Goal: Task Accomplishment & Management: Manage account settings

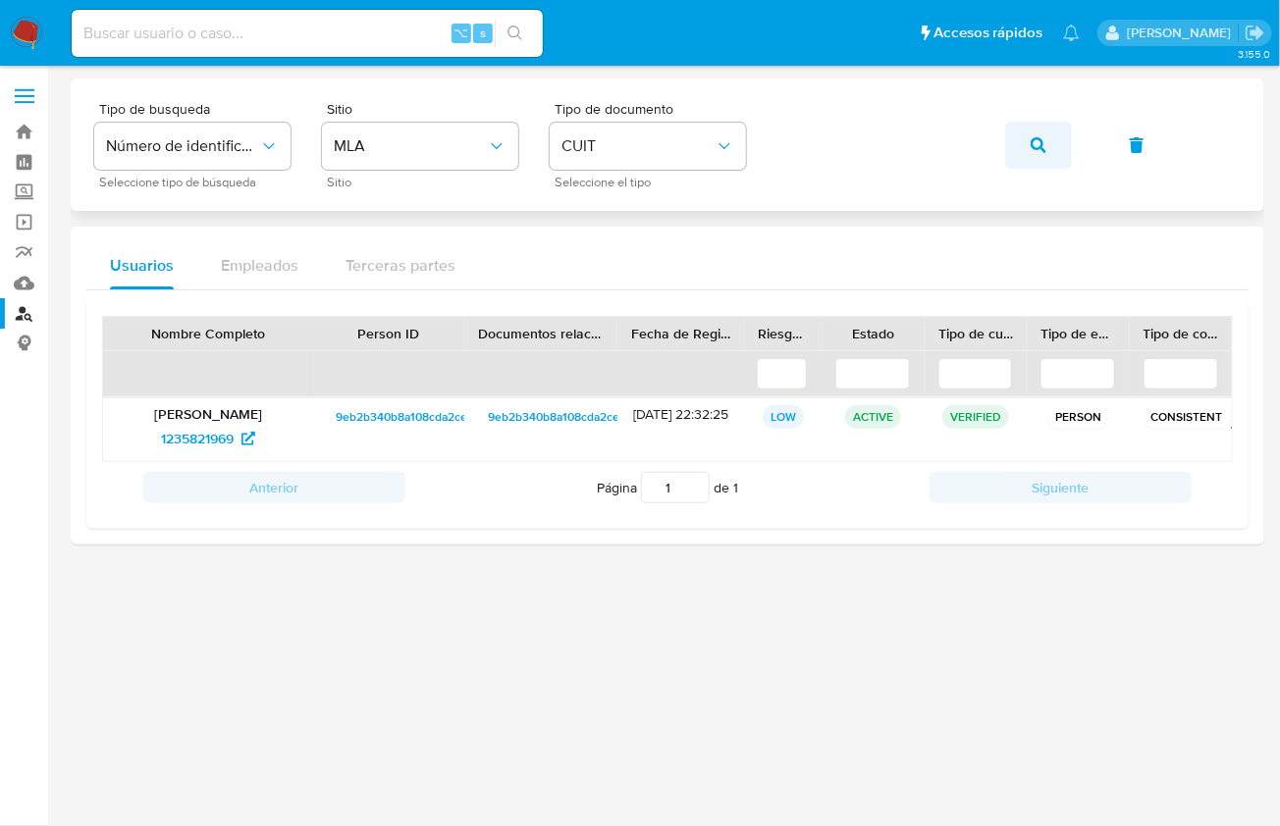
click at [1020, 142] on button "button" at bounding box center [1038, 145] width 67 height 47
click at [168, 451] on div "Diego Alejandro Gomez 1235821969" at bounding box center [207, 429] width 209 height 63
click at [206, 416] on p "Diego Alejandro Gomez" at bounding box center [208, 414] width 182 height 18
click at [205, 427] on span "1235821969" at bounding box center [197, 438] width 73 height 31
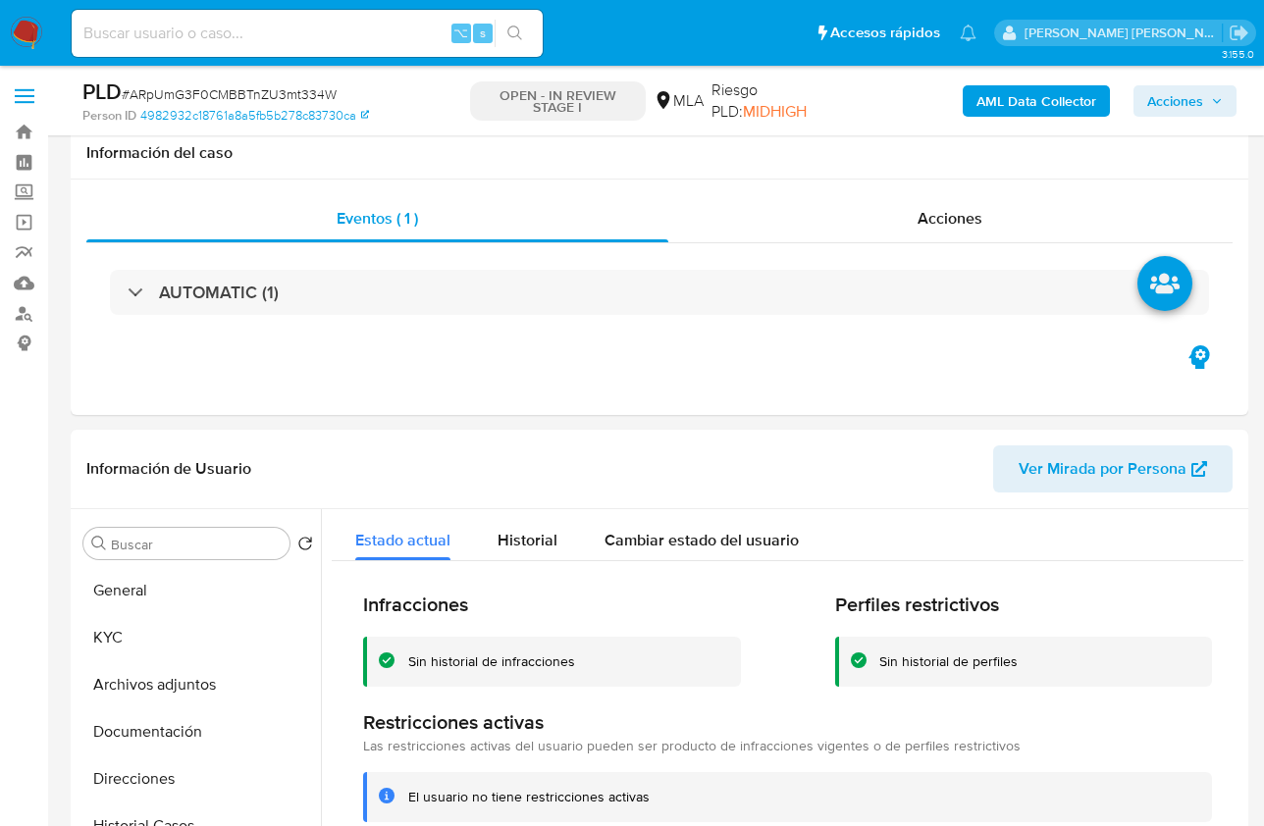
select select "10"
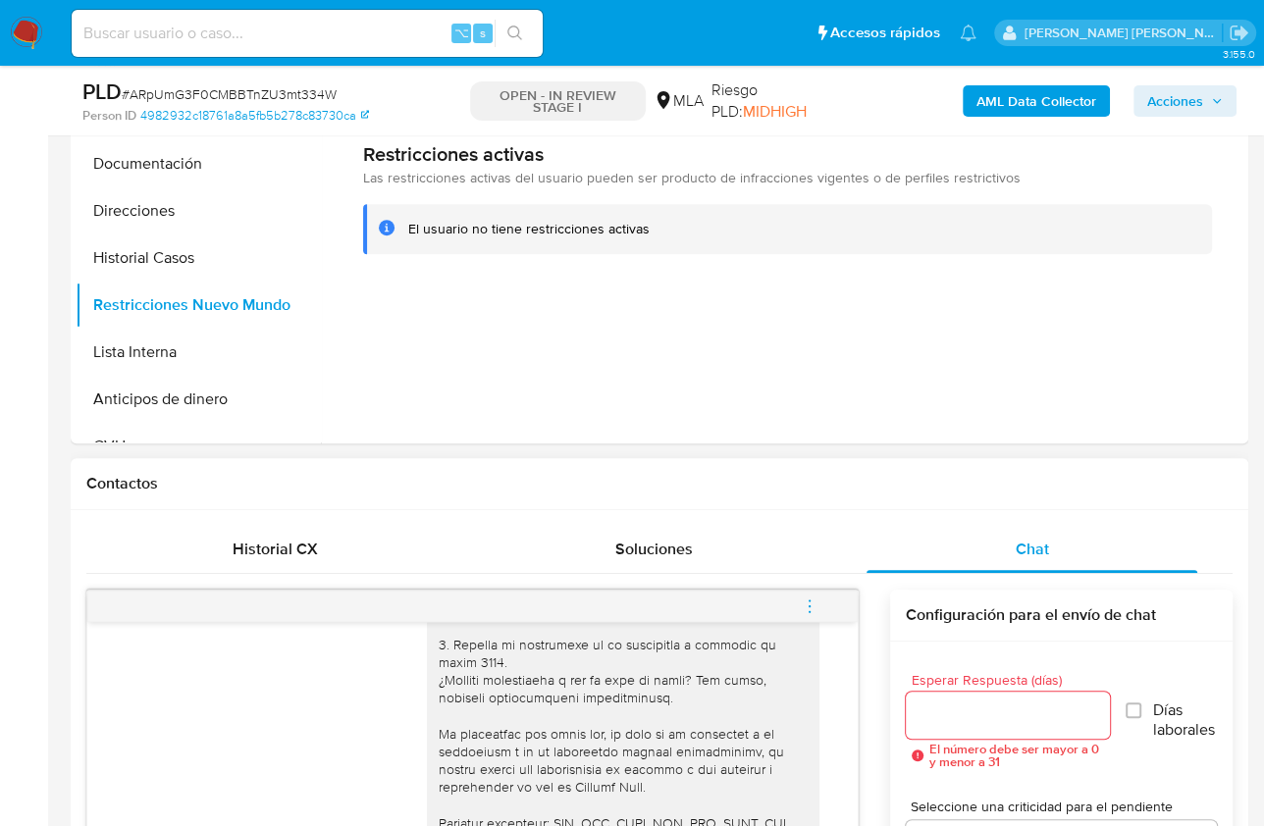
scroll to position [866, 0]
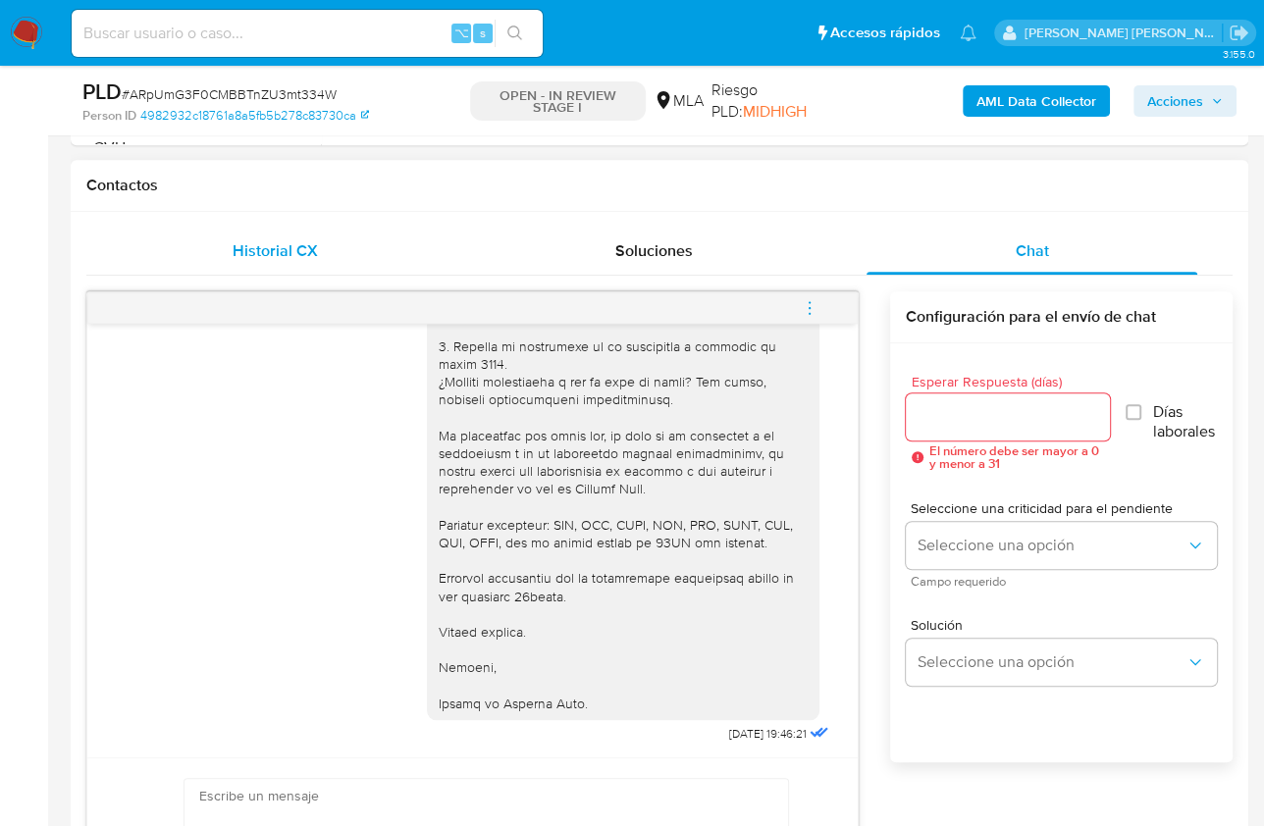
click at [341, 257] on div "Historial CX" at bounding box center [275, 251] width 331 height 47
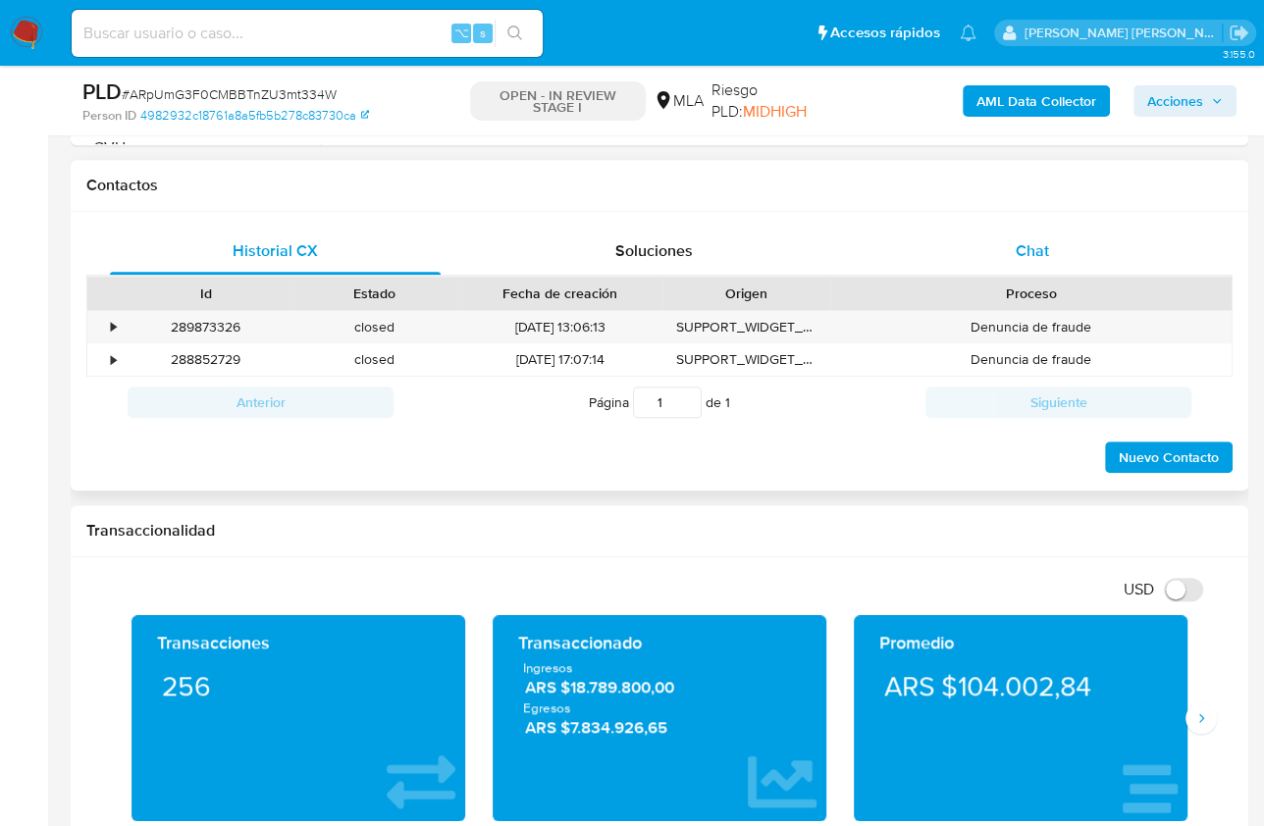
click at [1017, 242] on span "Chat" at bounding box center [1032, 250] width 33 height 23
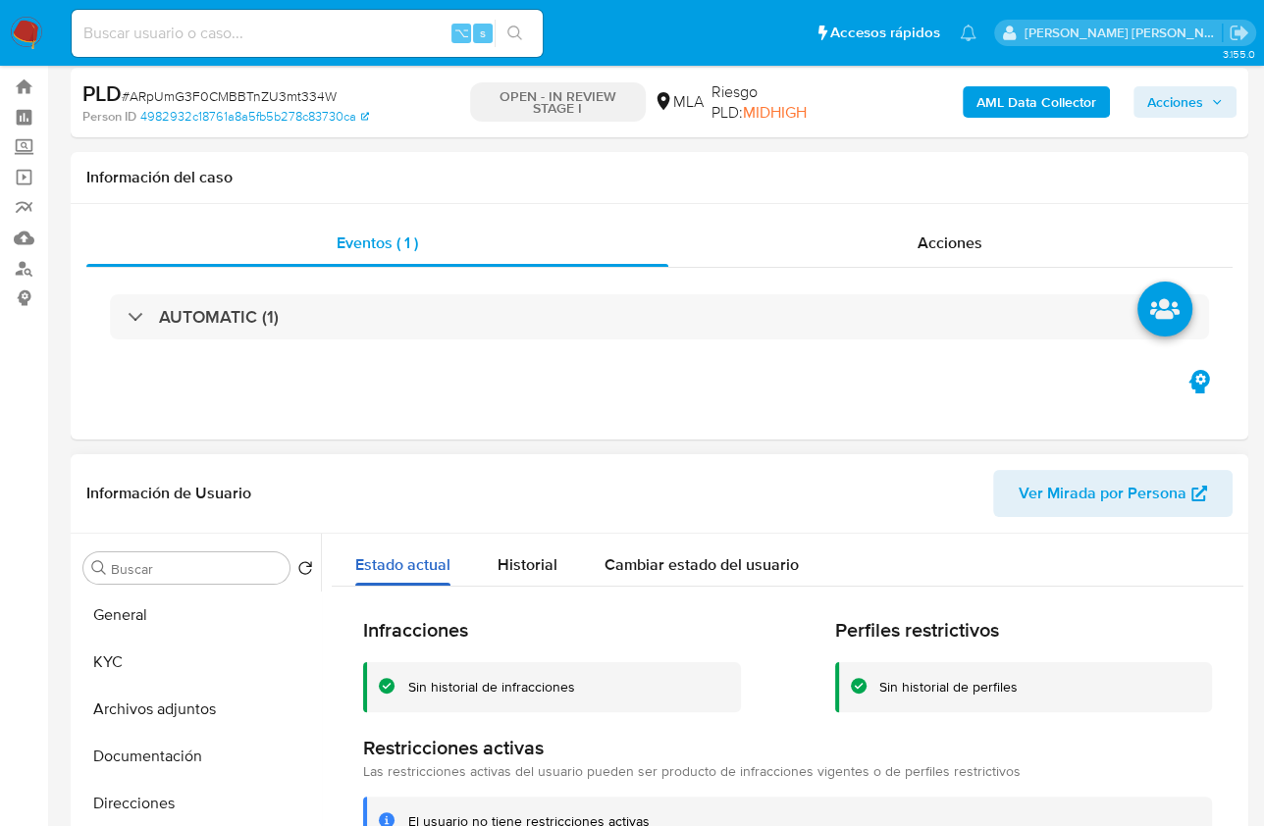
scroll to position [44, 0]
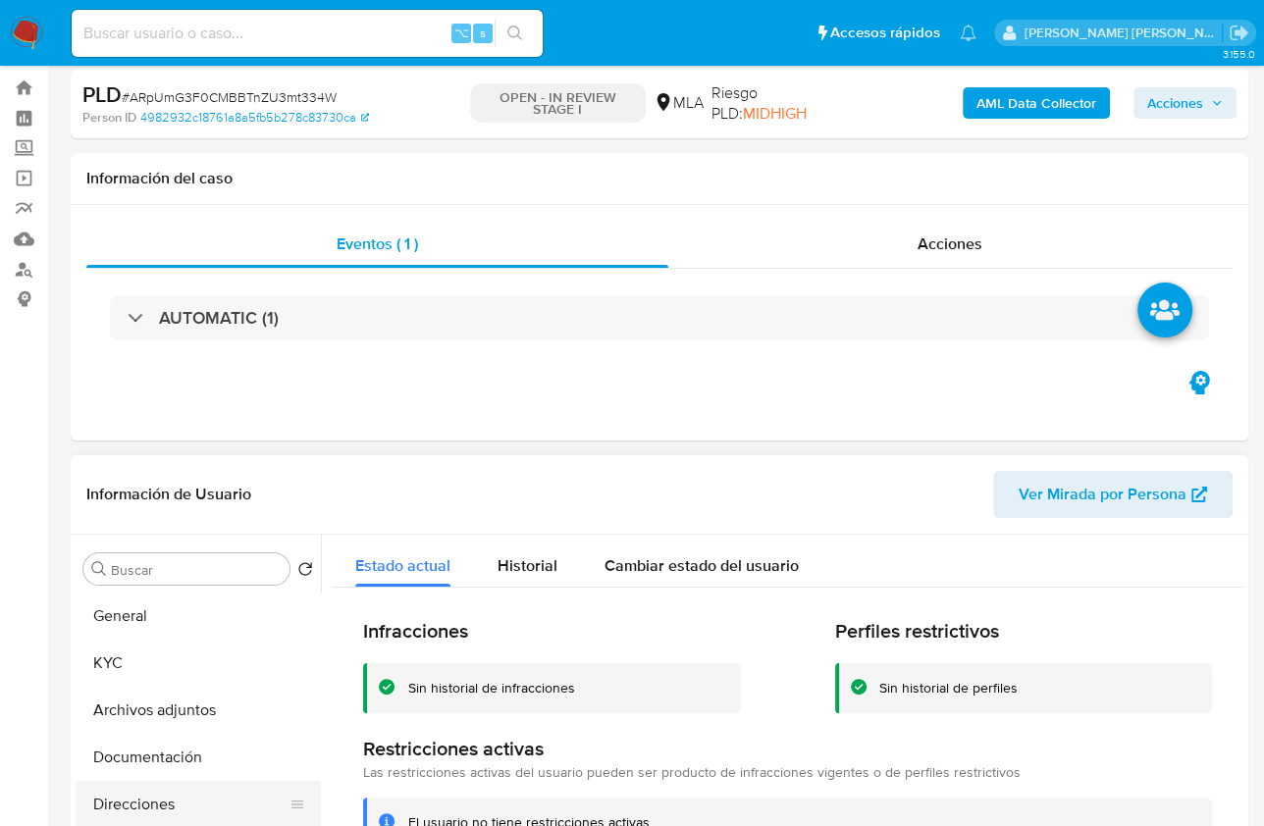
click at [169, 790] on button "Direcciones" at bounding box center [191, 804] width 230 height 47
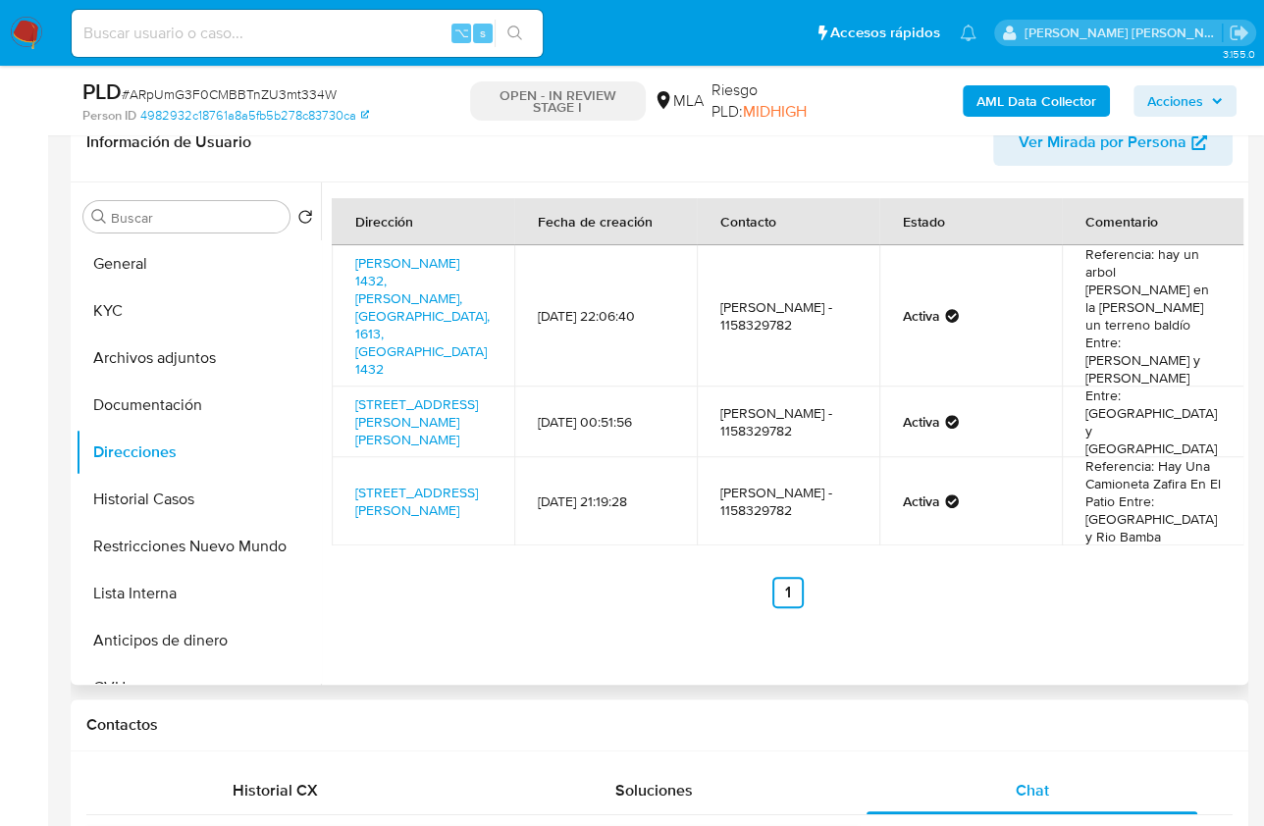
scroll to position [326, 0]
click at [489, 571] on div "Dirección Fecha de creación Contacto Estado Comentario Monroe 1432, Pablo Nogué…" at bounding box center [782, 434] width 922 height 502
click at [354, 578] on ul "Anterior 1 Siguiente" at bounding box center [788, 593] width 912 height 31
click at [828, 314] on td "mauricio gonzalez - 1158329782" at bounding box center [788, 316] width 183 height 141
click at [121, 328] on button "KYC" at bounding box center [191, 311] width 230 height 47
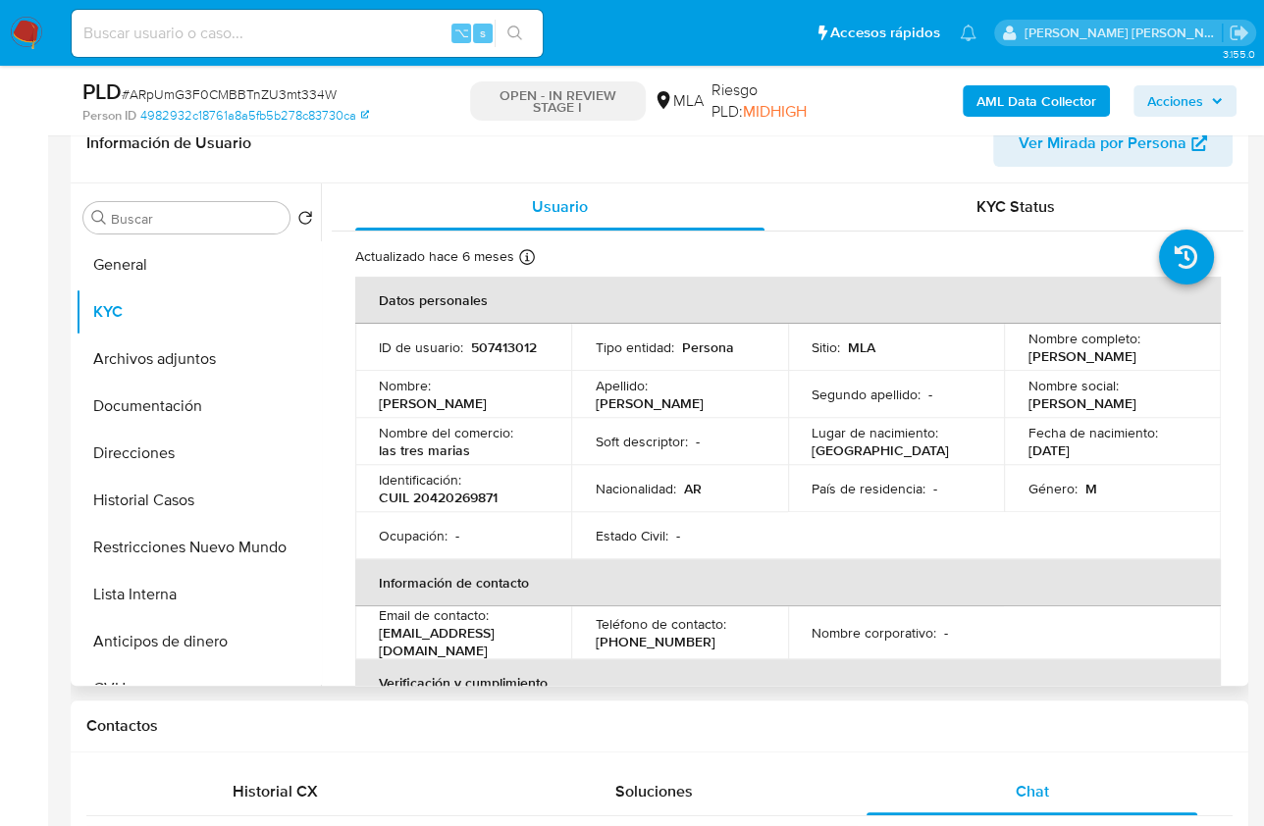
scroll to position [0, 0]
drag, startPoint x: 1016, startPoint y: 356, endPoint x: 1194, endPoint y: 361, distance: 178.7
click at [1194, 361] on td "Nombre completo : Mauricio Ariel Gonzalez" at bounding box center [1112, 347] width 216 height 47
copy p "Mauricio Ariel Gonzalez"
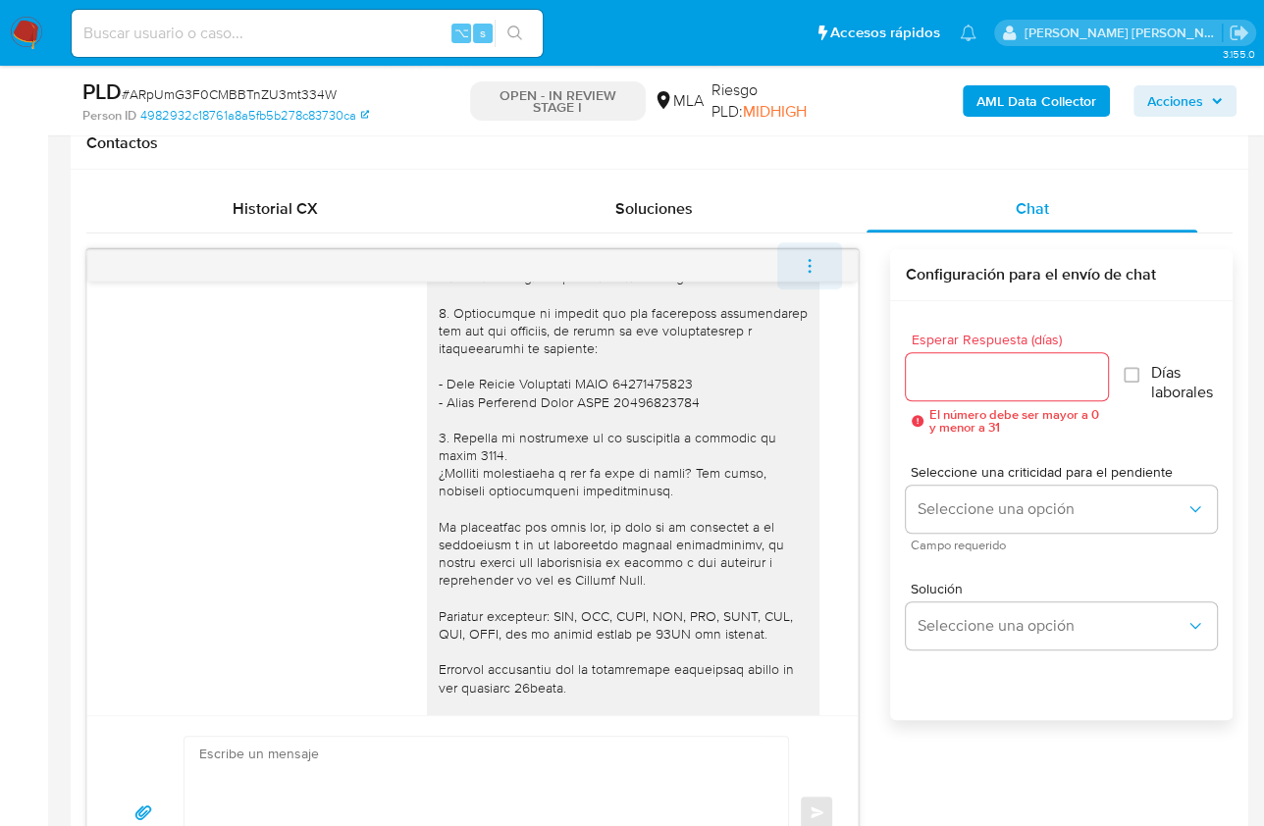
scroll to position [896, 0]
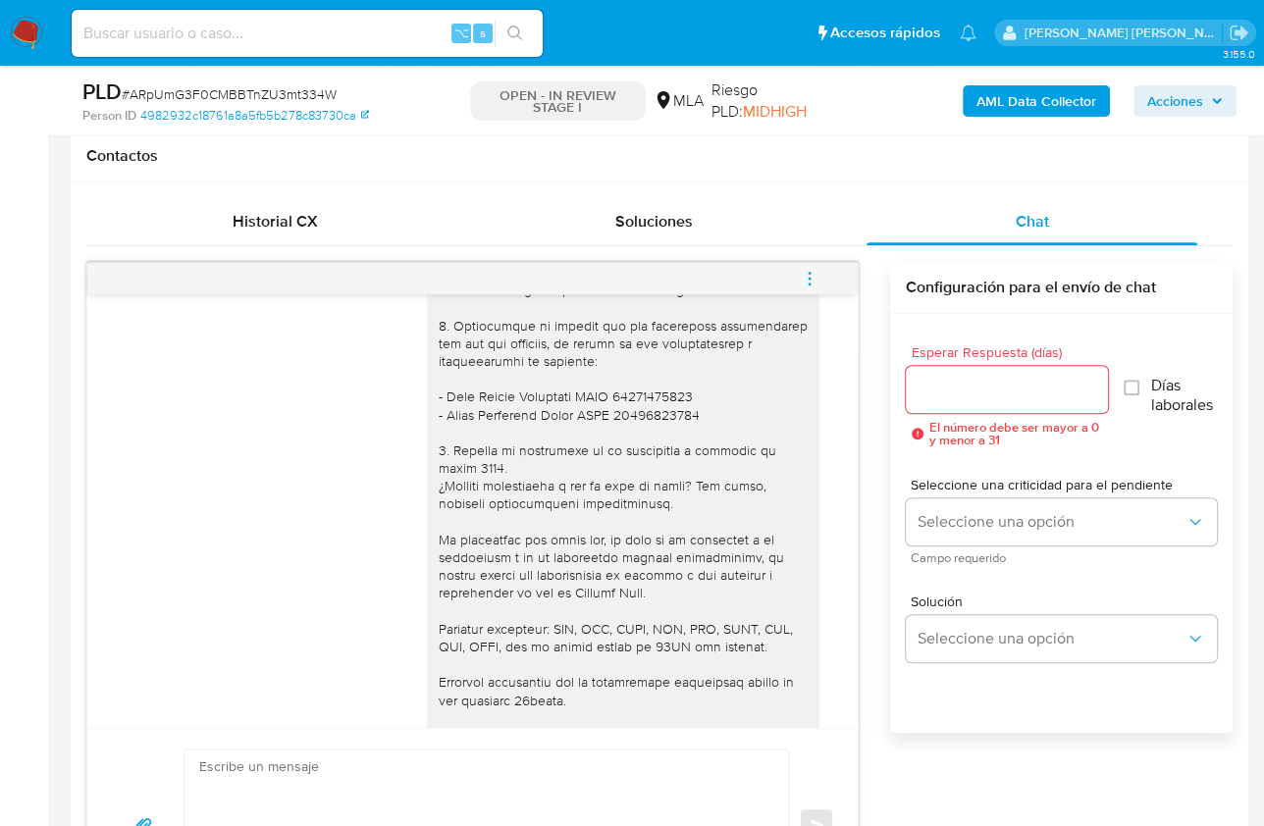
click at [827, 273] on button "menu-action" at bounding box center [809, 278] width 65 height 47
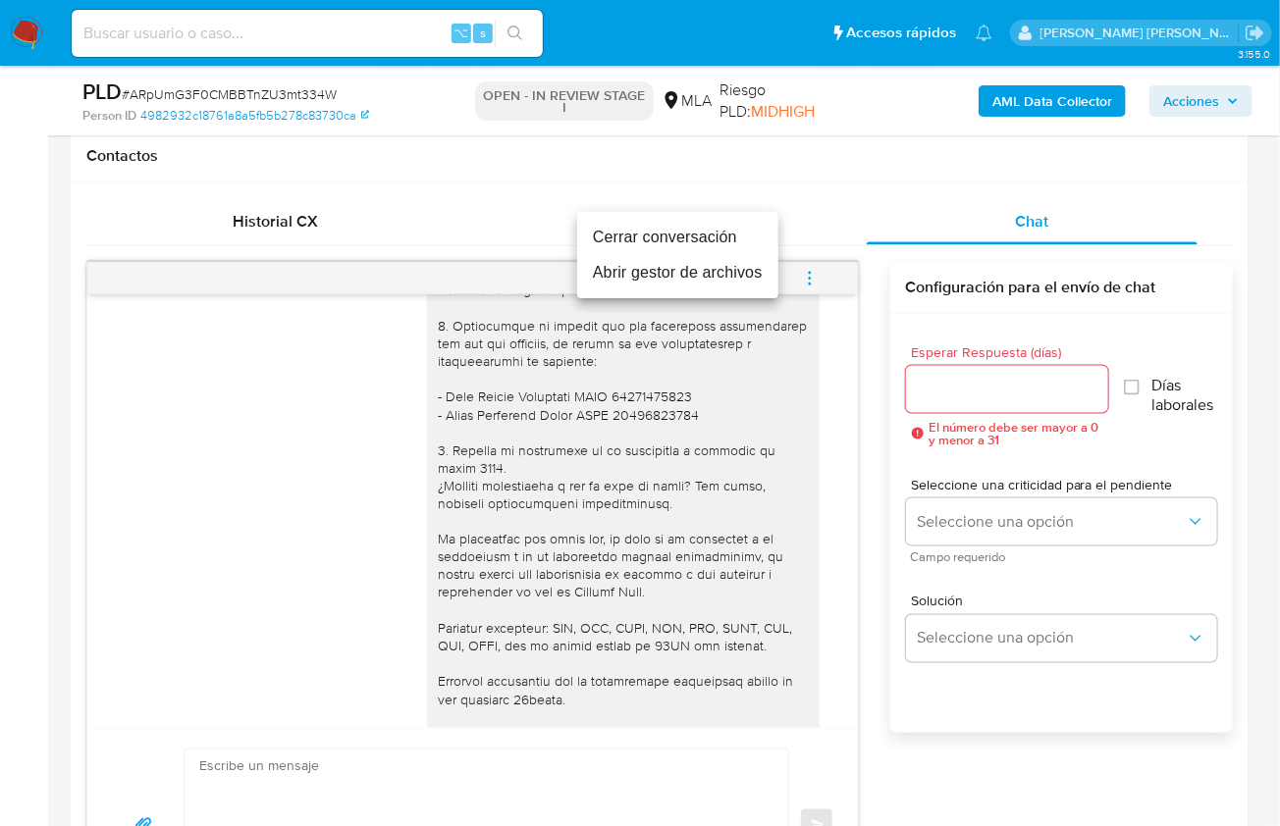
click at [646, 240] on li "Cerrar conversación" at bounding box center [677, 237] width 201 height 35
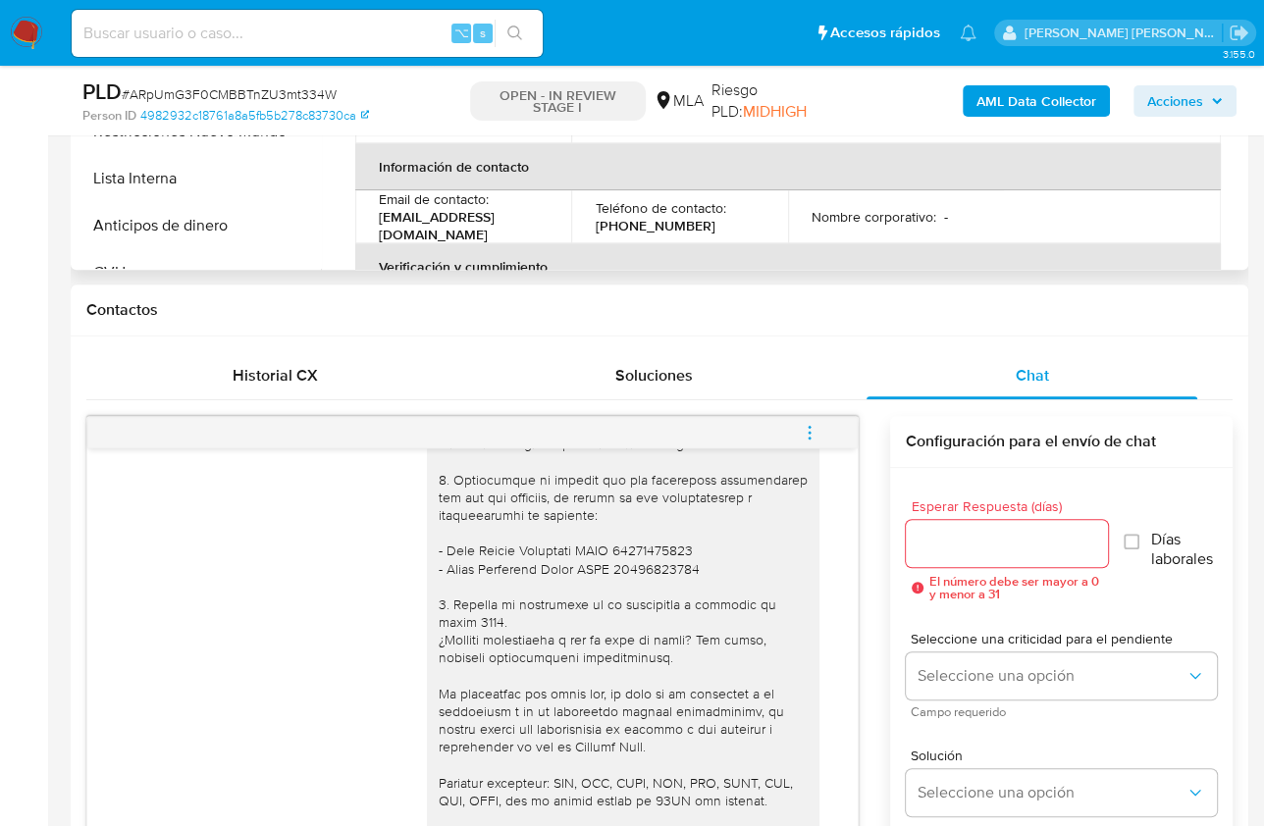
scroll to position [339, 0]
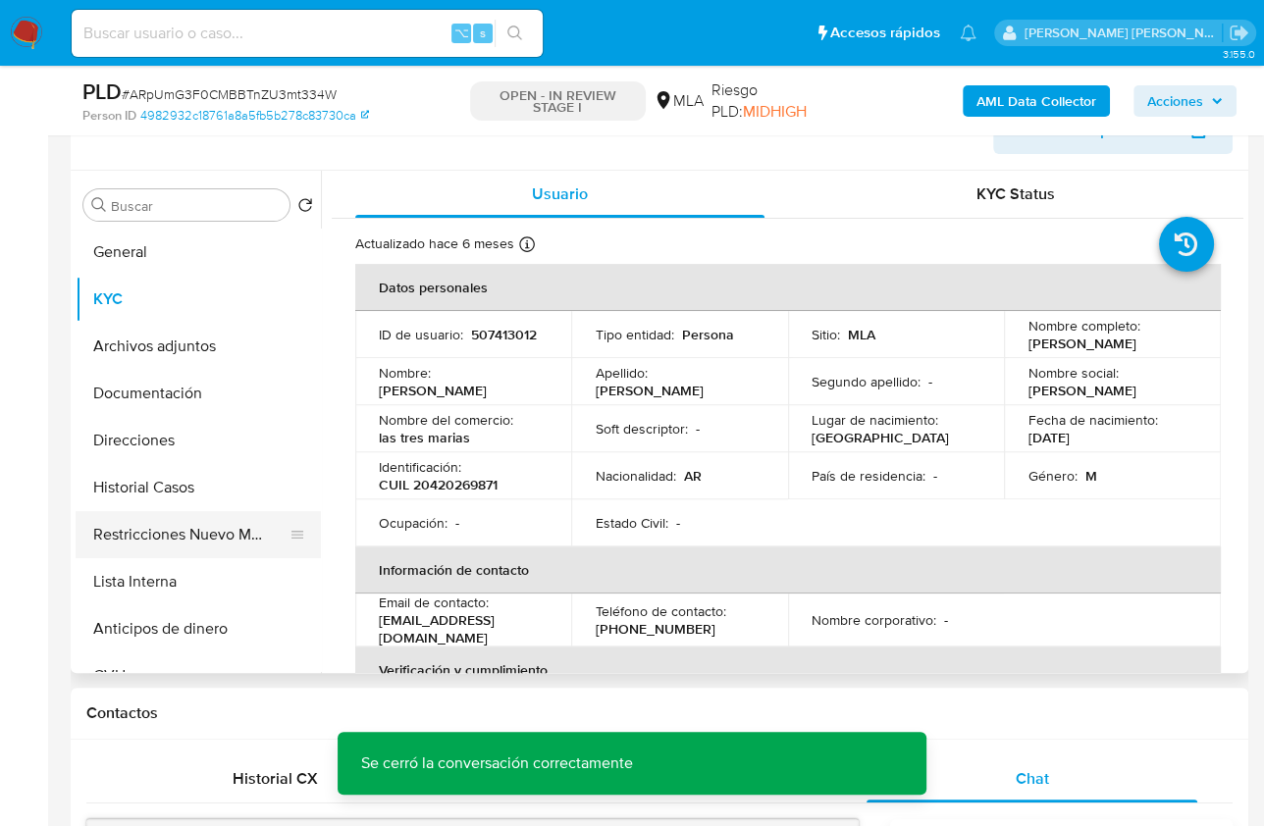
click at [197, 555] on button "Restricciones Nuevo Mundo" at bounding box center [191, 534] width 230 height 47
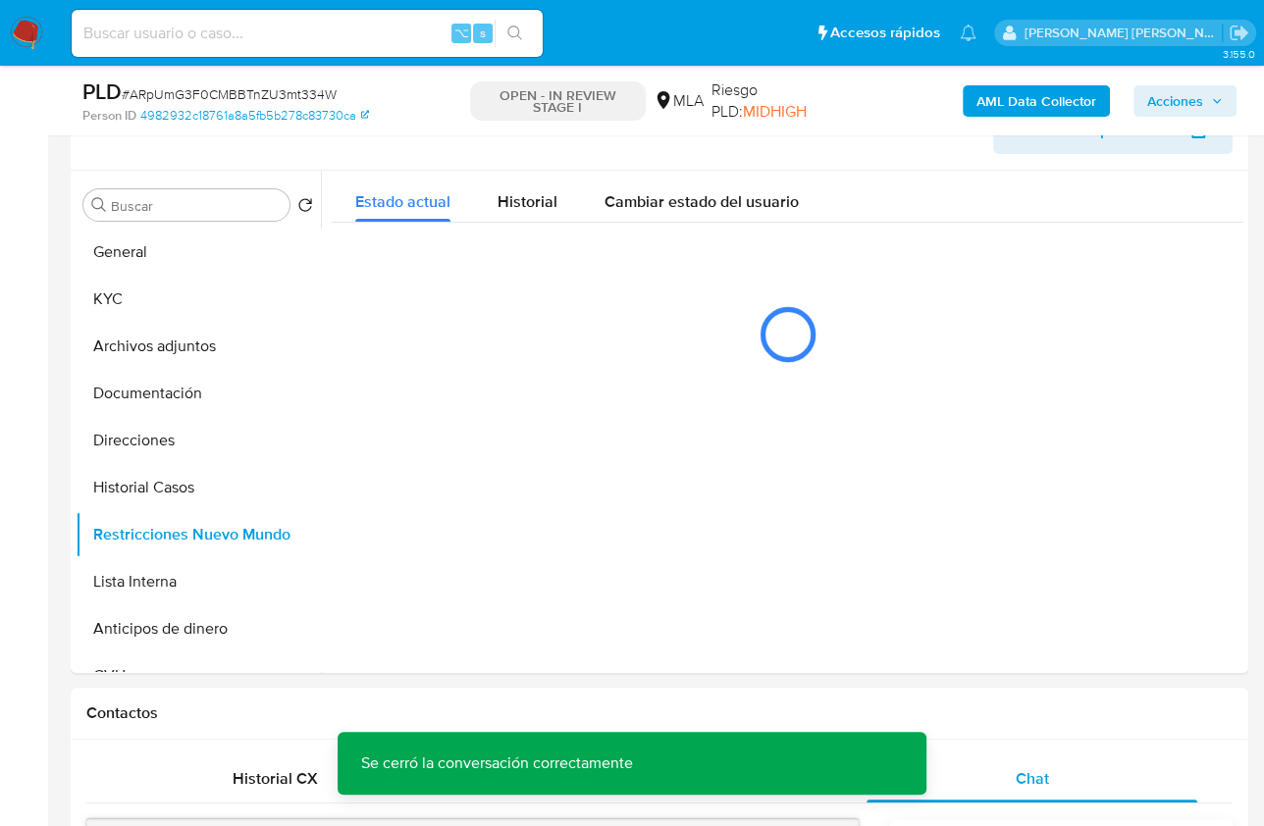
click at [988, 106] on b "AML Data Collector" at bounding box center [1036, 100] width 120 height 31
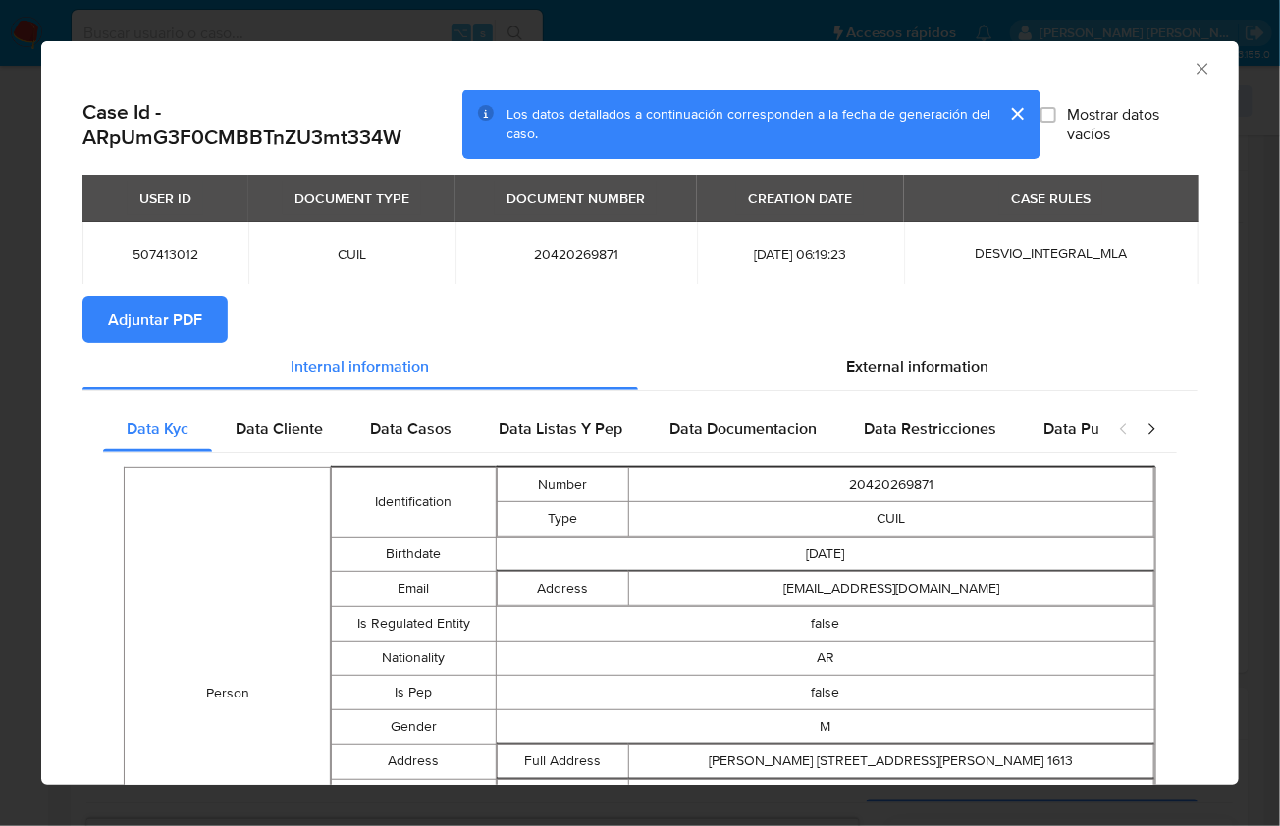
click at [153, 311] on span "Adjuntar PDF" at bounding box center [155, 319] width 94 height 43
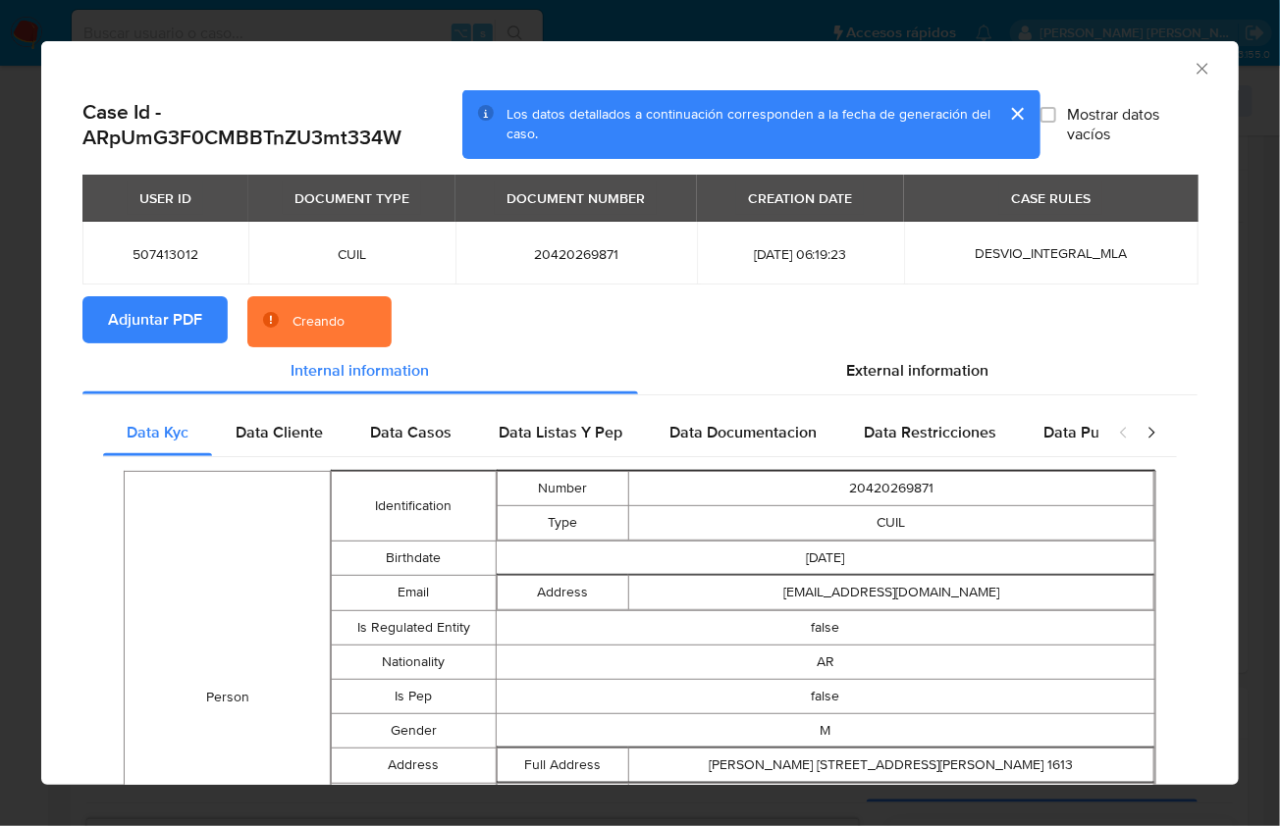
click at [382, 331] on div "Creando" at bounding box center [319, 321] width 144 height 51
click at [447, 325] on section "Adjuntar PDF Creando" at bounding box center [639, 321] width 1115 height 51
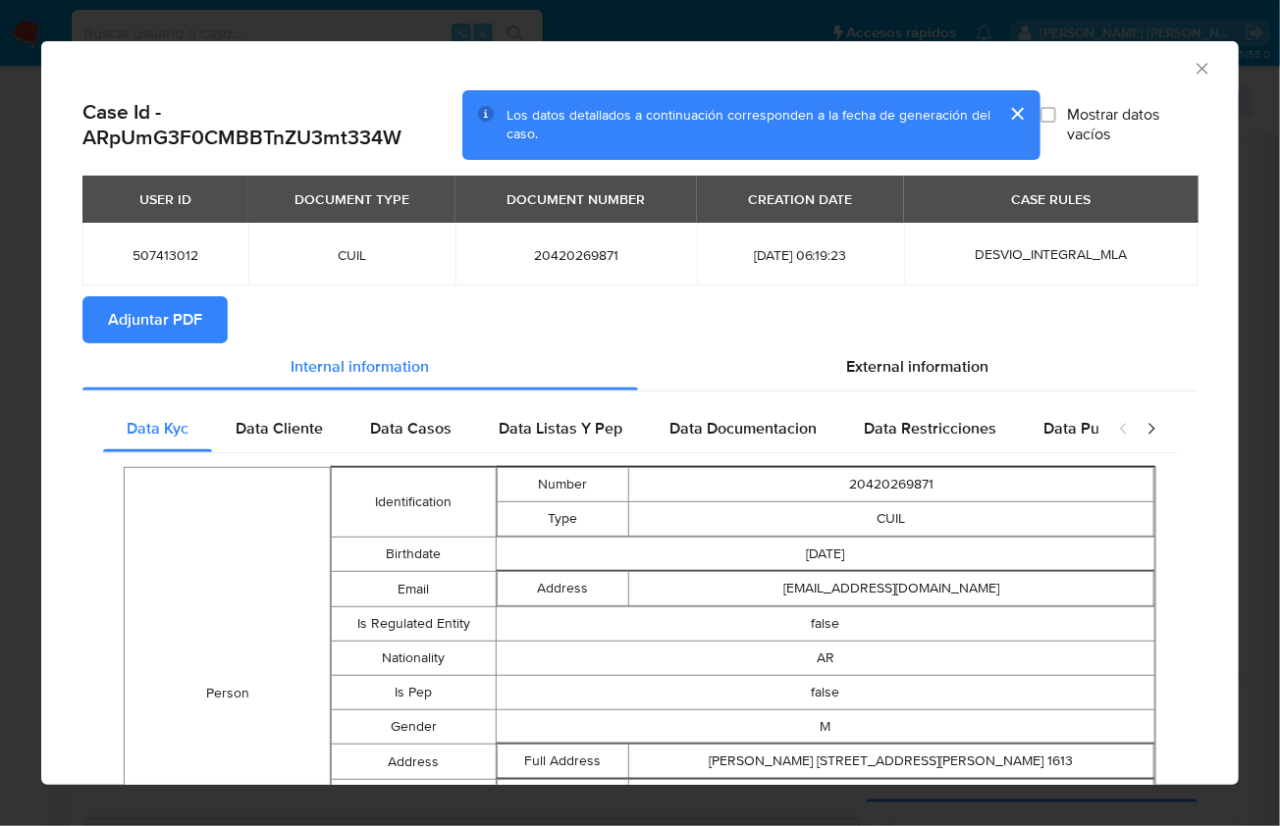
click at [1192, 74] on icon "Cerrar ventana" at bounding box center [1202, 69] width 20 height 20
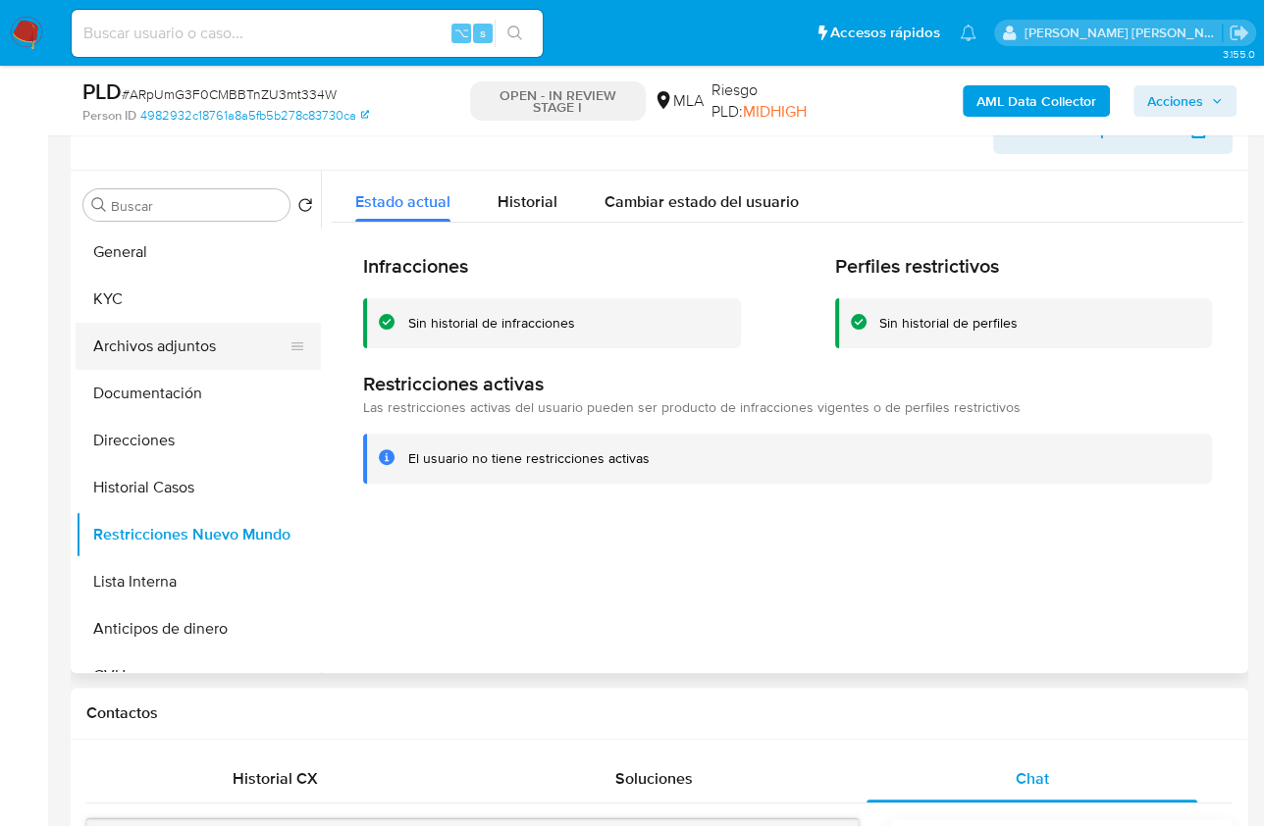
click at [236, 356] on button "Archivos adjuntos" at bounding box center [191, 346] width 230 height 47
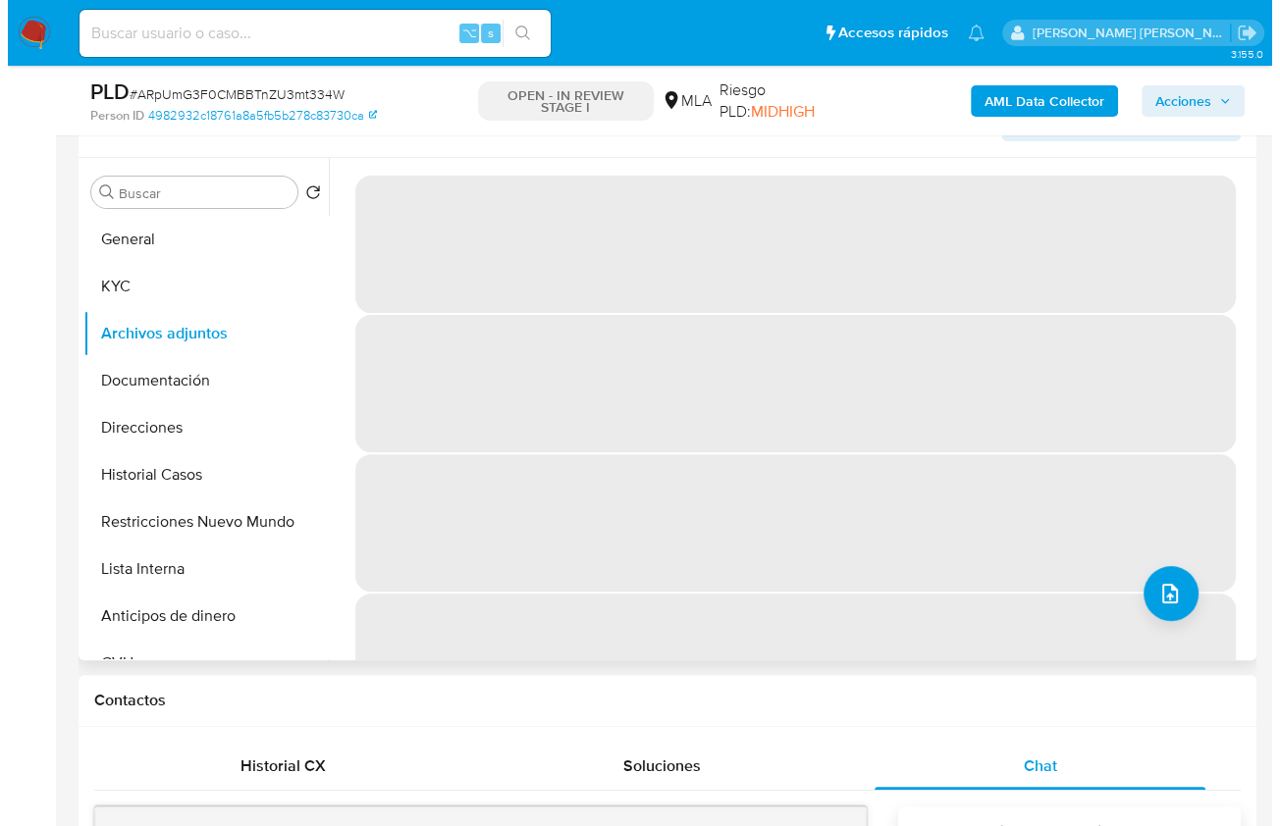
scroll to position [349, 0]
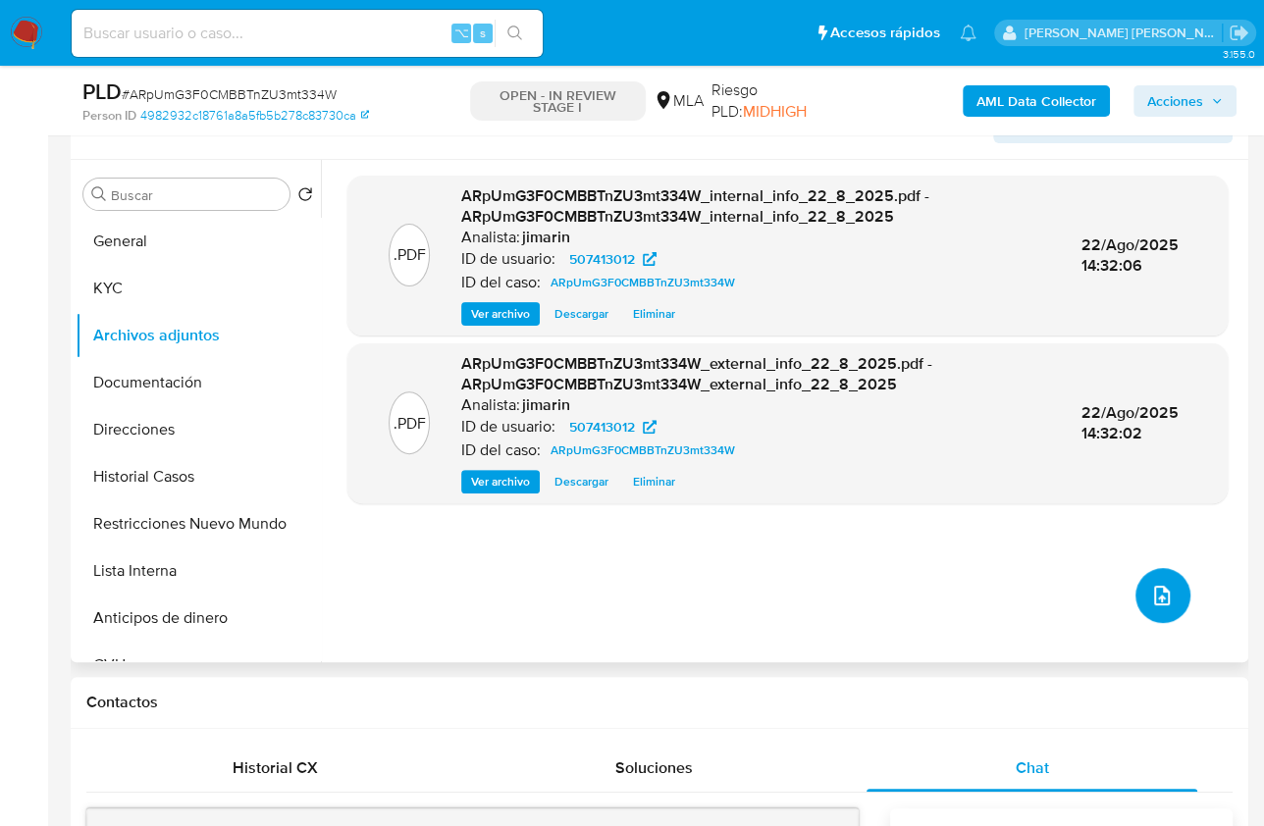
click at [1166, 589] on icon "upload-file" at bounding box center [1162, 596] width 24 height 24
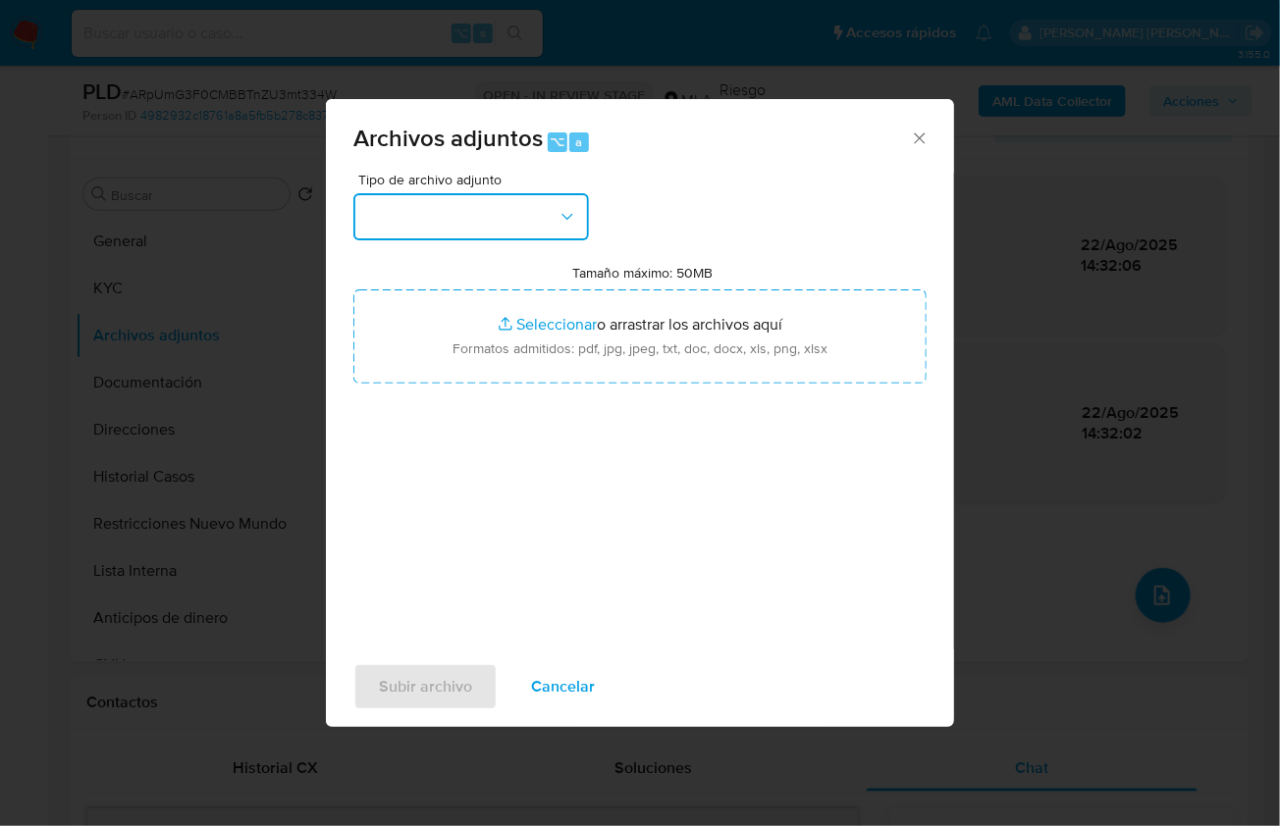
click at [514, 210] on button "button" at bounding box center [470, 216] width 235 height 47
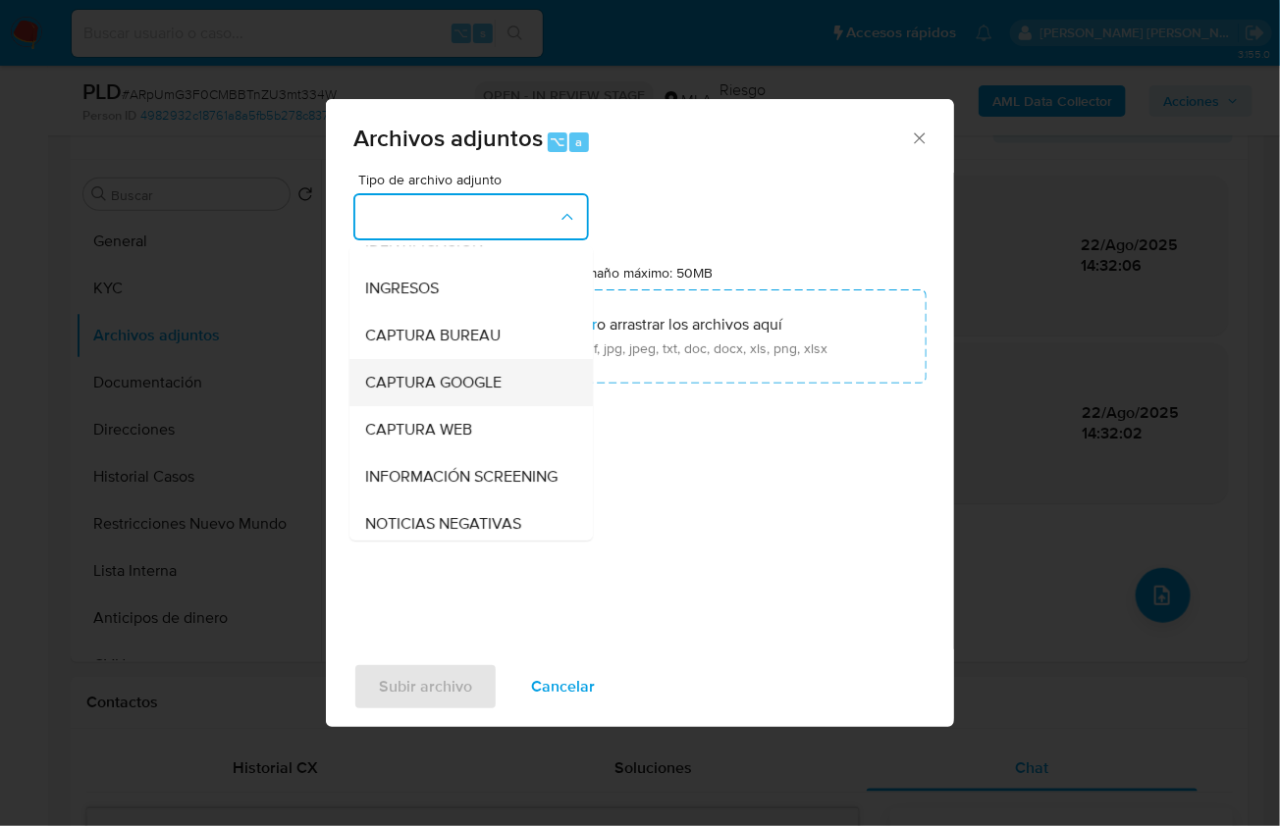
scroll to position [31, 0]
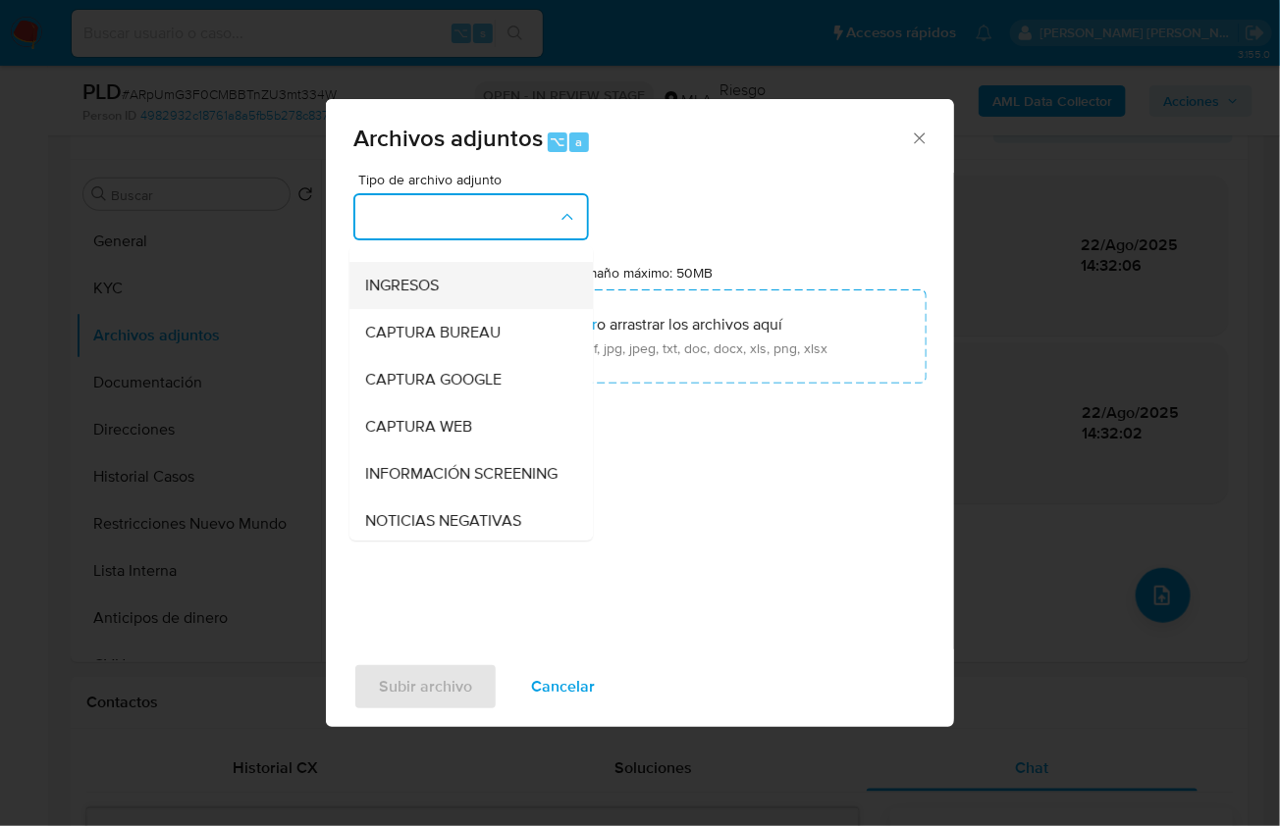
click at [469, 281] on div "INGRESOS" at bounding box center [465, 284] width 200 height 47
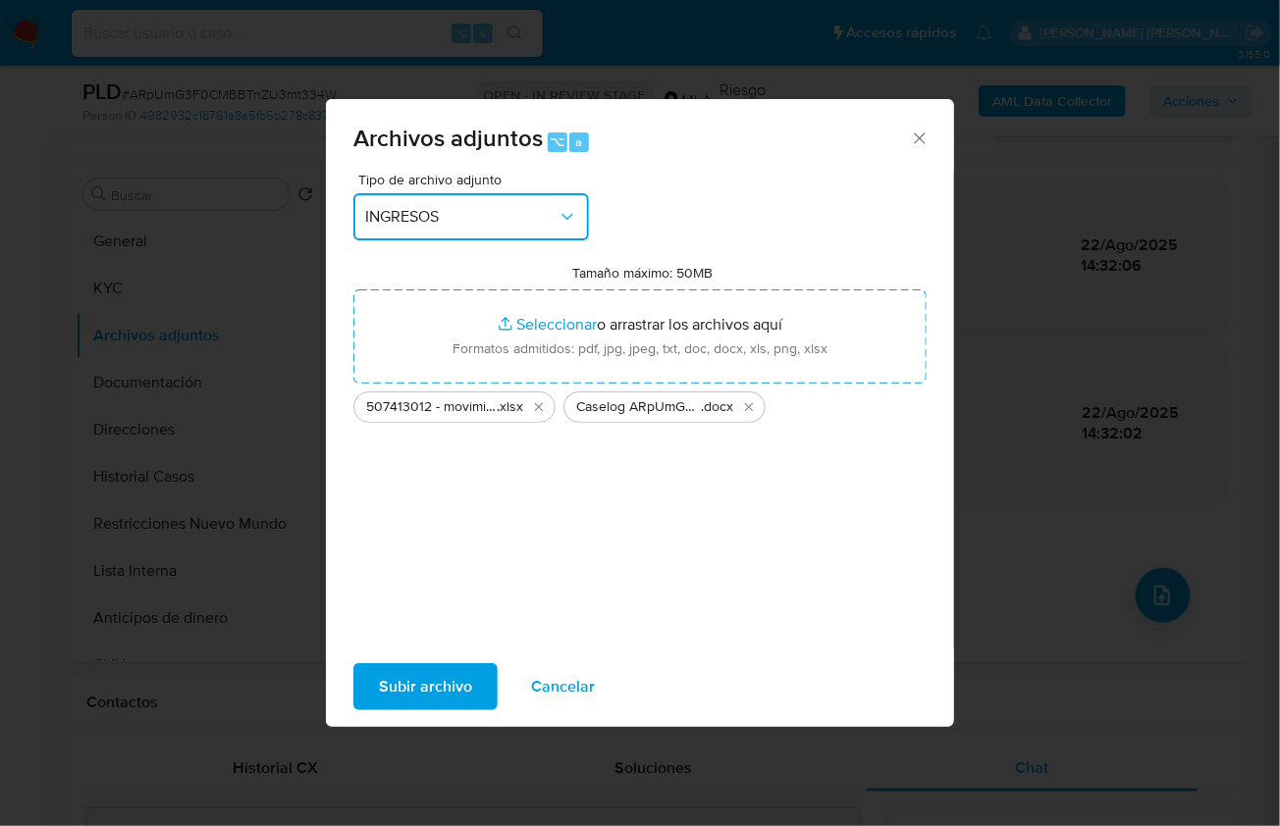
click at [459, 214] on span "INGRESOS" at bounding box center [461, 217] width 192 height 20
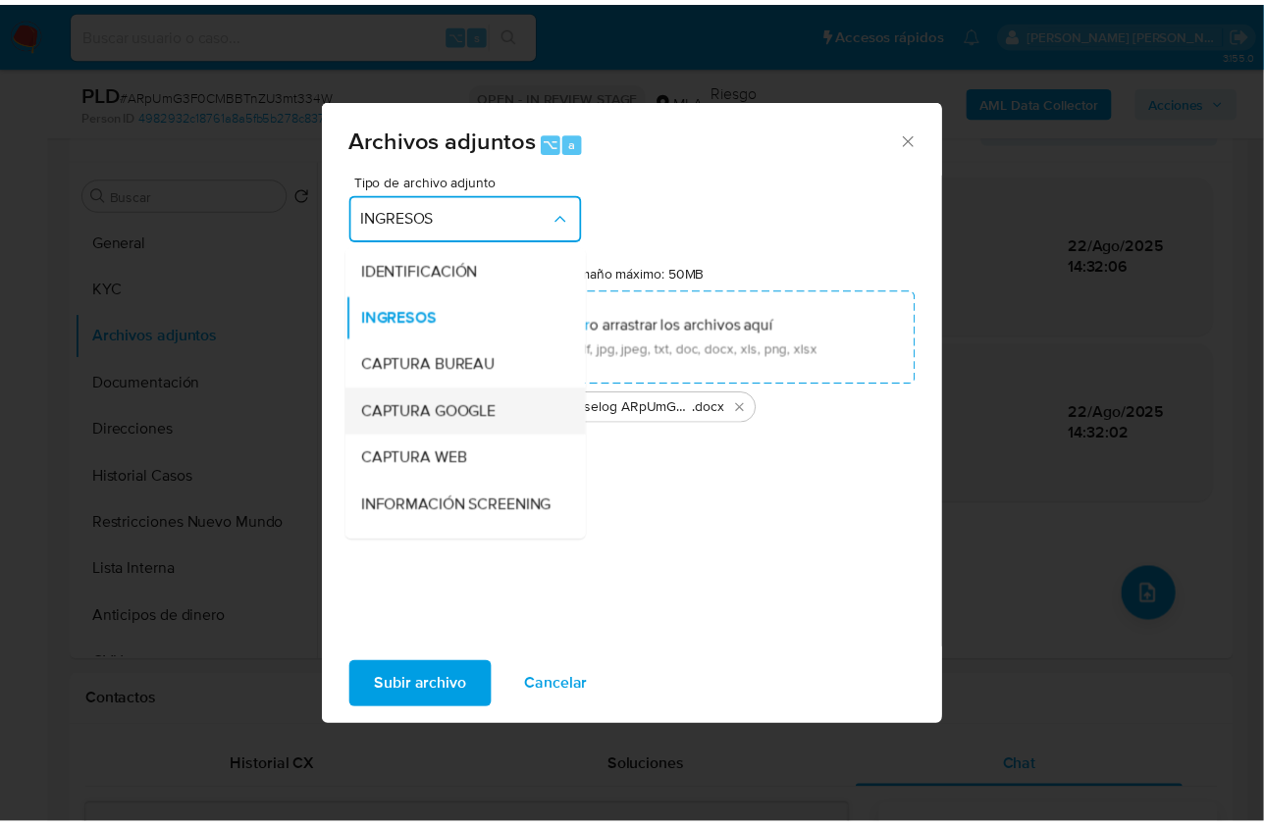
scroll to position [306, 0]
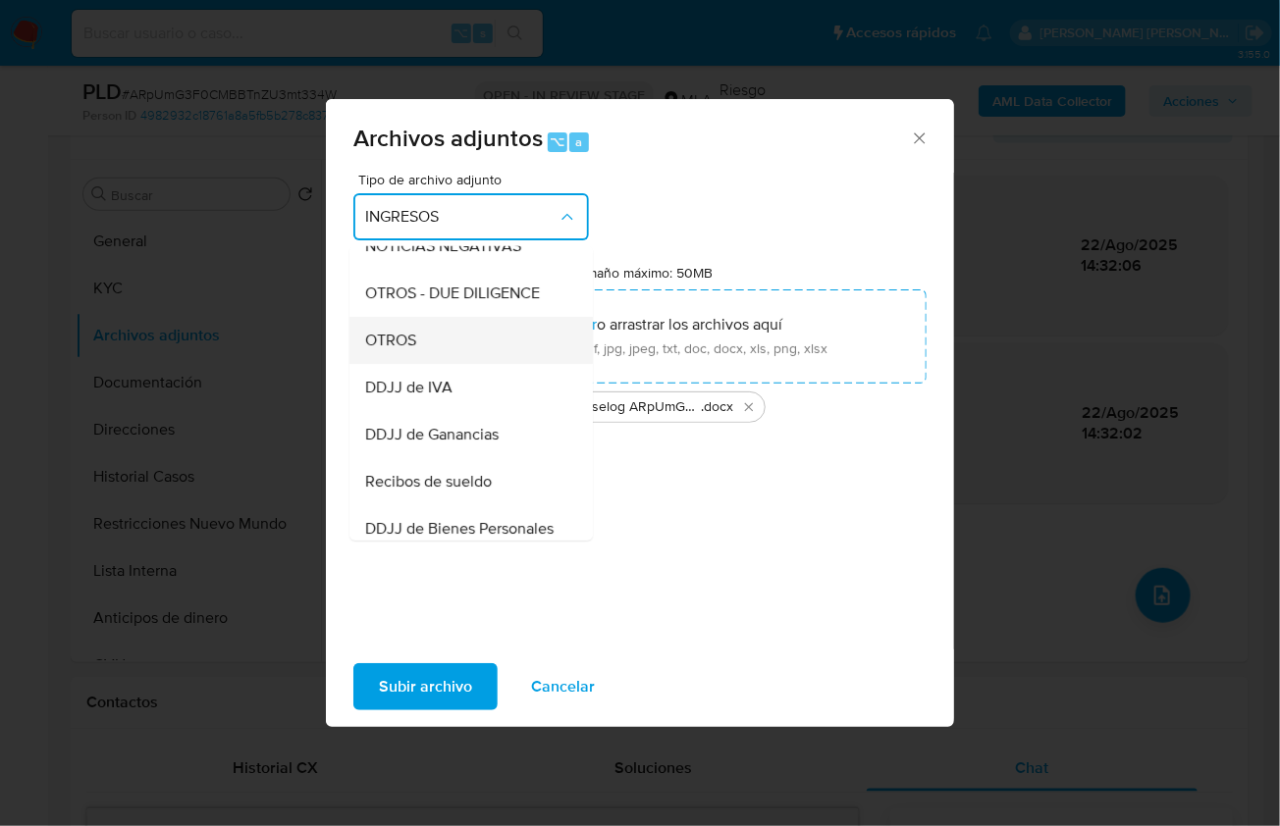
click at [435, 363] on div "OTROS" at bounding box center [465, 339] width 200 height 47
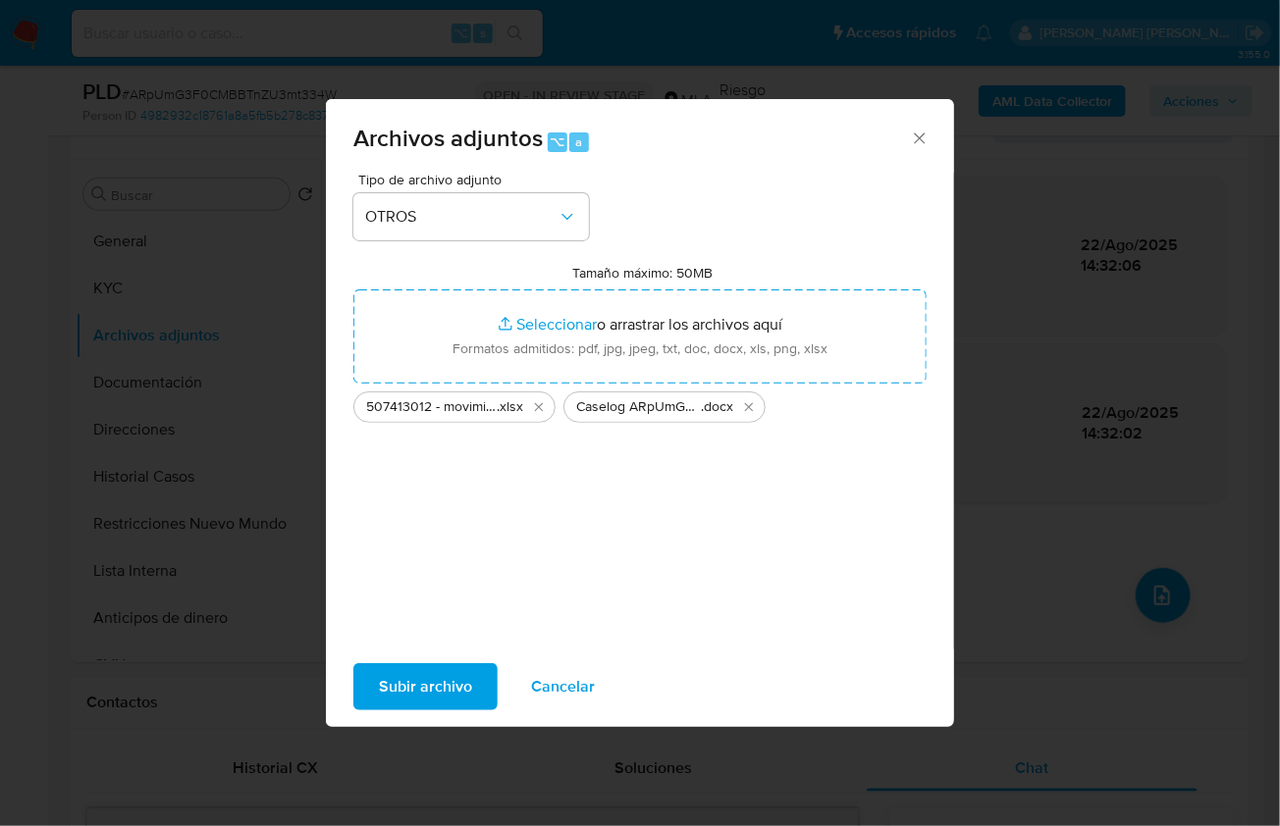
click at [442, 682] on span "Subir archivo" at bounding box center [425, 686] width 93 height 43
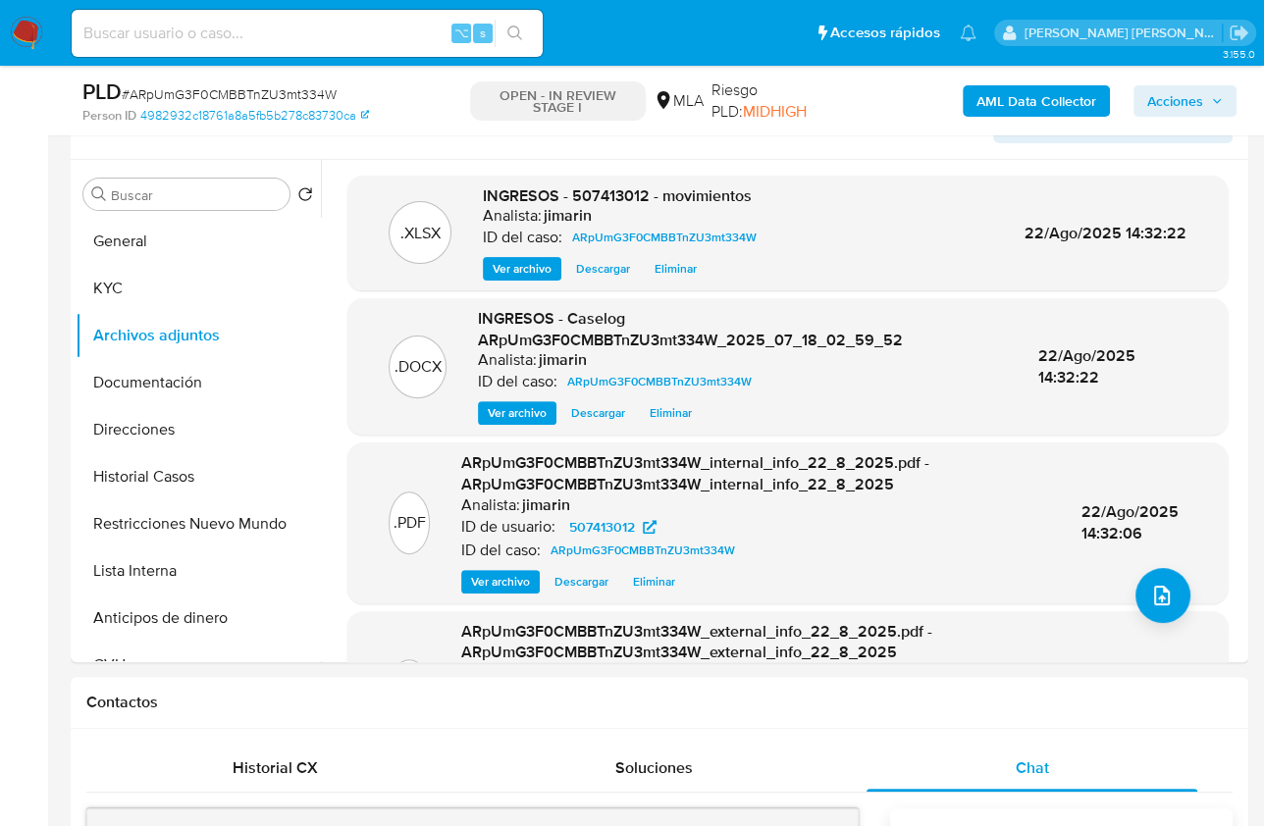
click at [1160, 99] on span "Acciones" at bounding box center [1175, 100] width 56 height 31
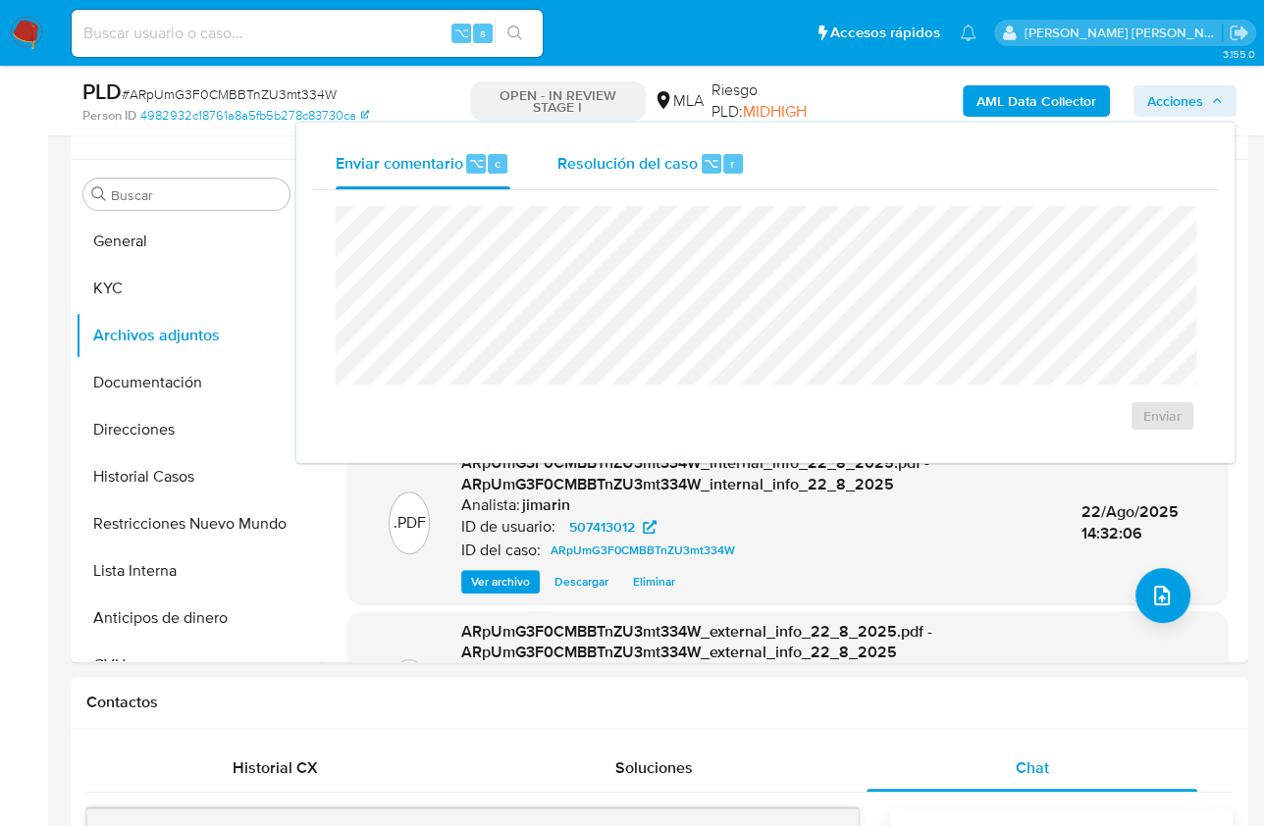
click at [684, 174] on div "Resolución del caso ⌥ r" at bounding box center [650, 163] width 187 height 51
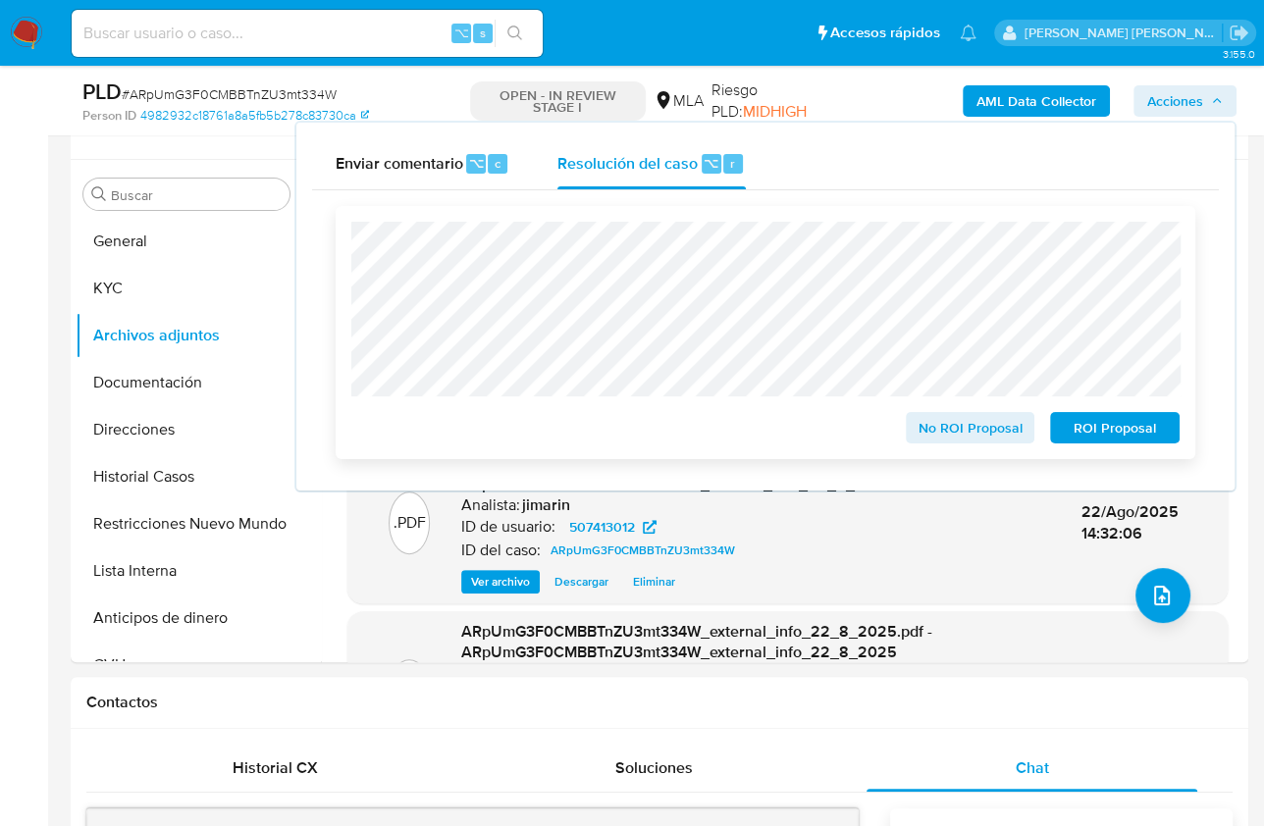
click at [946, 442] on span "No ROI Proposal" at bounding box center [970, 427] width 102 height 27
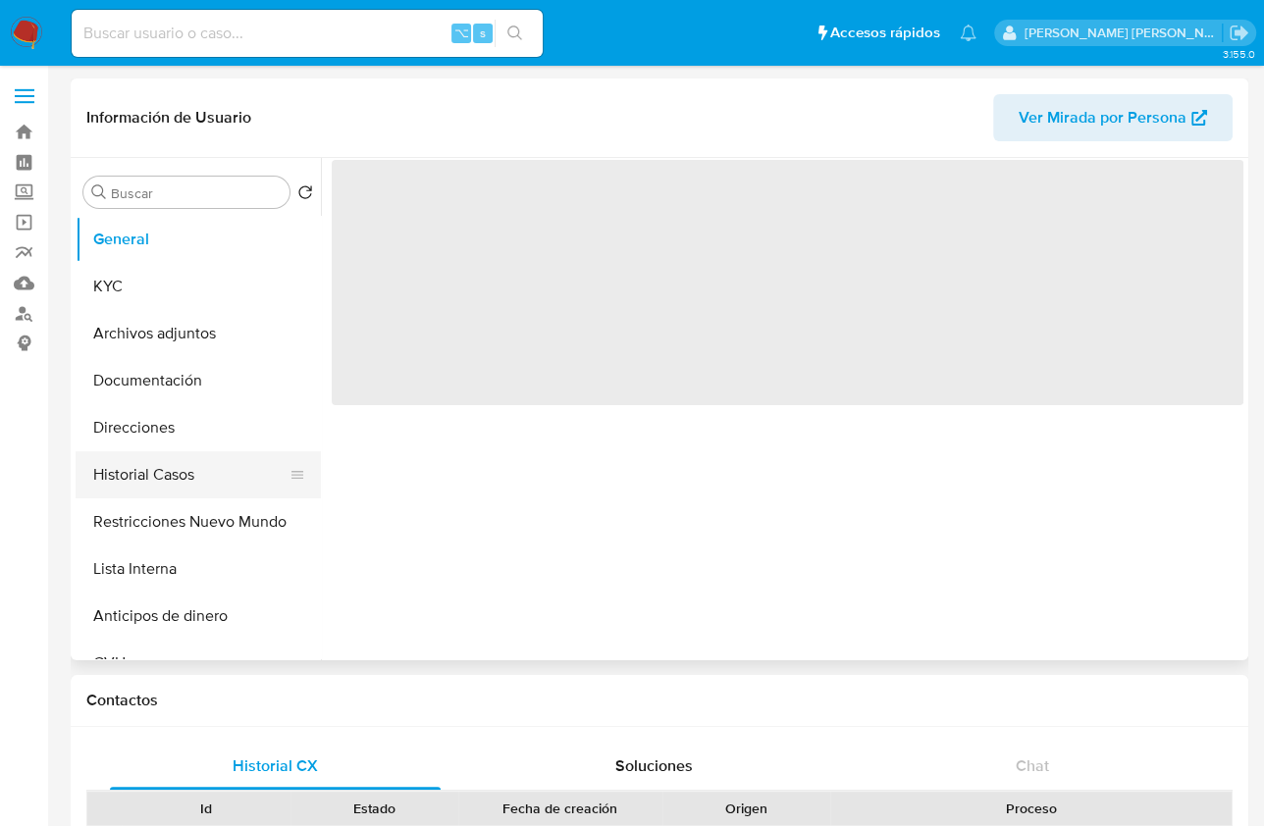
click at [175, 491] on button "Historial Casos" at bounding box center [191, 474] width 230 height 47
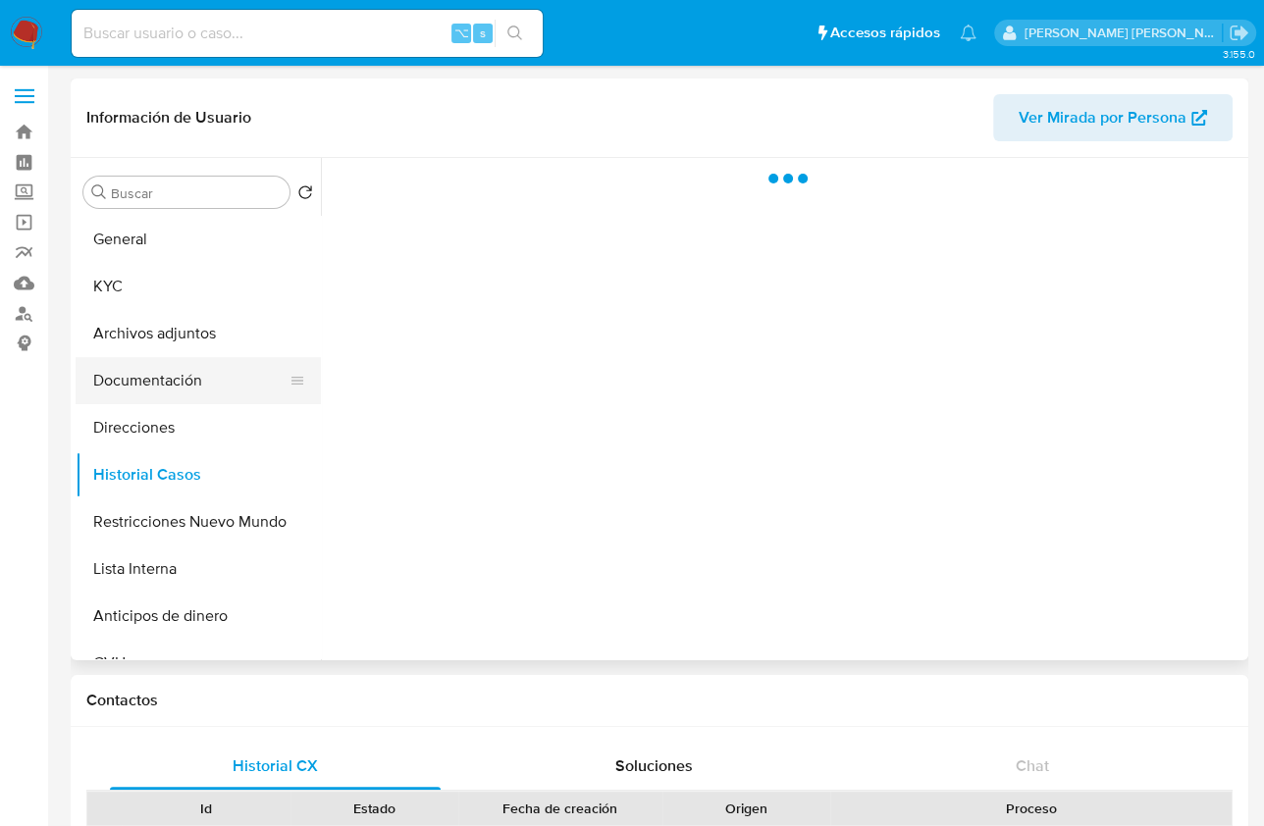
click at [183, 393] on button "Documentación" at bounding box center [191, 380] width 230 height 47
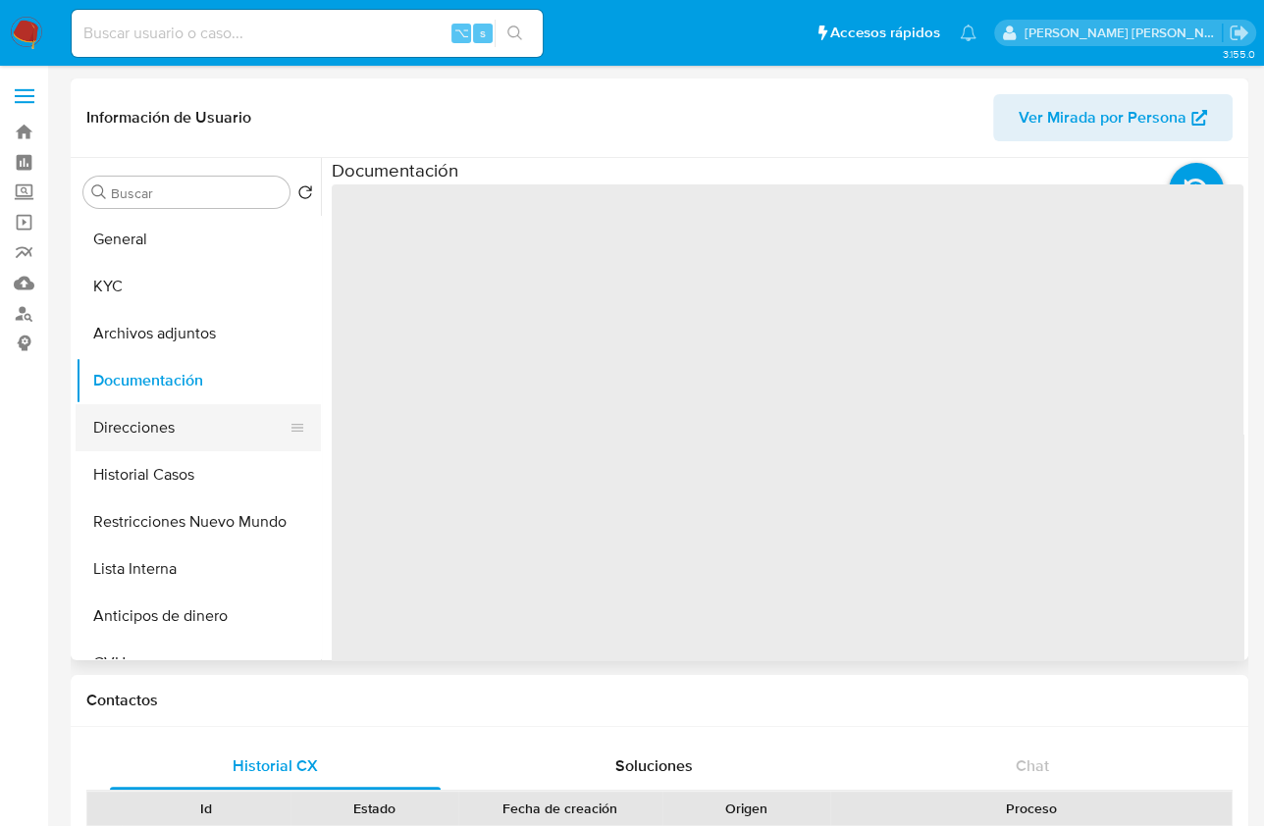
click at [177, 427] on button "Direcciones" at bounding box center [191, 427] width 230 height 47
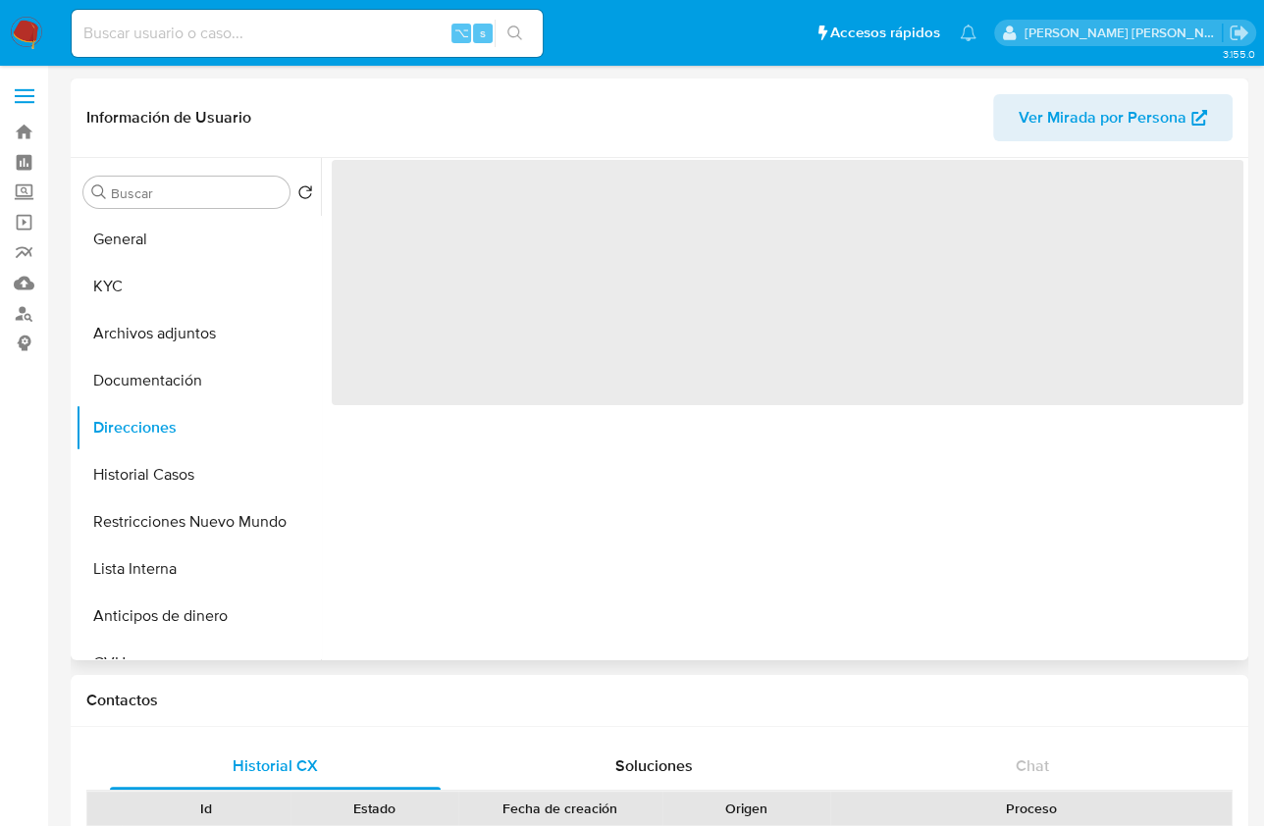
select select "10"
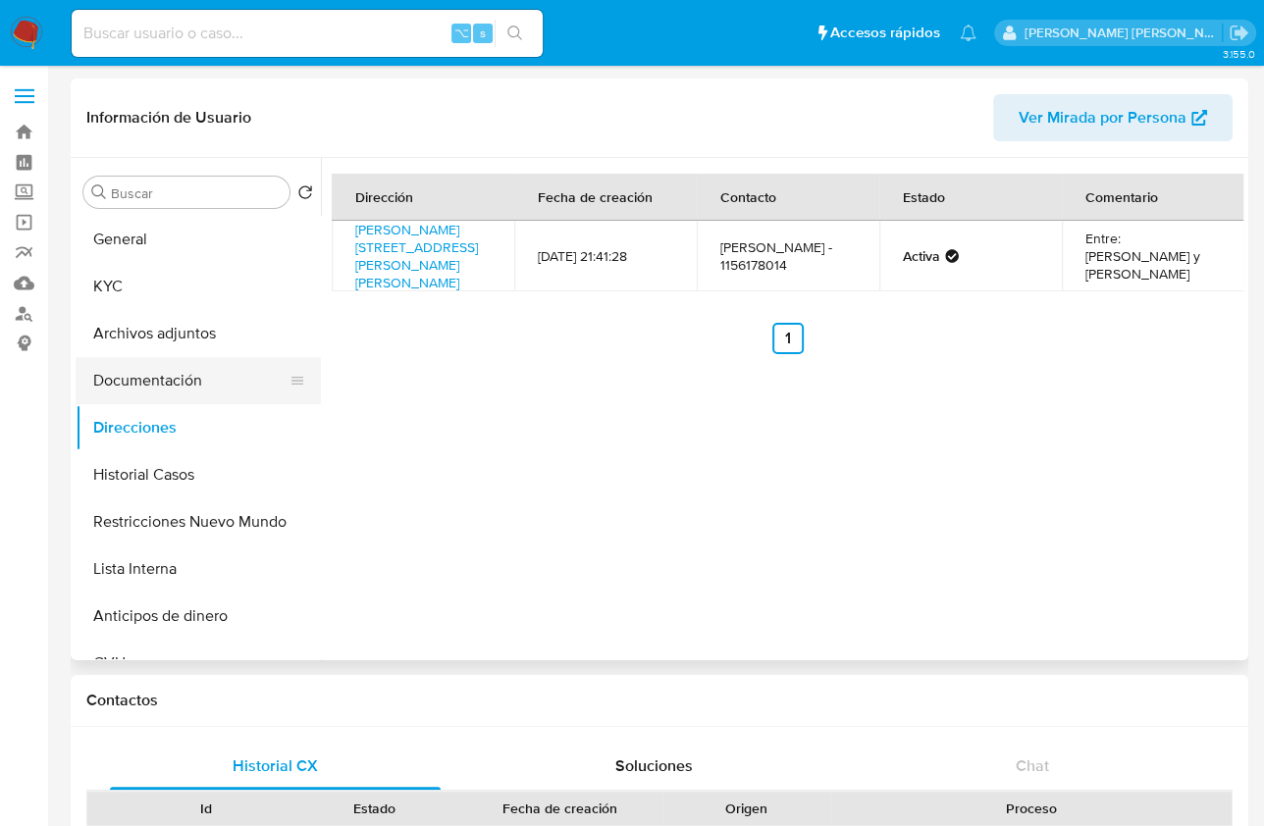
click at [198, 371] on button "Documentación" at bounding box center [191, 380] width 230 height 47
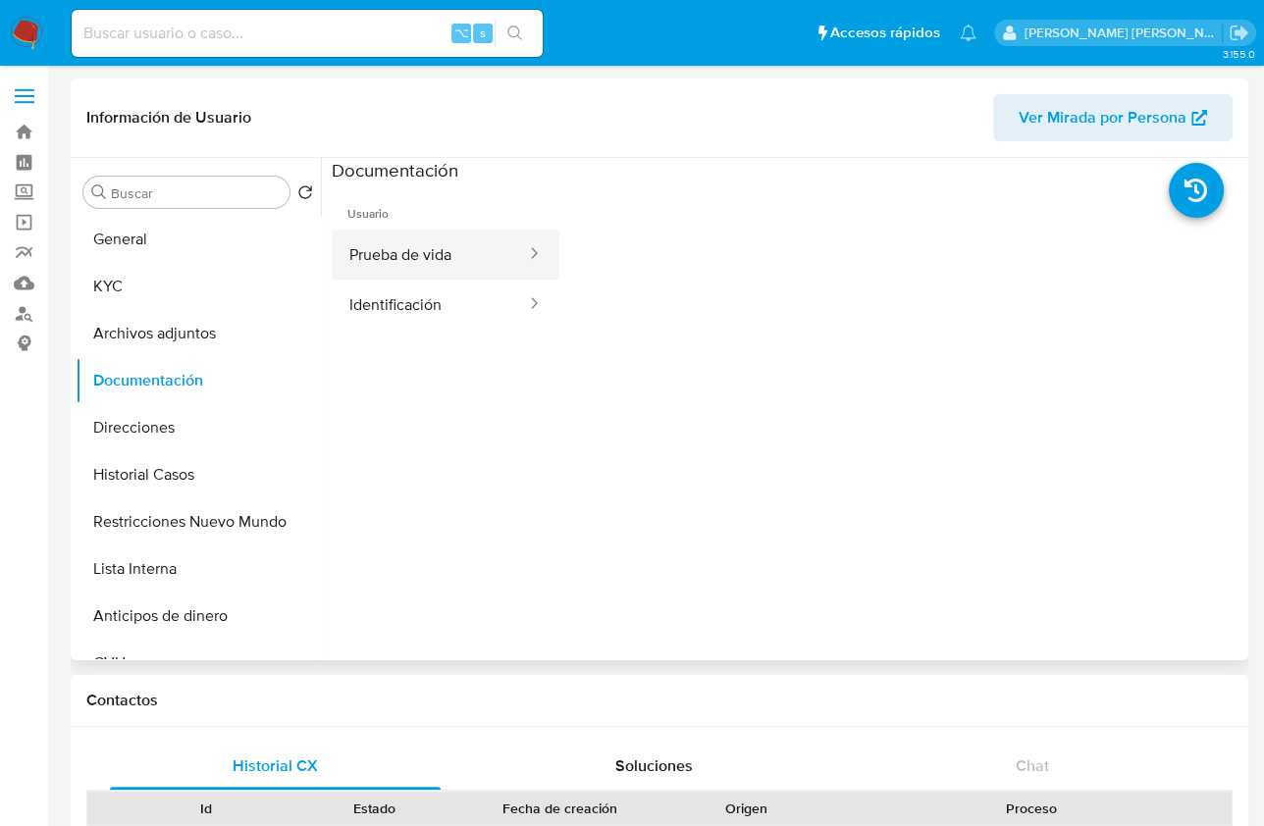
click at [435, 263] on button "Prueba de vida" at bounding box center [430, 255] width 196 height 50
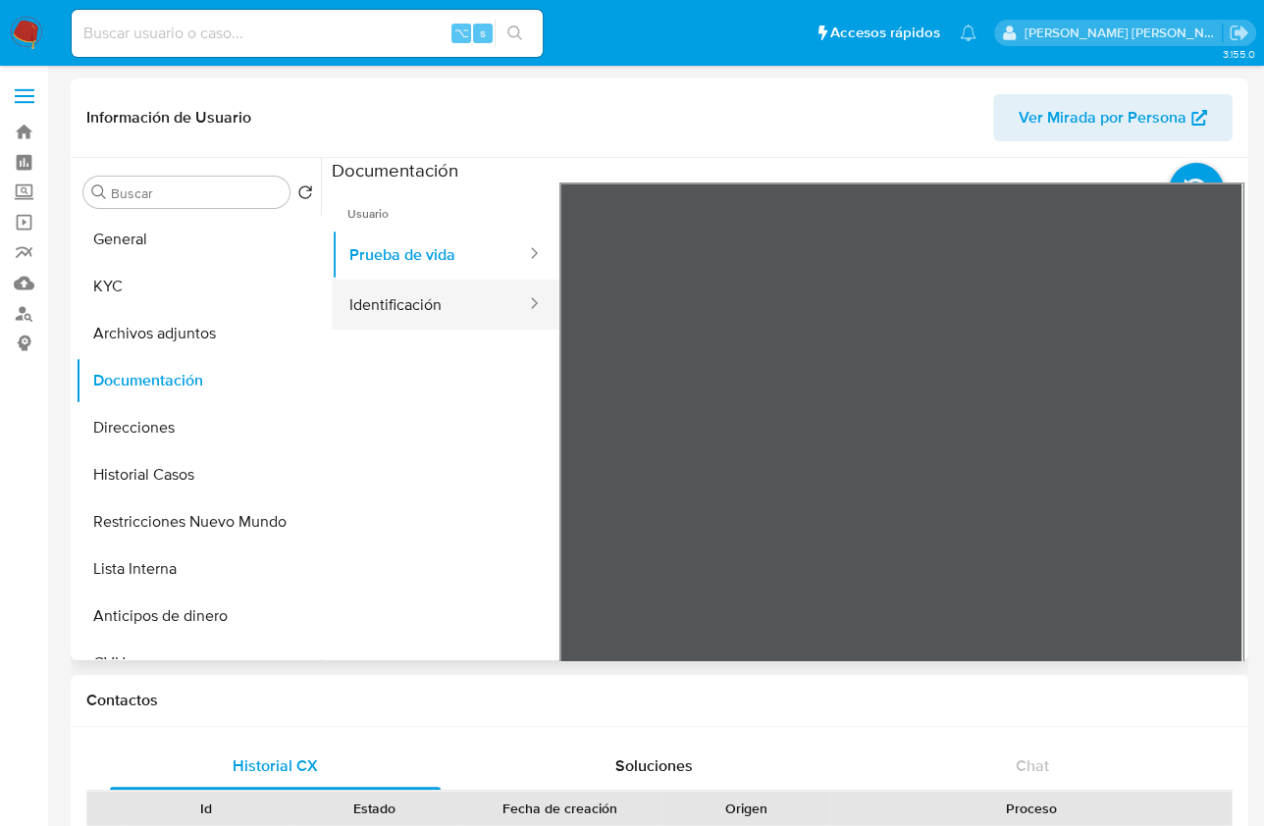
click at [447, 306] on button "Identificación" at bounding box center [430, 305] width 196 height 50
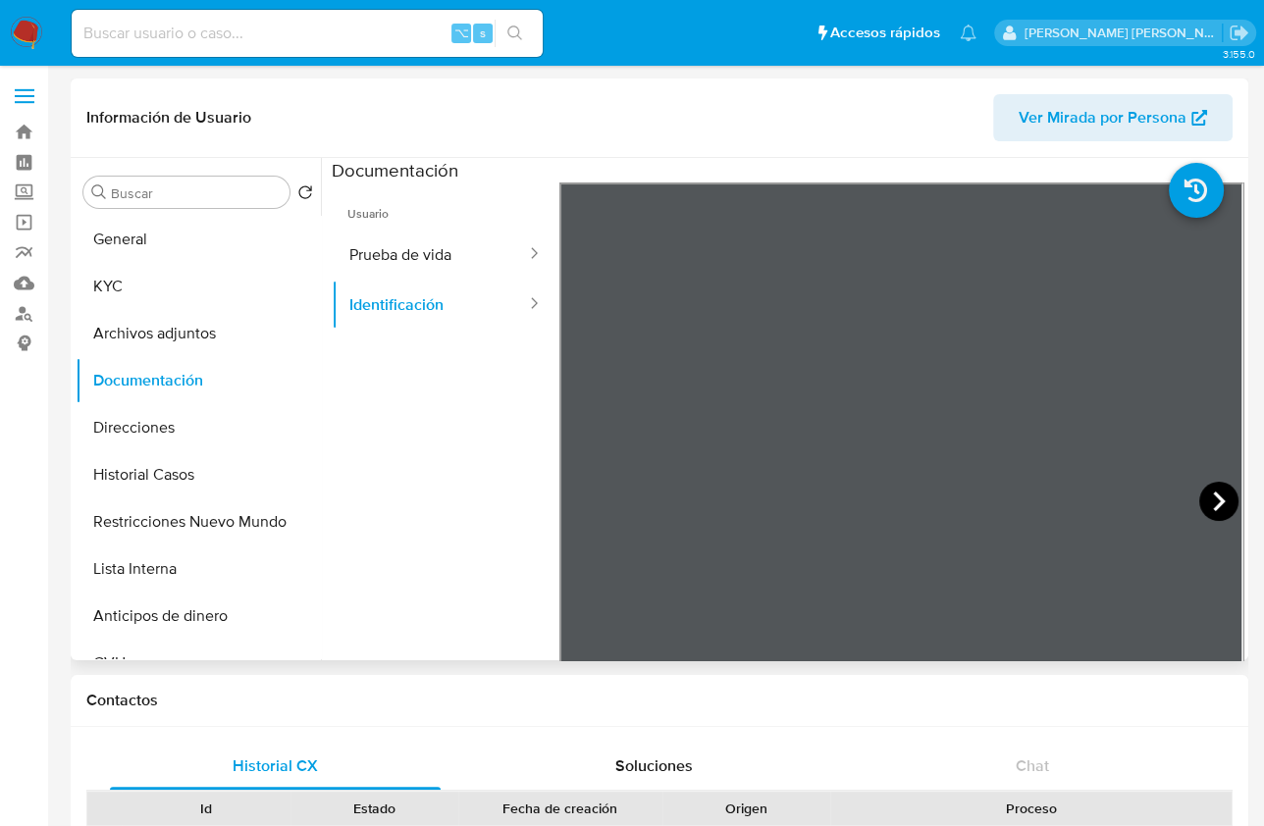
click at [1218, 496] on icon at bounding box center [1218, 501] width 39 height 39
click at [167, 307] on button "KYC" at bounding box center [191, 286] width 230 height 47
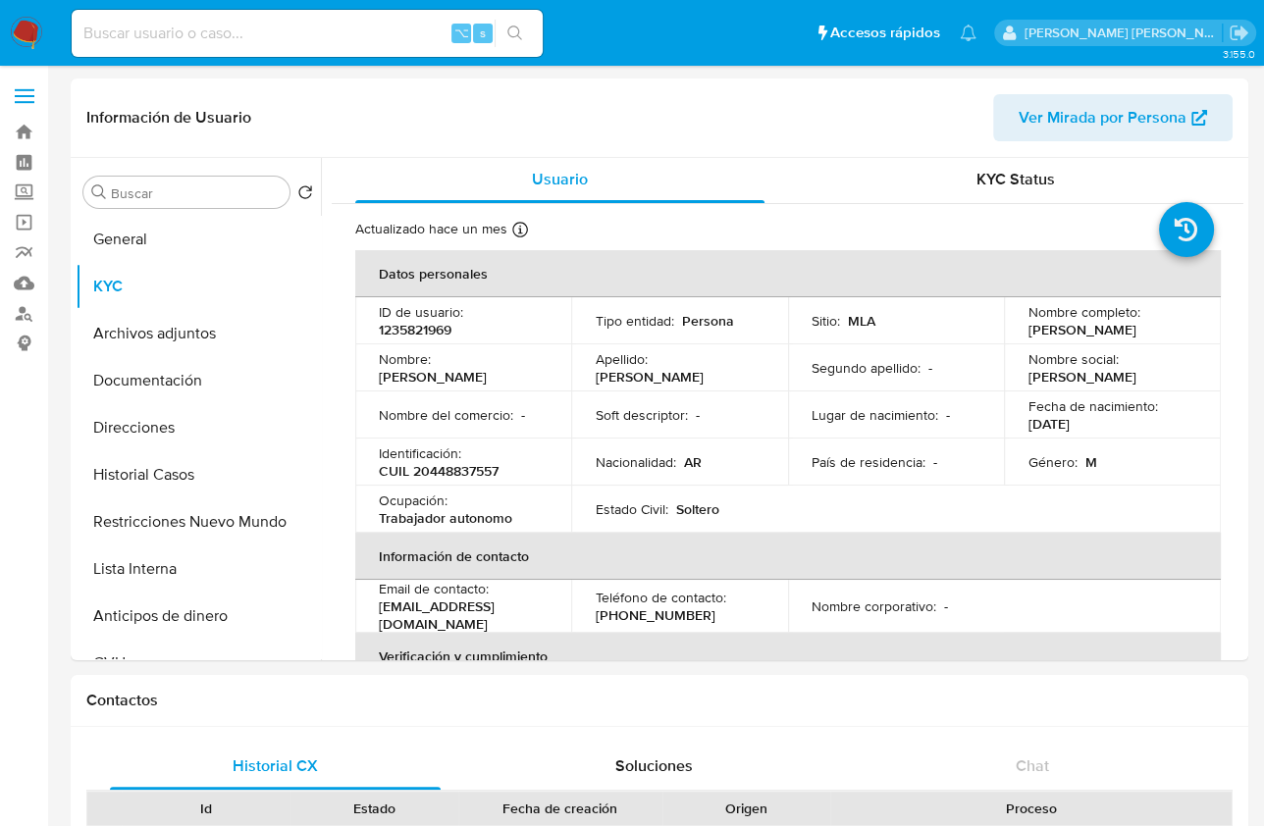
scroll to position [4, 0]
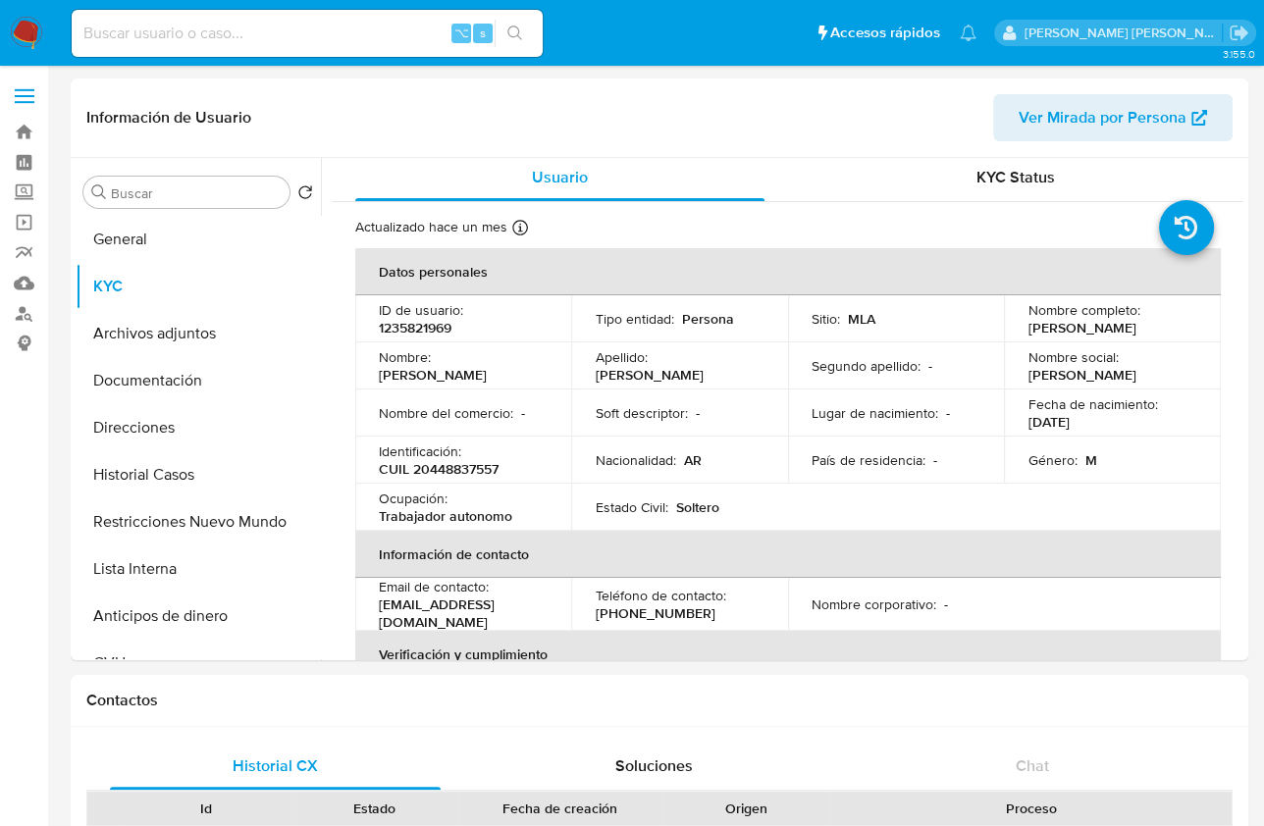
click at [512, 608] on div "Email de contacto : dg121353@gmail.com" at bounding box center [463, 604] width 169 height 53
drag, startPoint x: 512, startPoint y: 608, endPoint x: 374, endPoint y: 607, distance: 138.4
click at [374, 607] on td "Email de contacto : dg121353@gmail.com" at bounding box center [463, 604] width 216 height 53
copy p "dg121353@gmail.com"
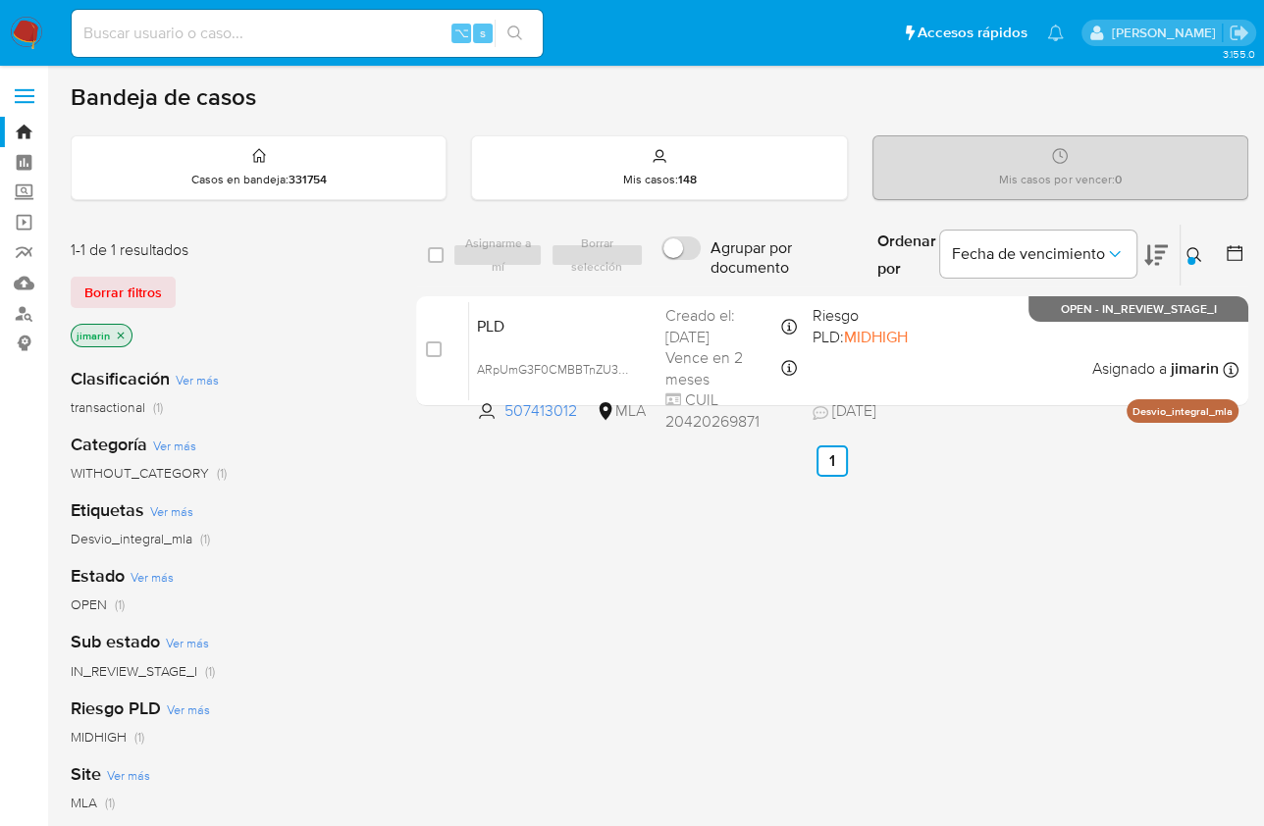
click at [1190, 247] on icon at bounding box center [1193, 254] width 15 height 15
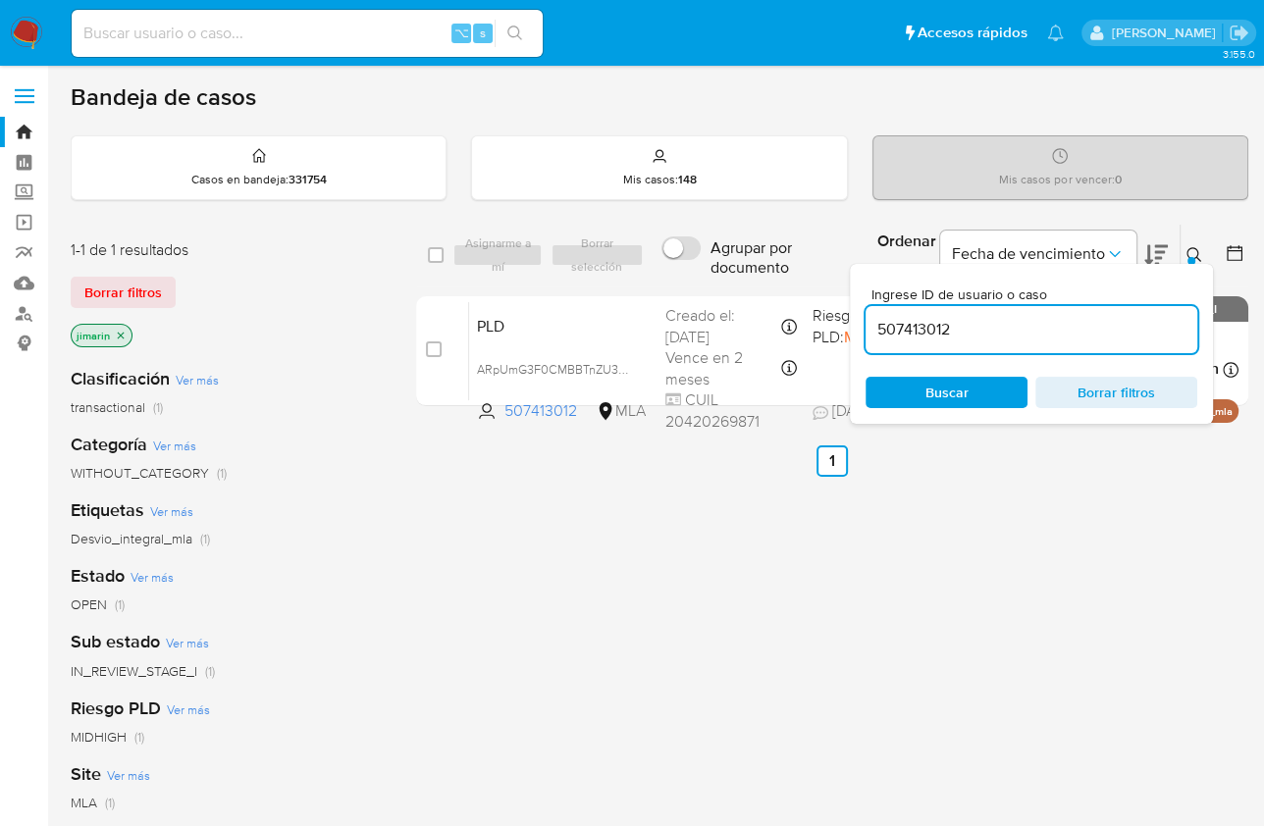
click at [1136, 326] on input "507413012" at bounding box center [1031, 330] width 332 height 26
type input "646303206"
click at [1193, 253] on icon at bounding box center [1194, 255] width 16 height 16
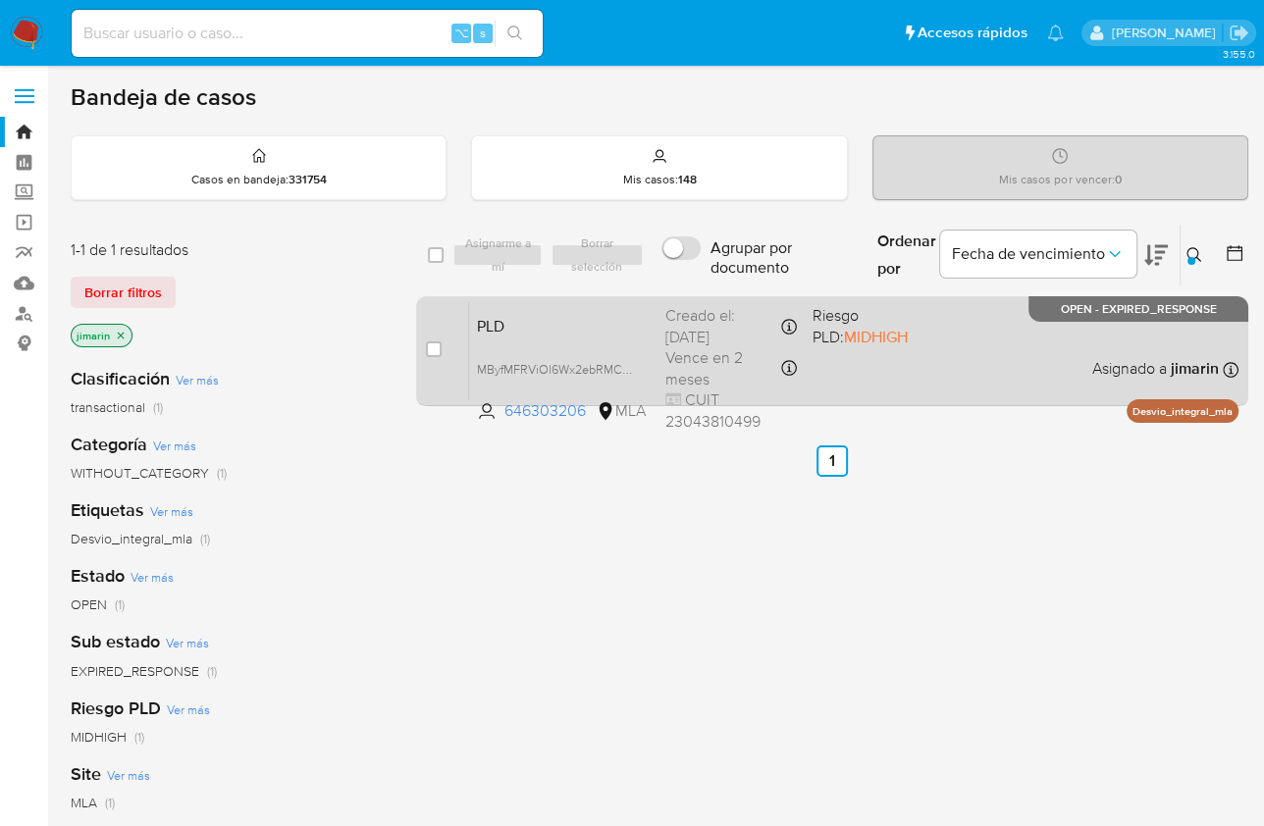
click at [435, 343] on input "checkbox" at bounding box center [434, 349] width 16 height 16
checkbox input "true"
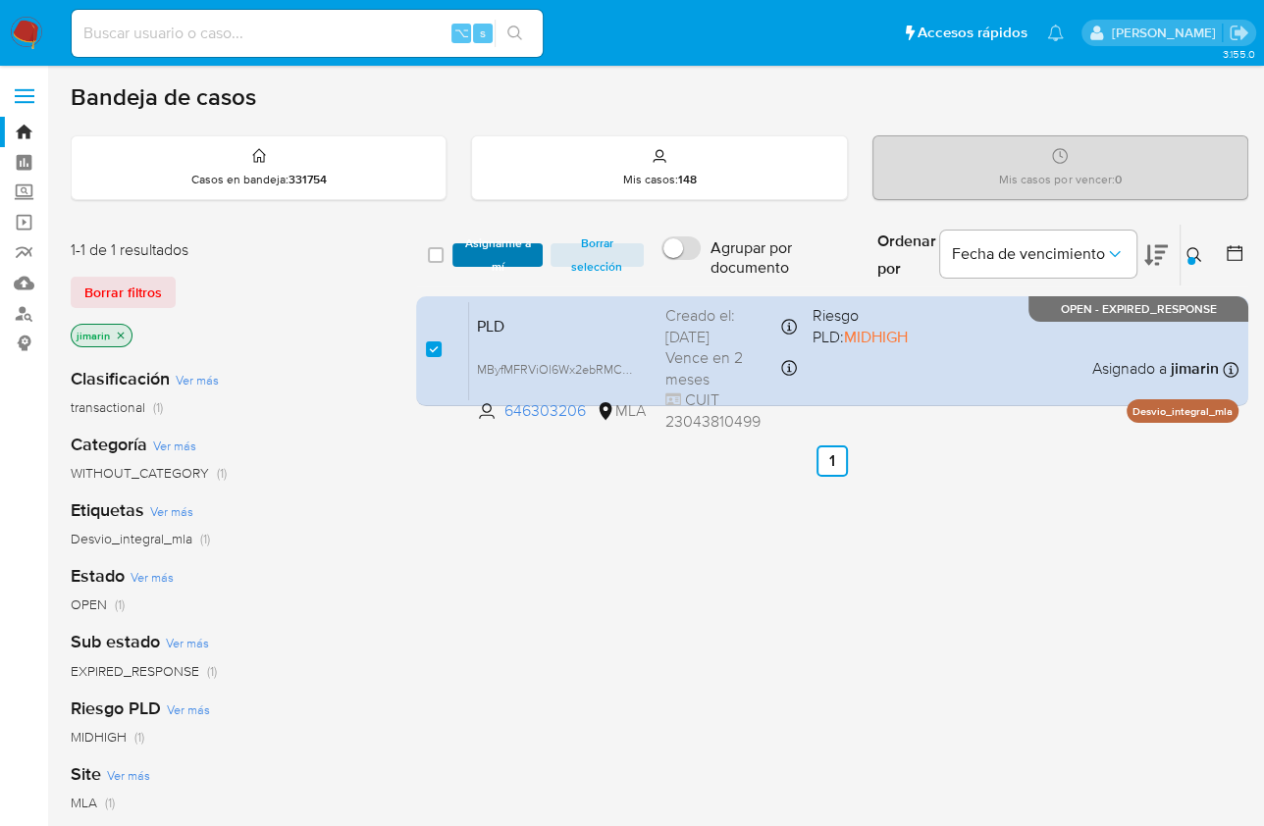
click at [475, 257] on span "Asignarme a mí" at bounding box center [497, 255] width 70 height 20
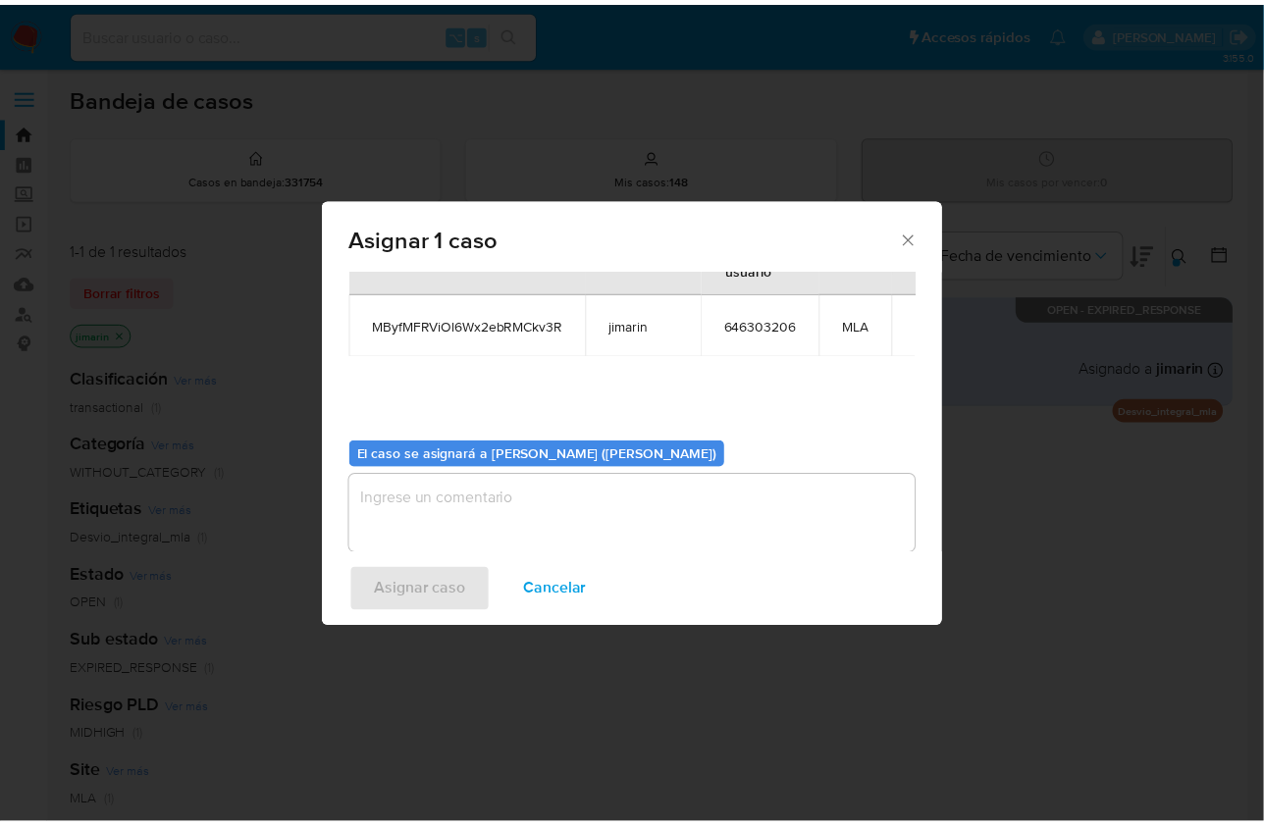
scroll to position [100, 0]
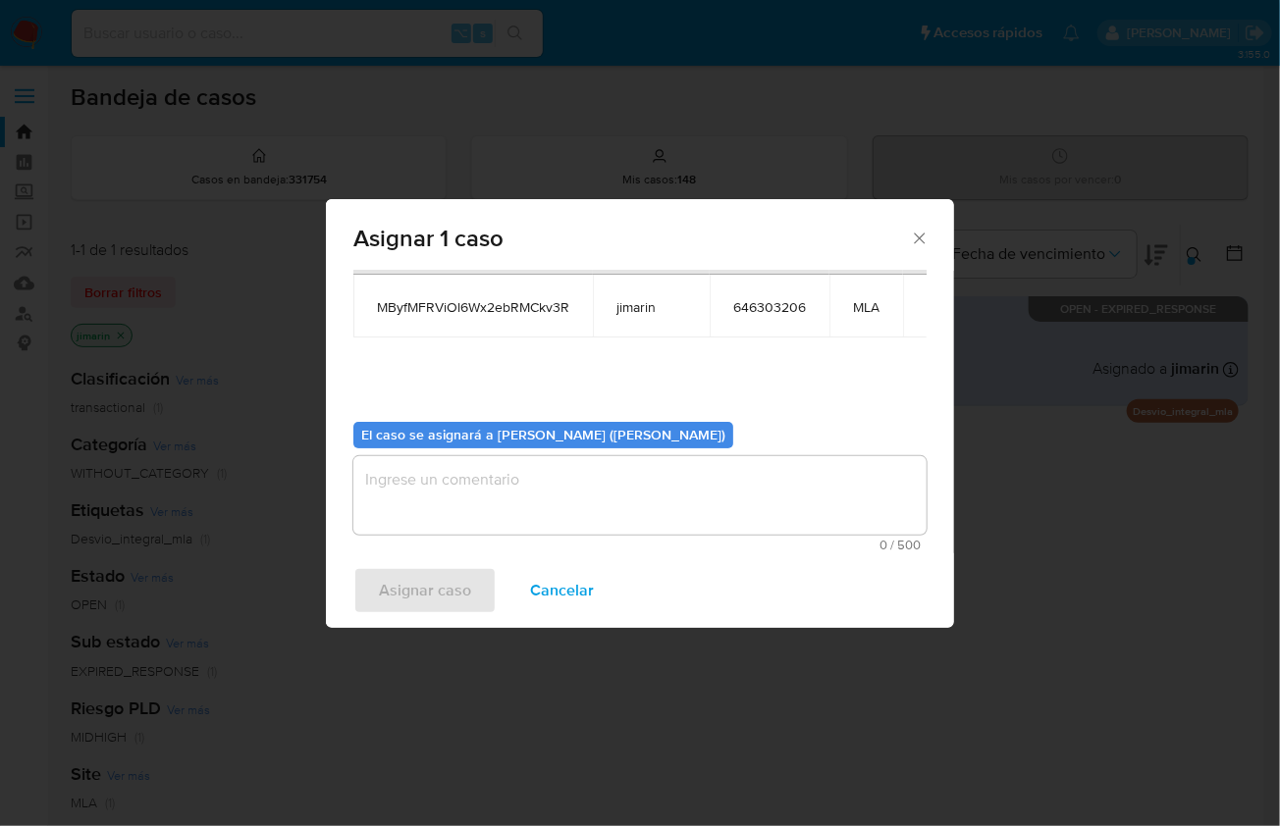
click at [560, 457] on textarea "assign-modal" at bounding box center [639, 495] width 573 height 78
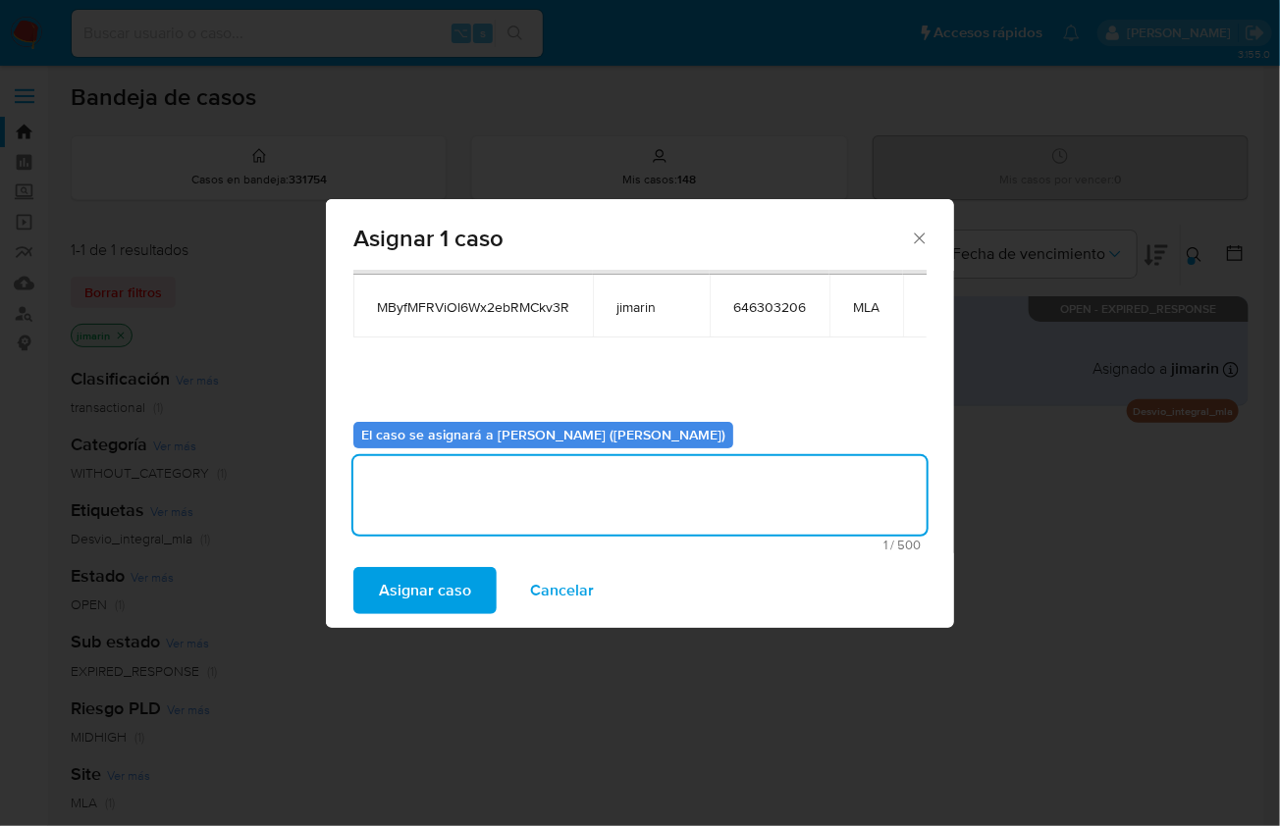
click at [382, 588] on span "Asignar caso" at bounding box center [425, 590] width 92 height 43
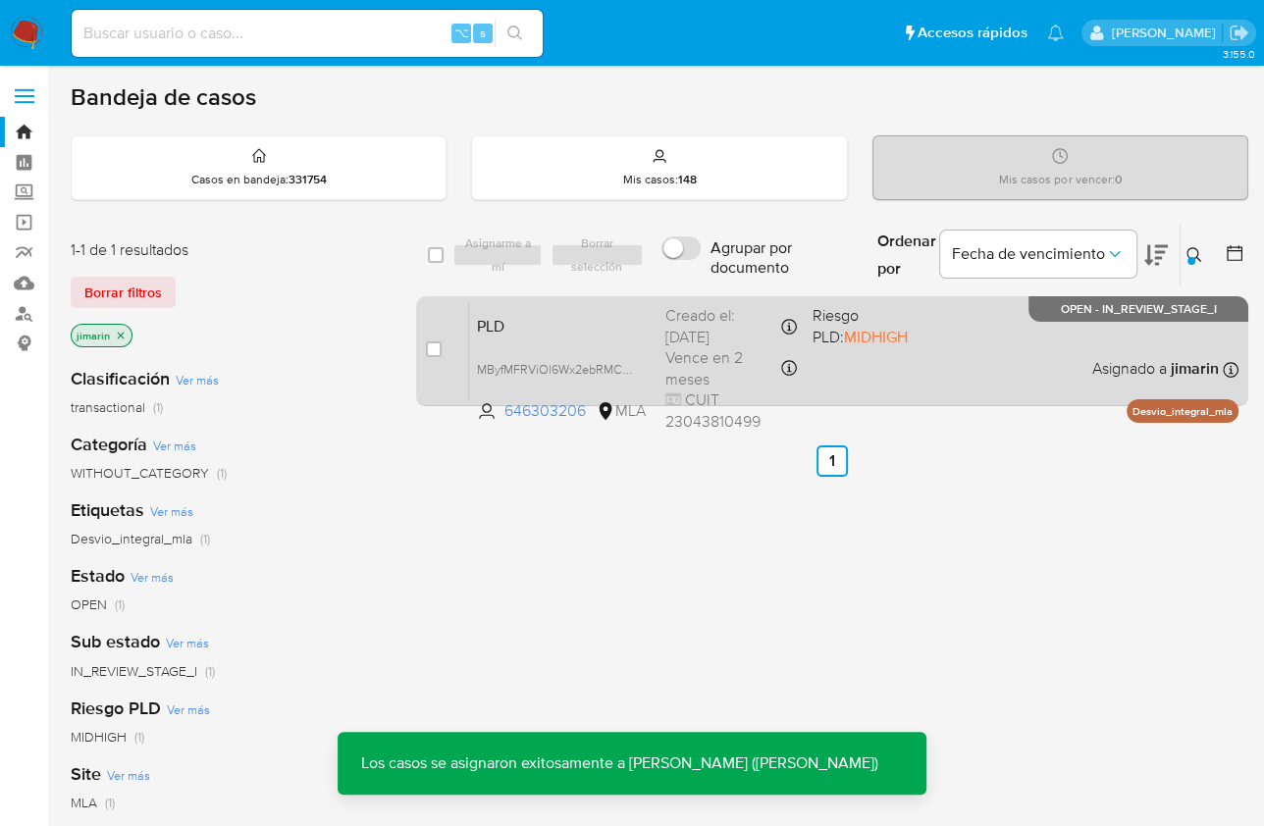
click at [963, 343] on div "PLD MByfMFRViOl6Wx2ebRMCkv3R 646303206 MLA Riesgo PLD: MIDHIGH Creado el: 12/07…" at bounding box center [853, 350] width 769 height 99
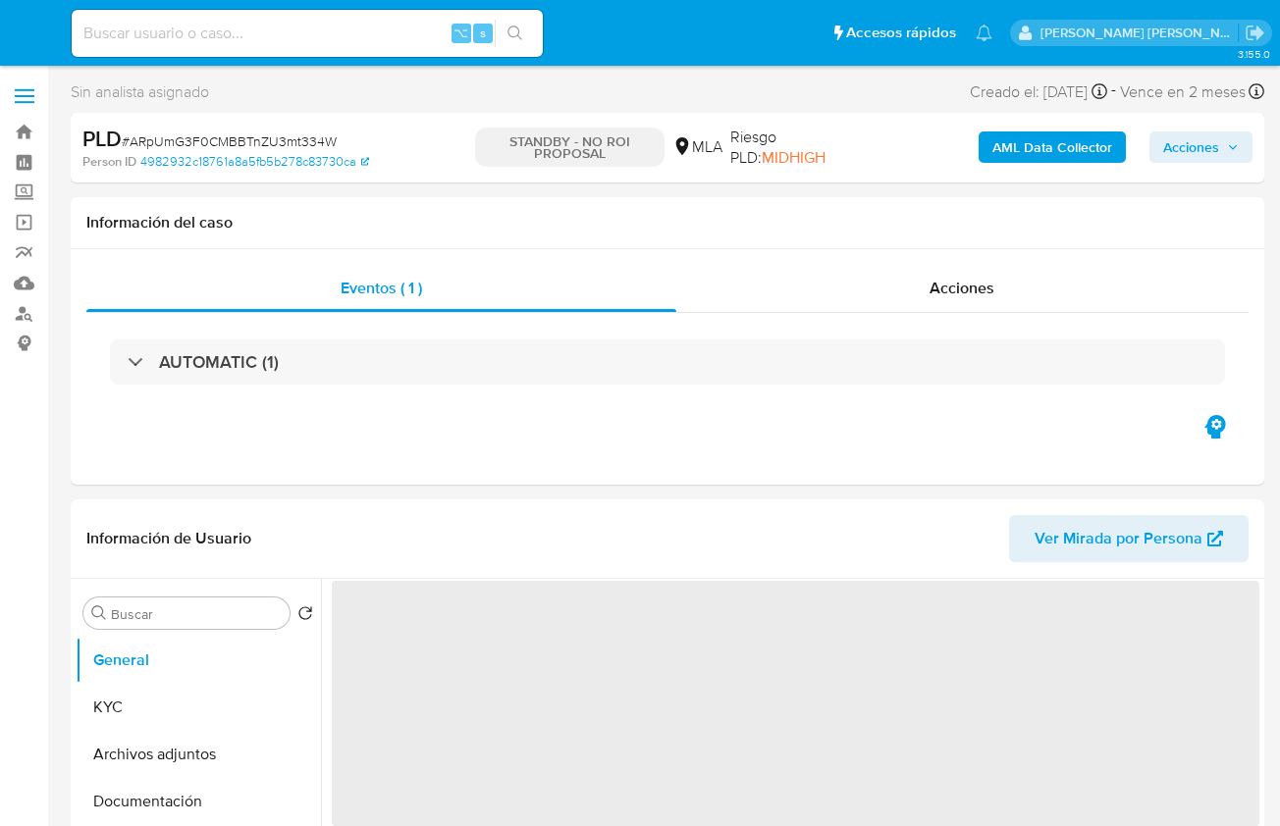
select select "10"
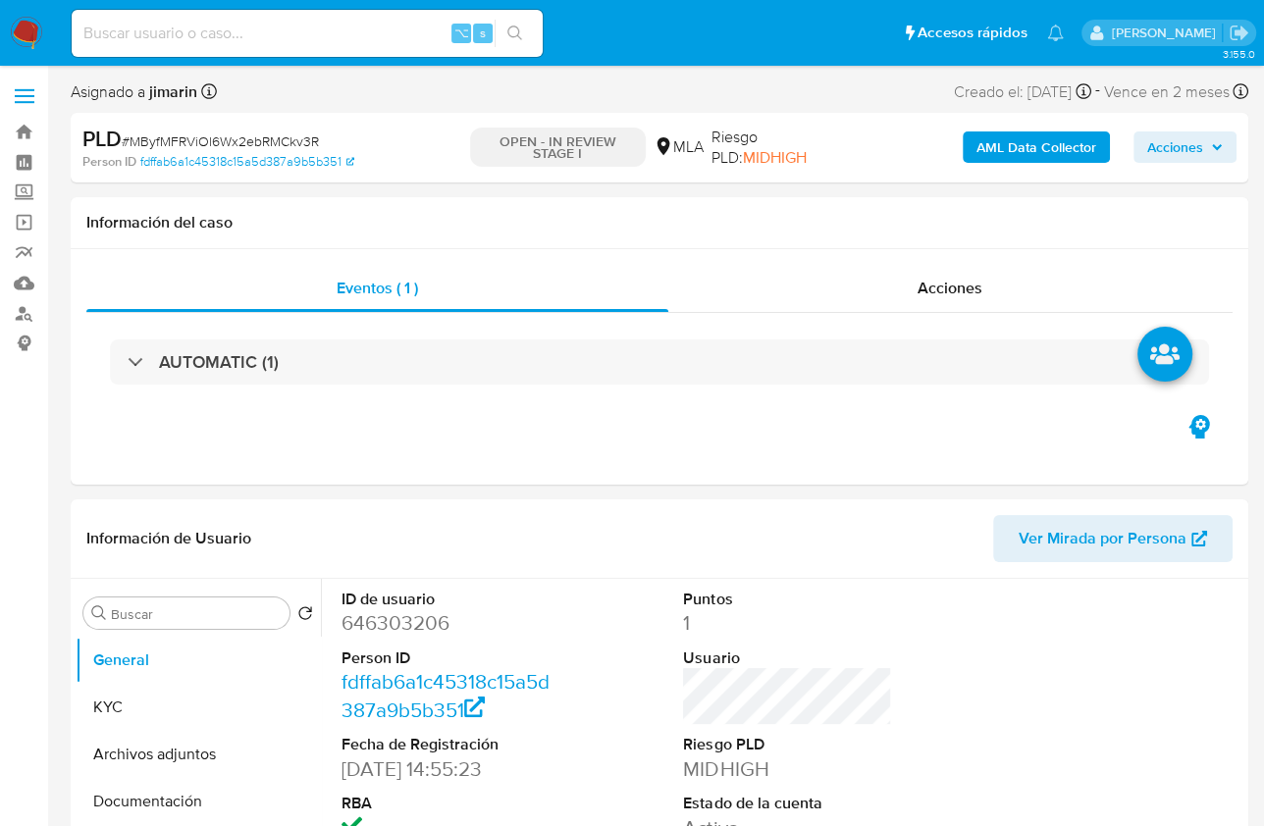
select select "10"
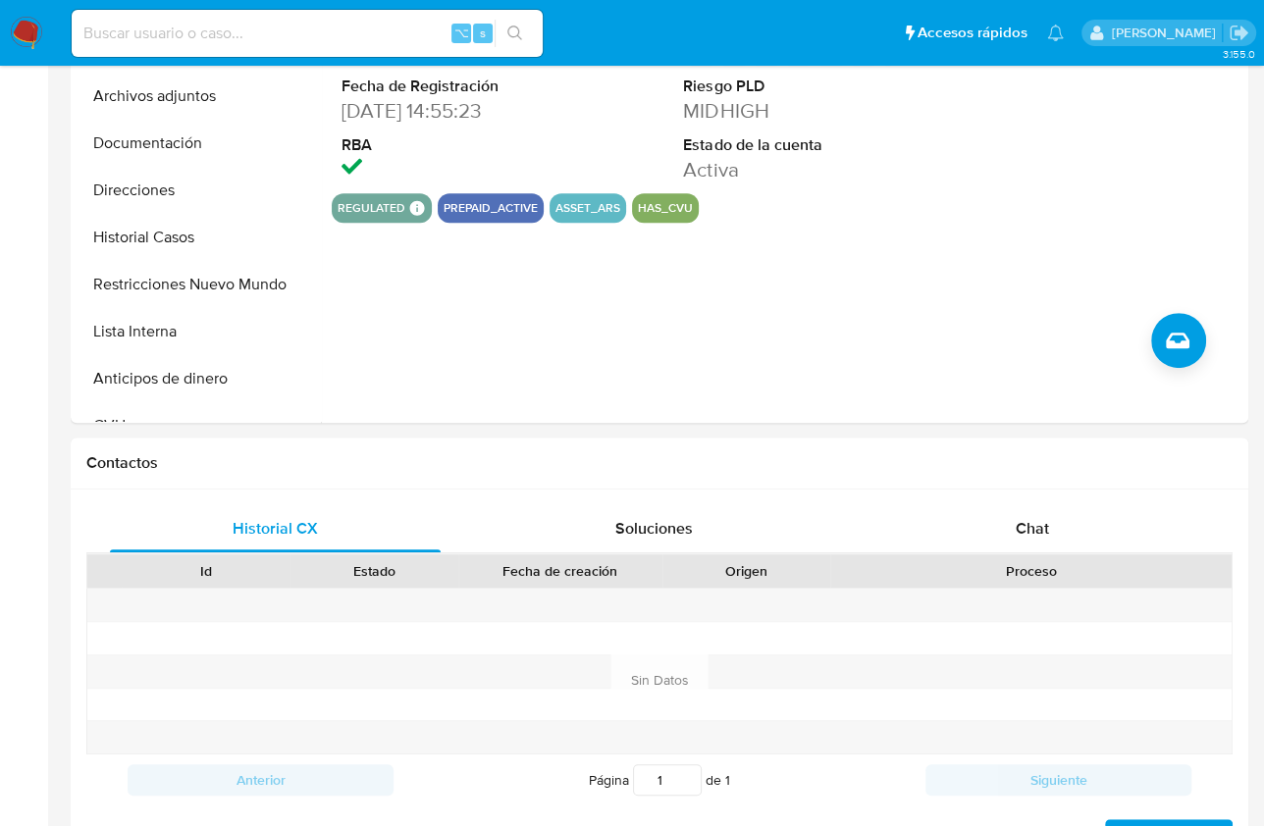
scroll to position [775, 0]
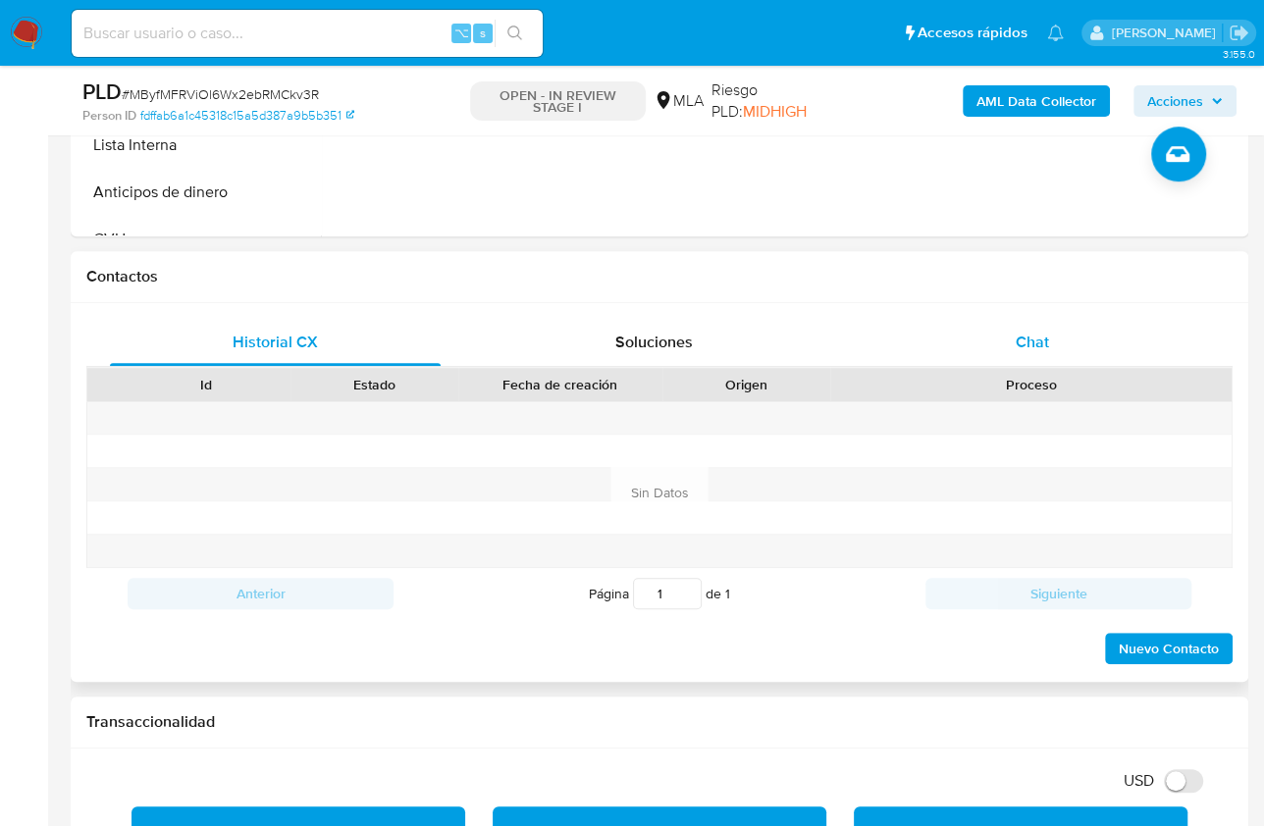
click at [1061, 344] on div "Chat" at bounding box center [1031, 342] width 331 height 47
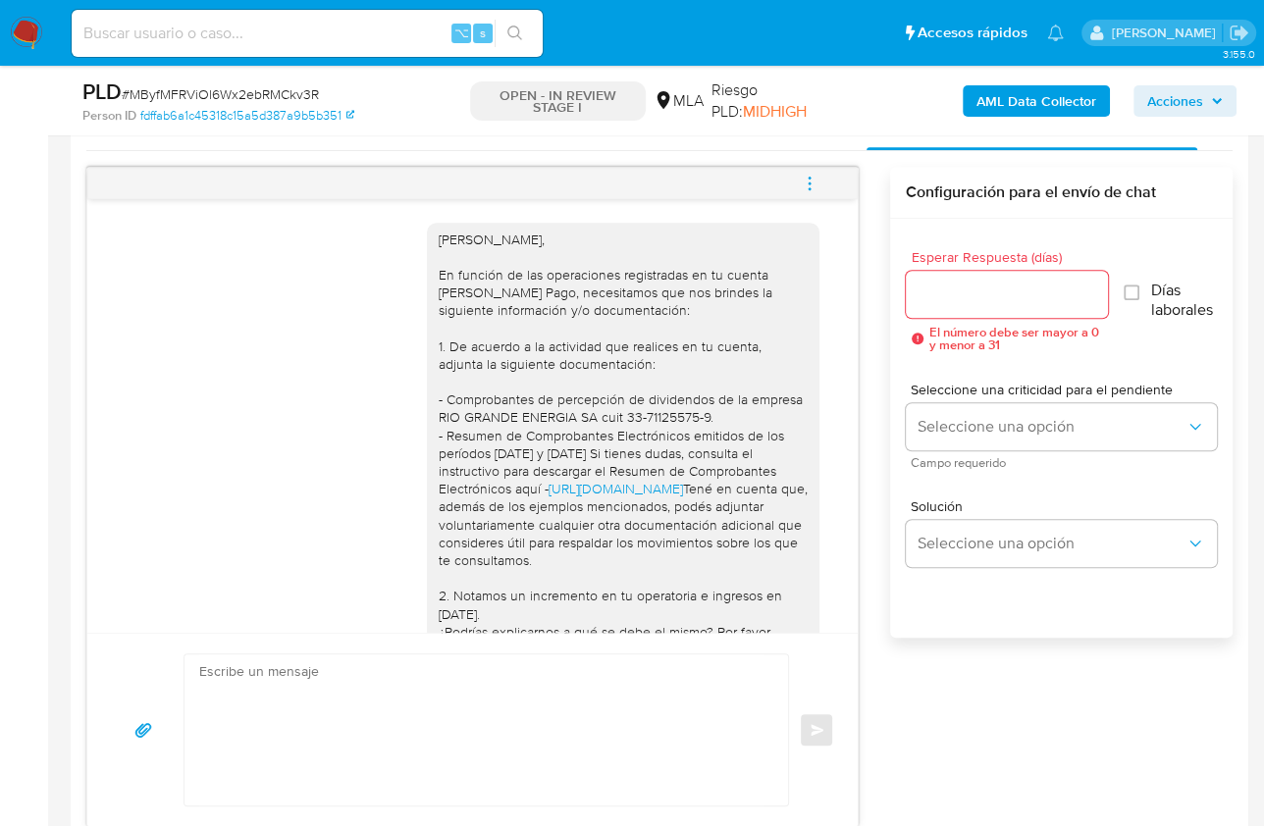
scroll to position [374, 0]
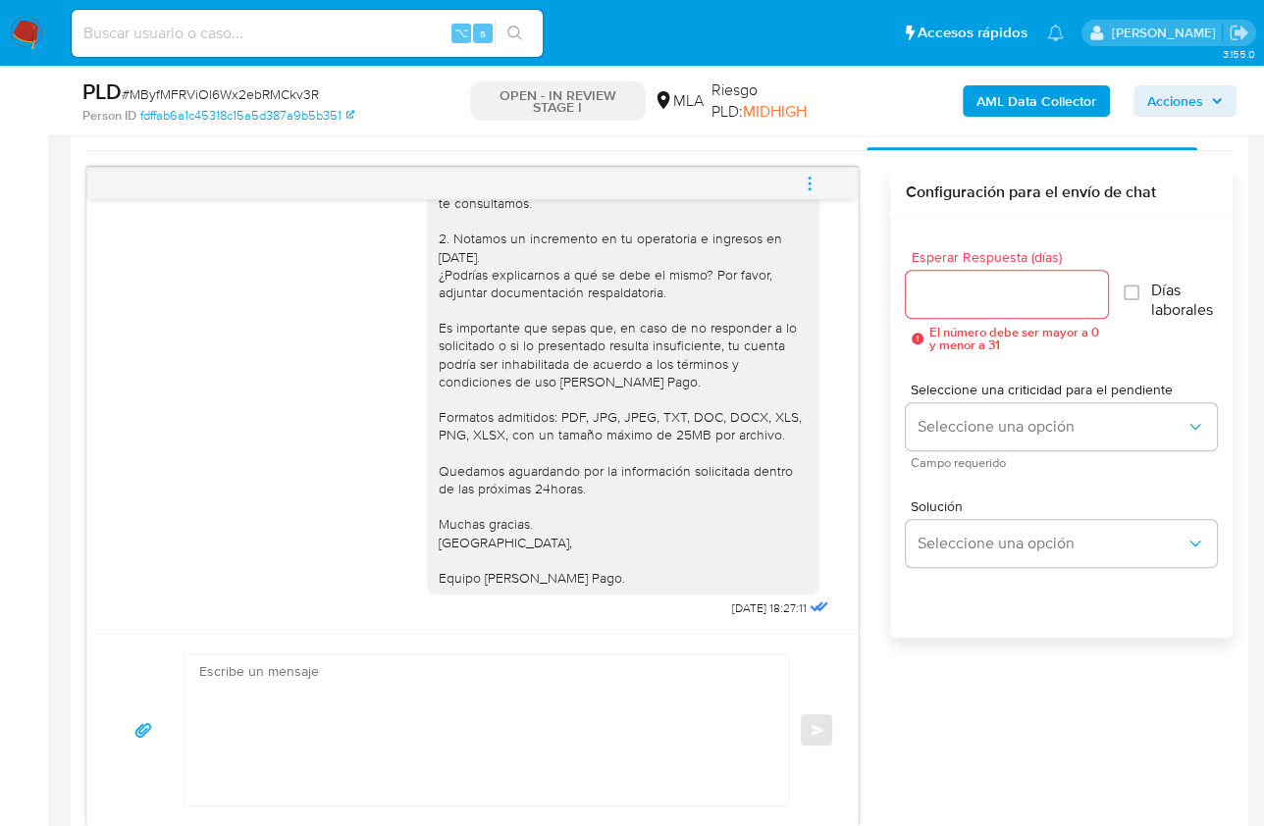
click at [887, 515] on div "[PERSON_NAME], En función de las operaciones registradas en tu cuenta [PERSON_N…" at bounding box center [659, 497] width 1146 height 660
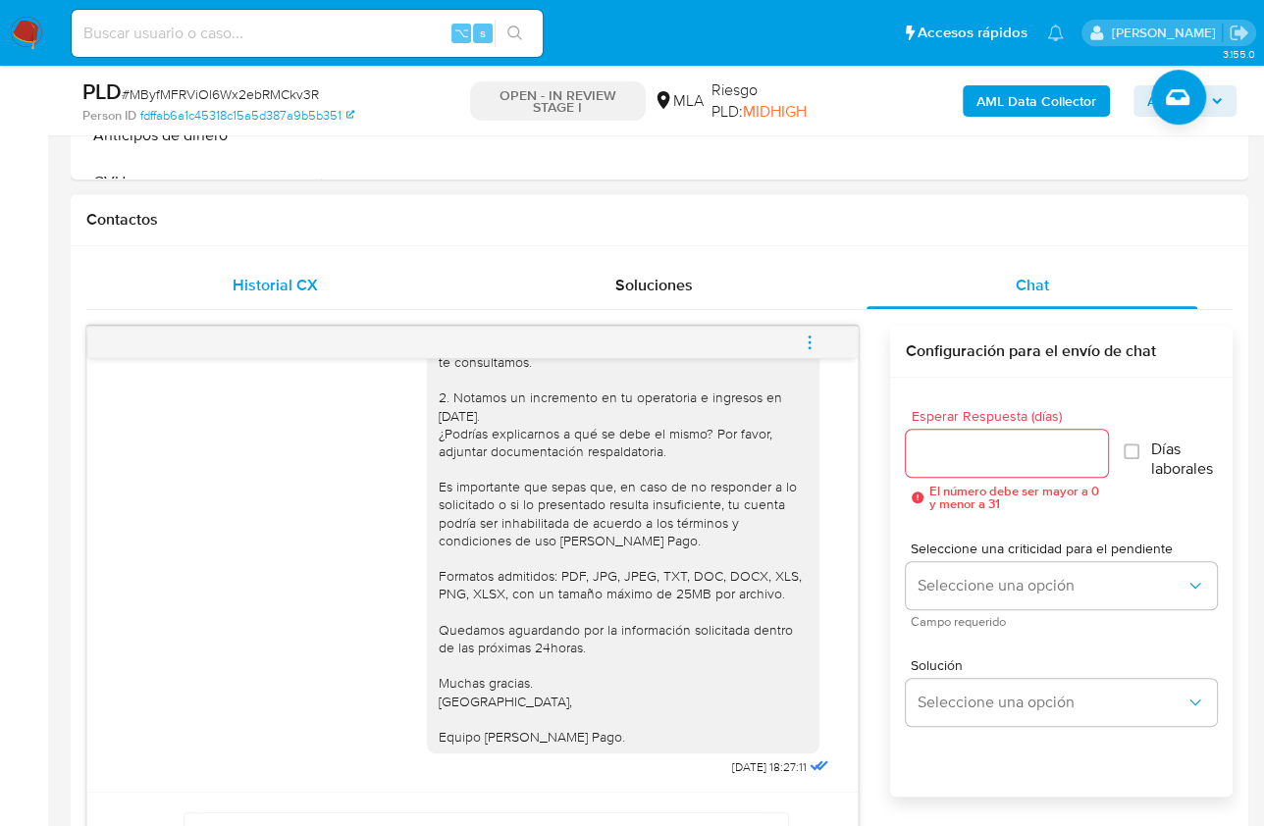
click at [377, 288] on div "Historial CX" at bounding box center [275, 285] width 331 height 47
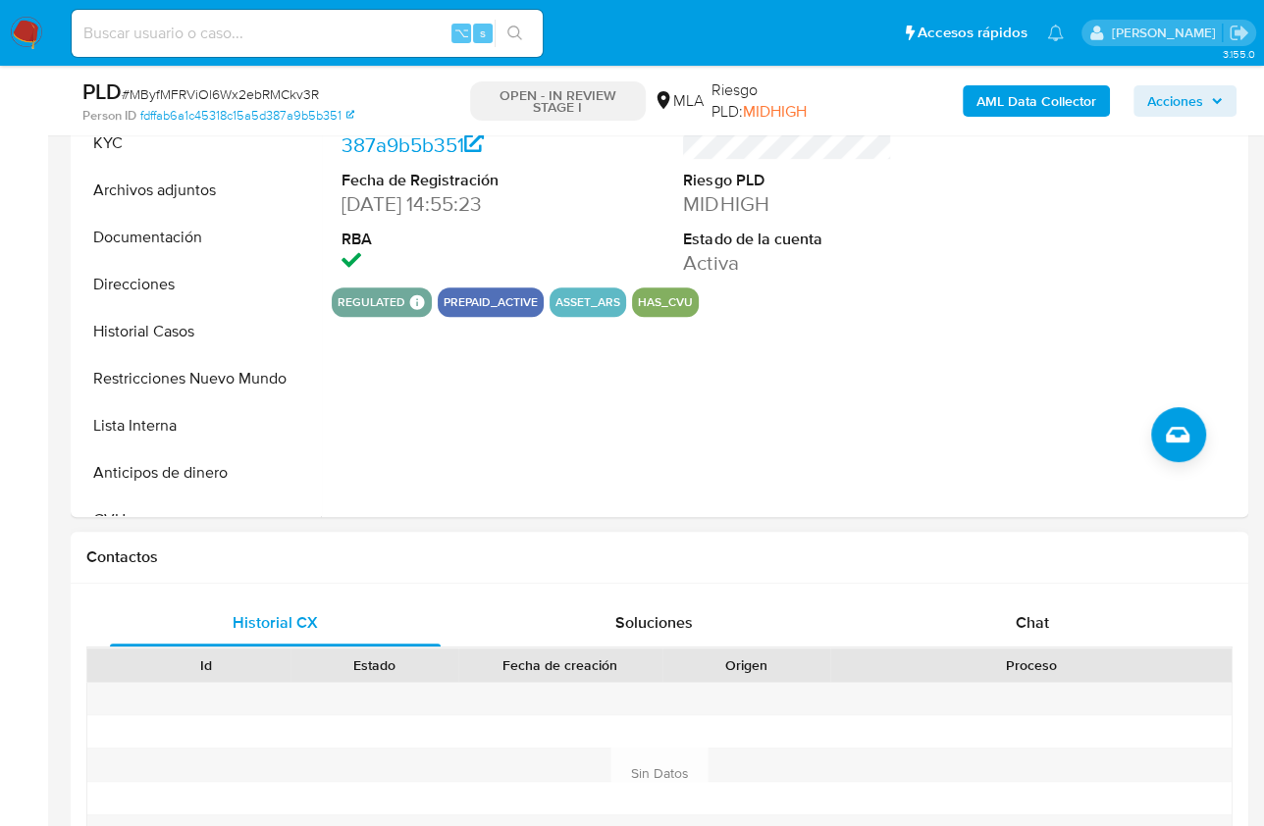
scroll to position [488, 0]
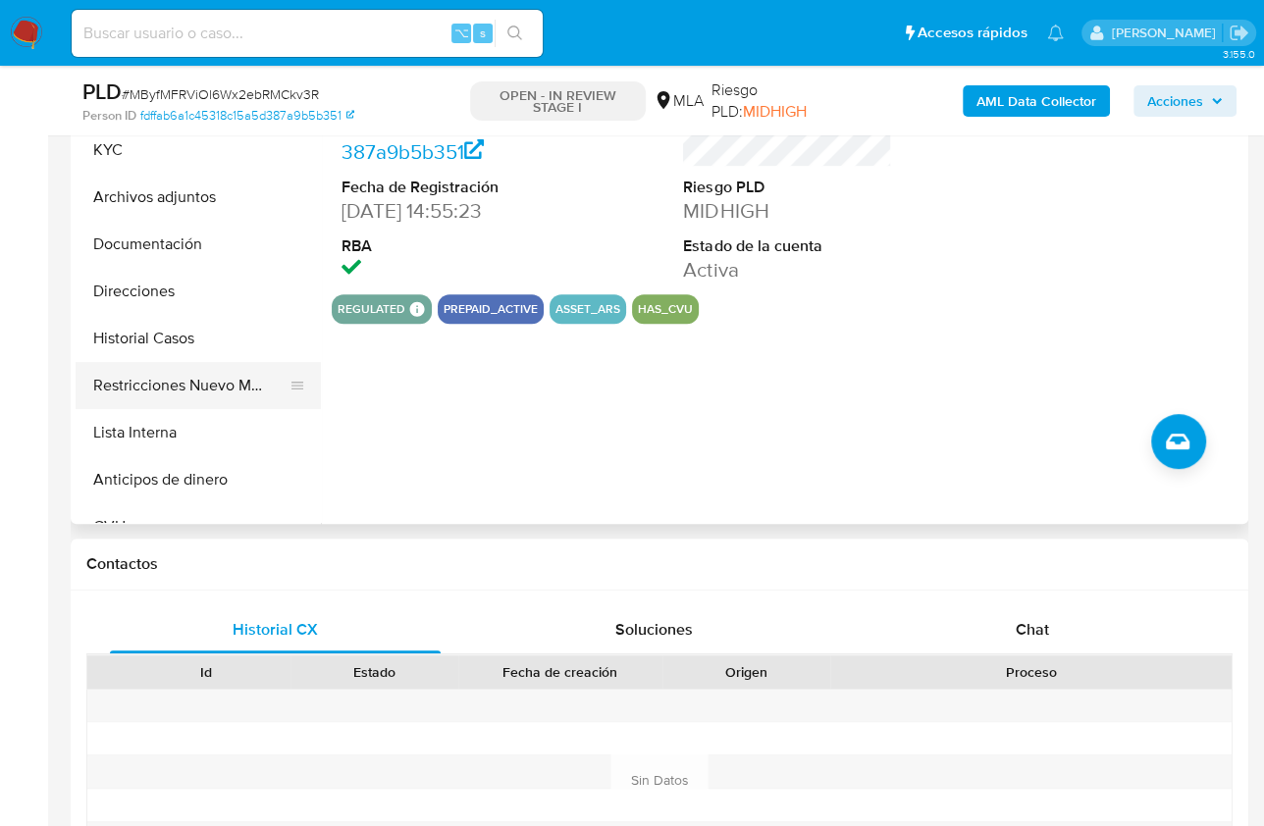
click at [235, 399] on button "Restricciones Nuevo Mundo" at bounding box center [191, 385] width 230 height 47
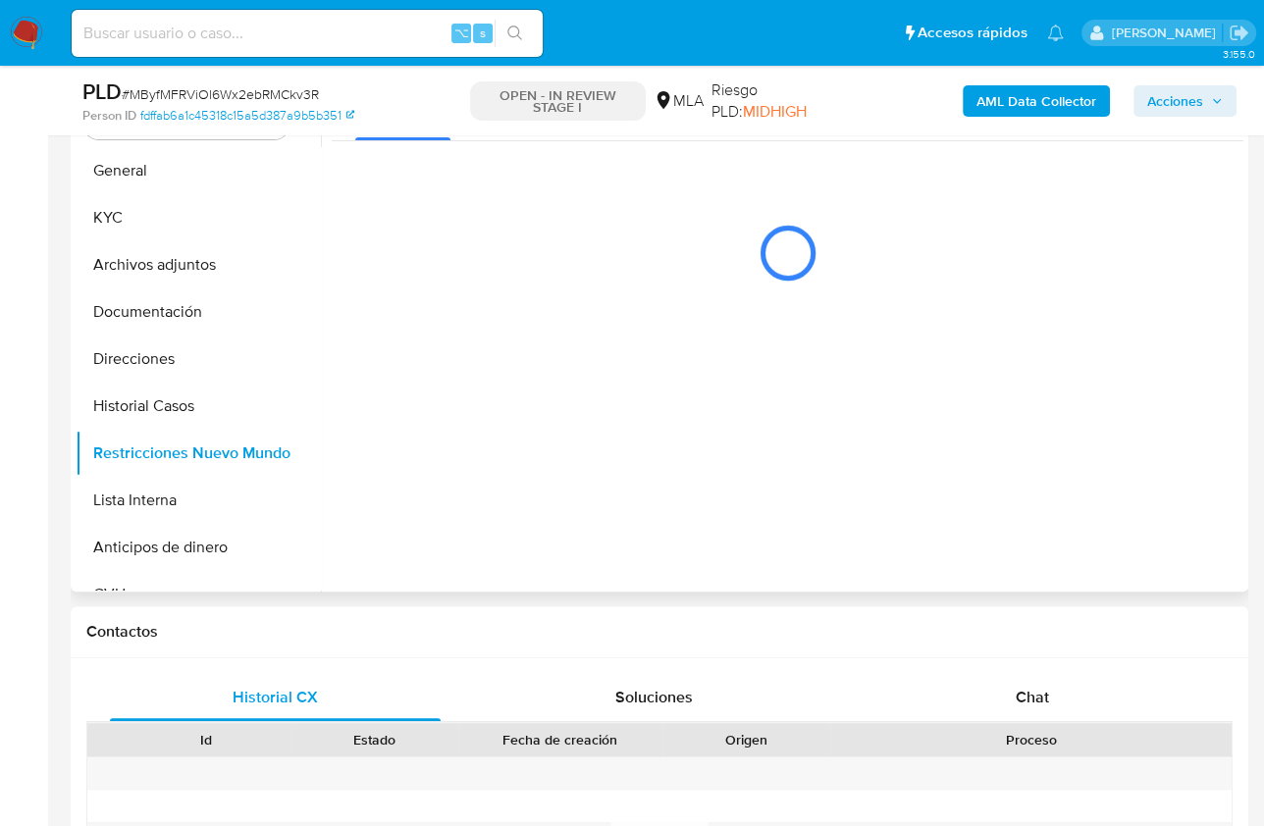
scroll to position [93, 0]
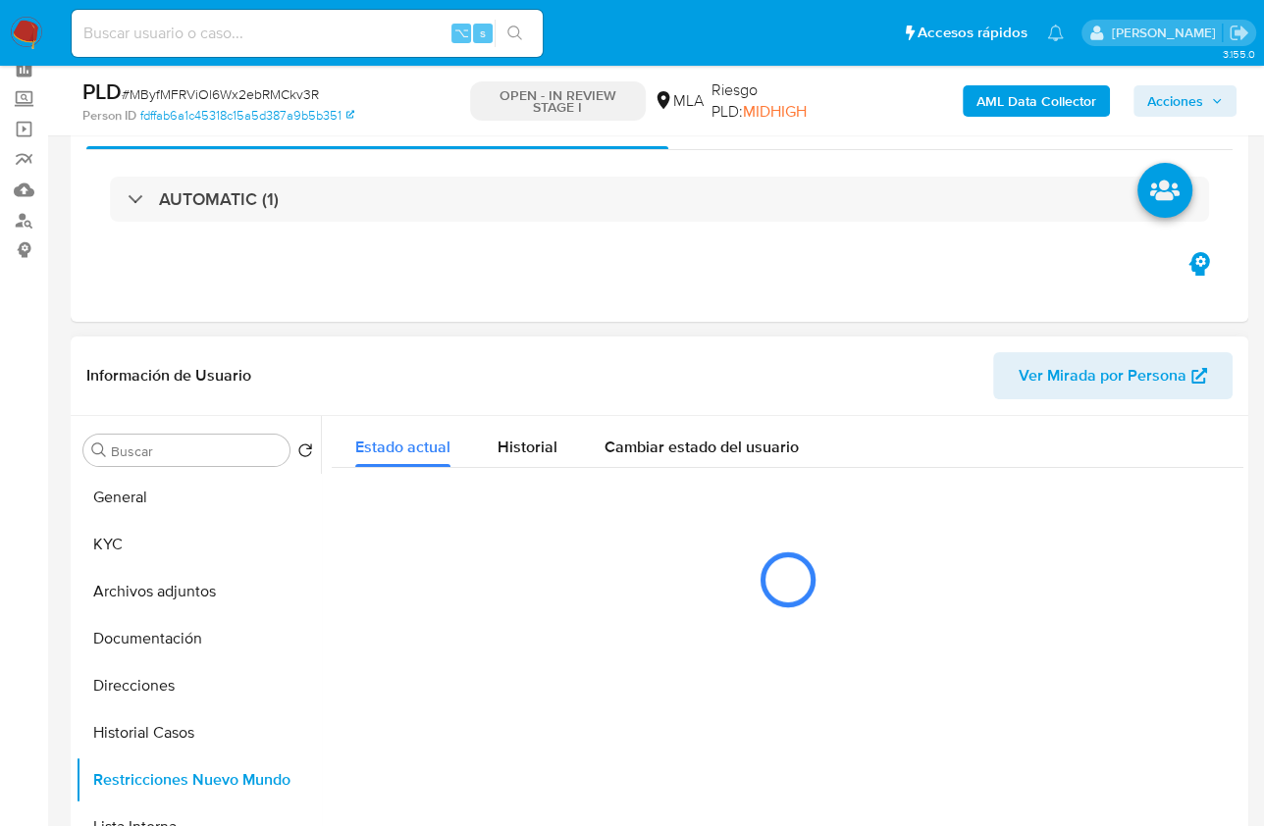
click at [799, 403] on div "Información de Usuario Ver Mirada por Persona" at bounding box center [659, 376] width 1177 height 79
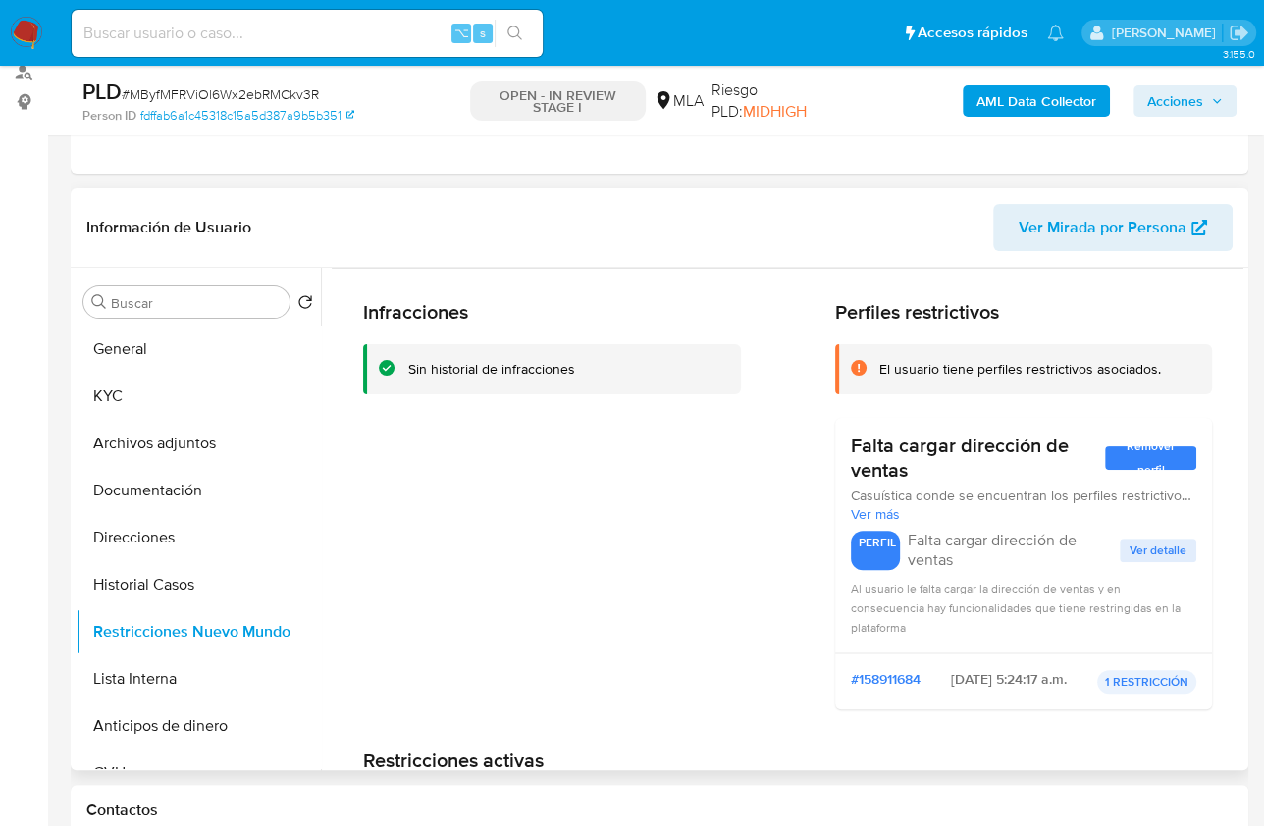
scroll to position [69, 0]
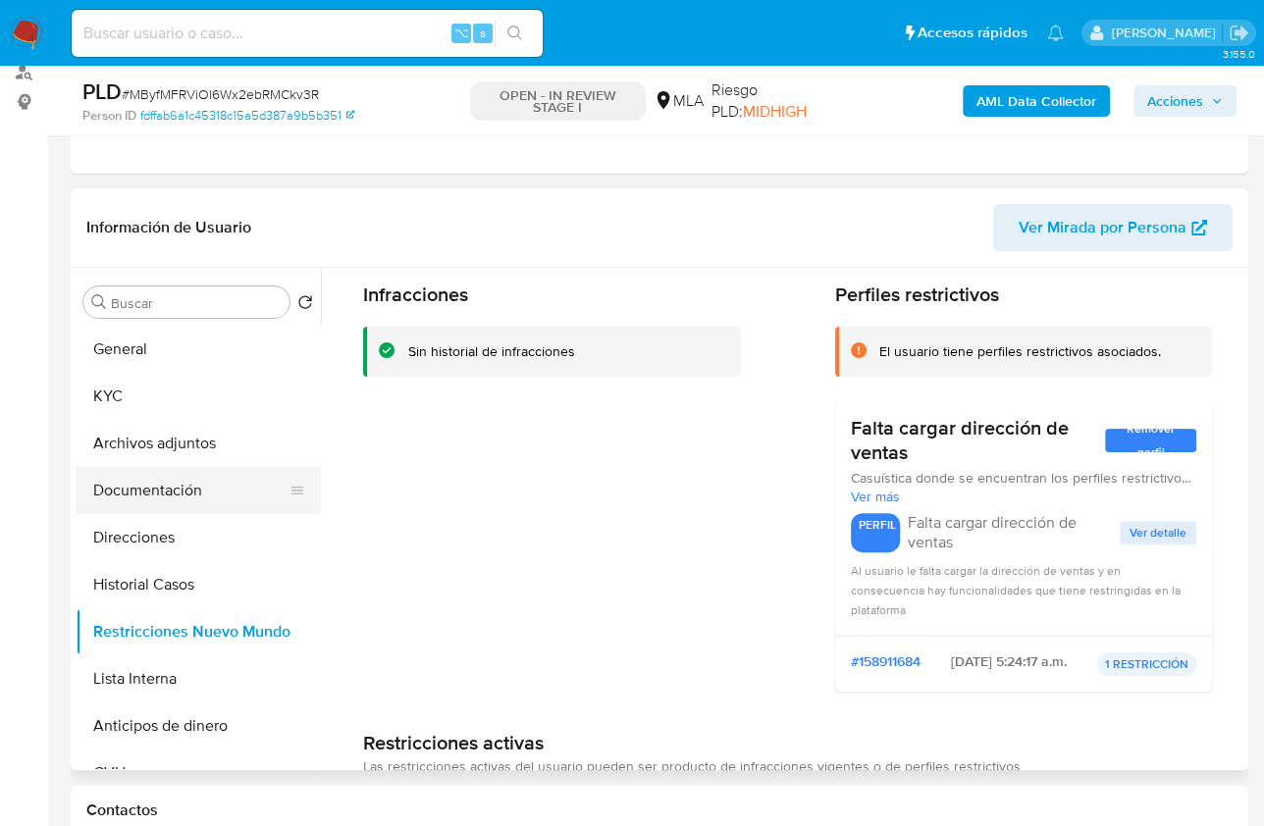
click at [176, 491] on button "Documentación" at bounding box center [191, 490] width 230 height 47
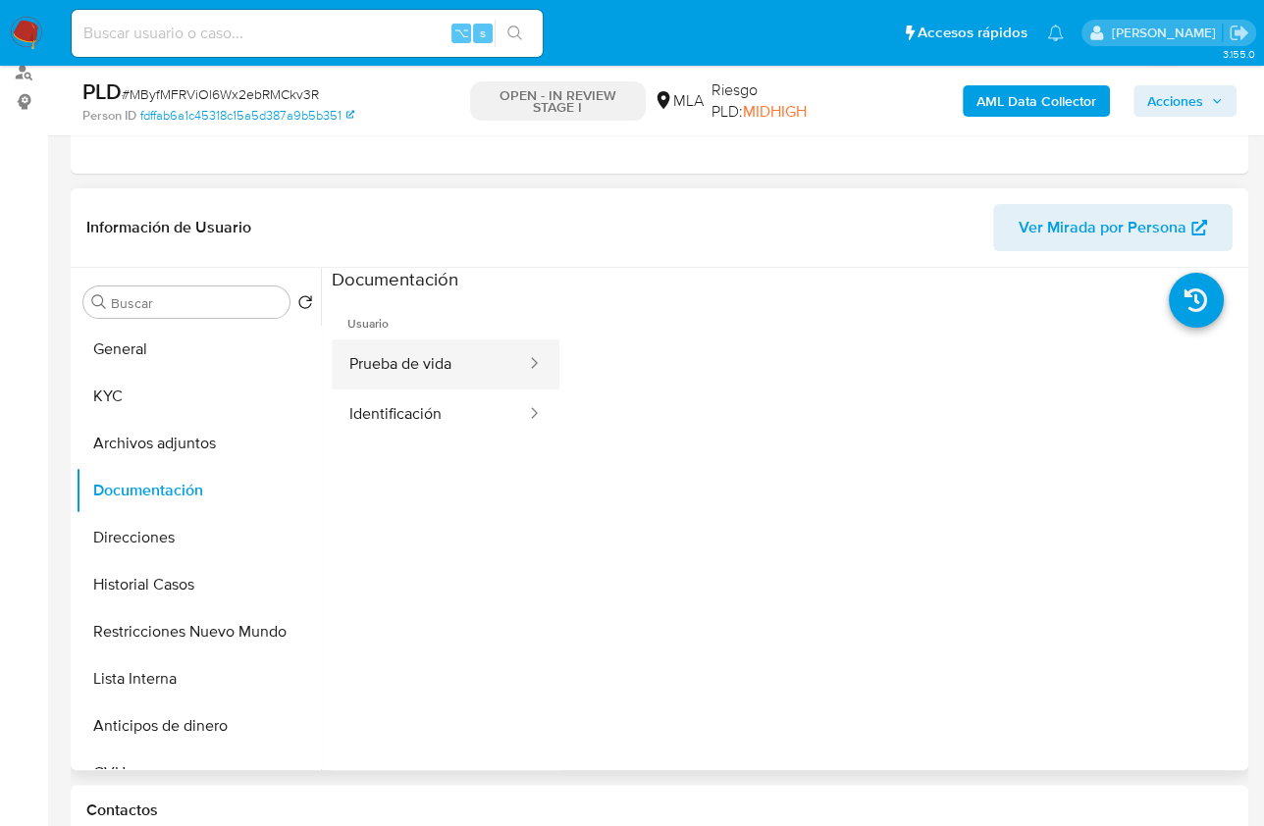
click at [421, 362] on button "Prueba de vida" at bounding box center [430, 365] width 196 height 50
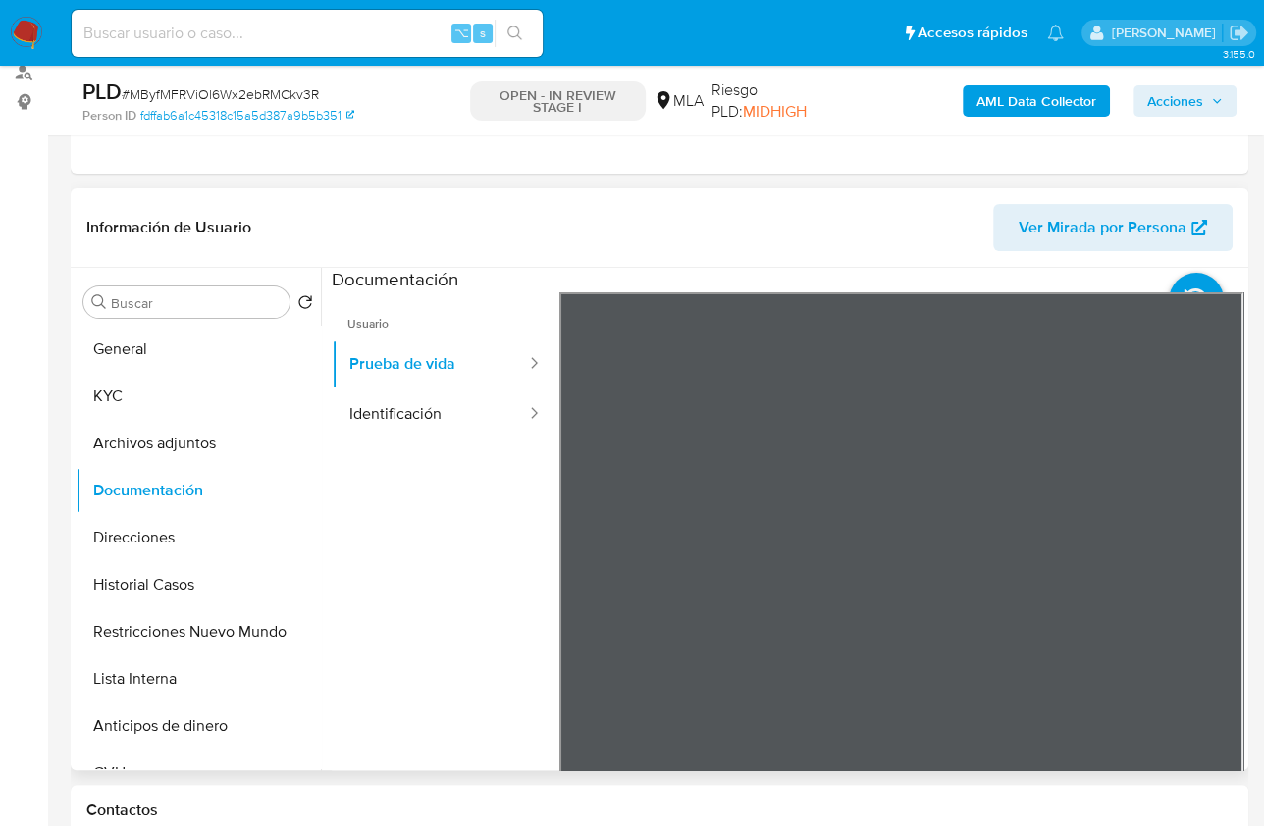
scroll to position [37, 0]
click at [393, 409] on button "Identificación" at bounding box center [430, 415] width 196 height 50
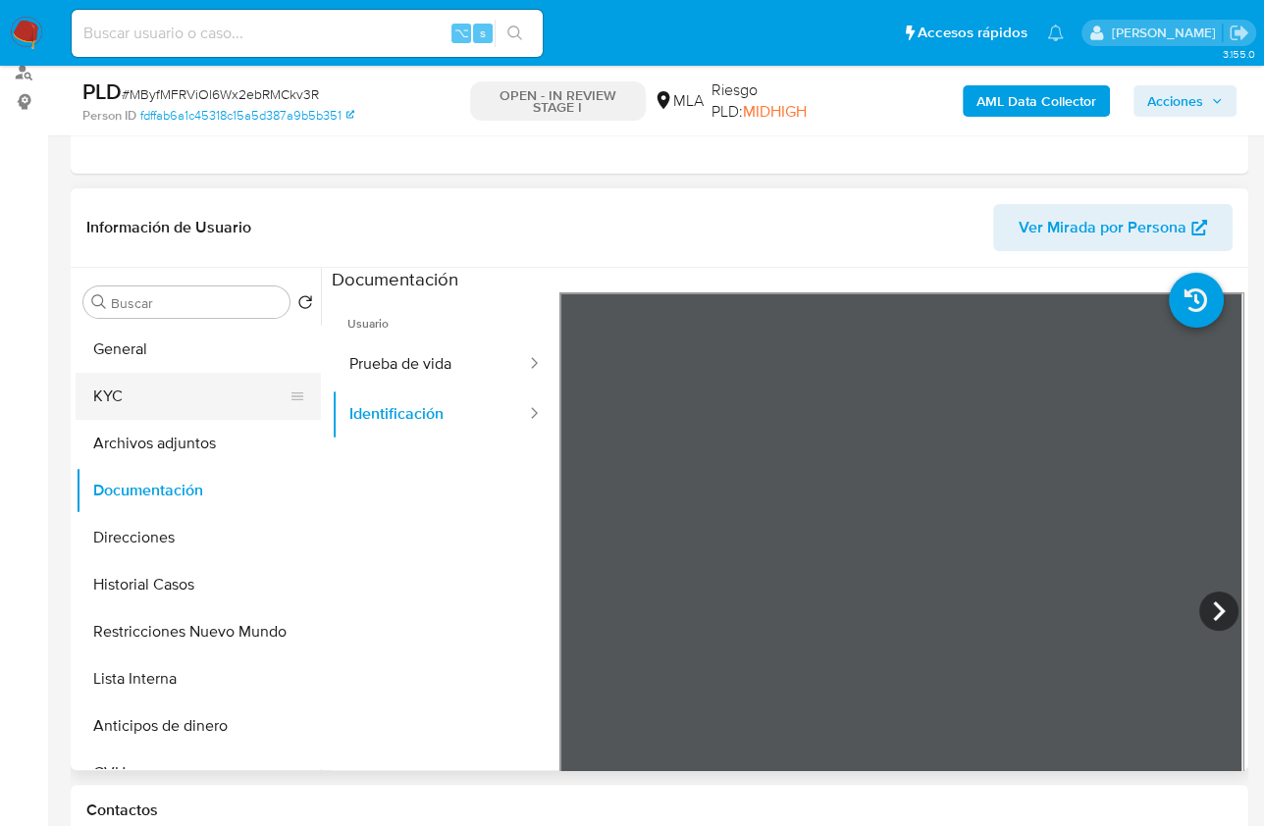
click at [123, 399] on button "KYC" at bounding box center [191, 396] width 230 height 47
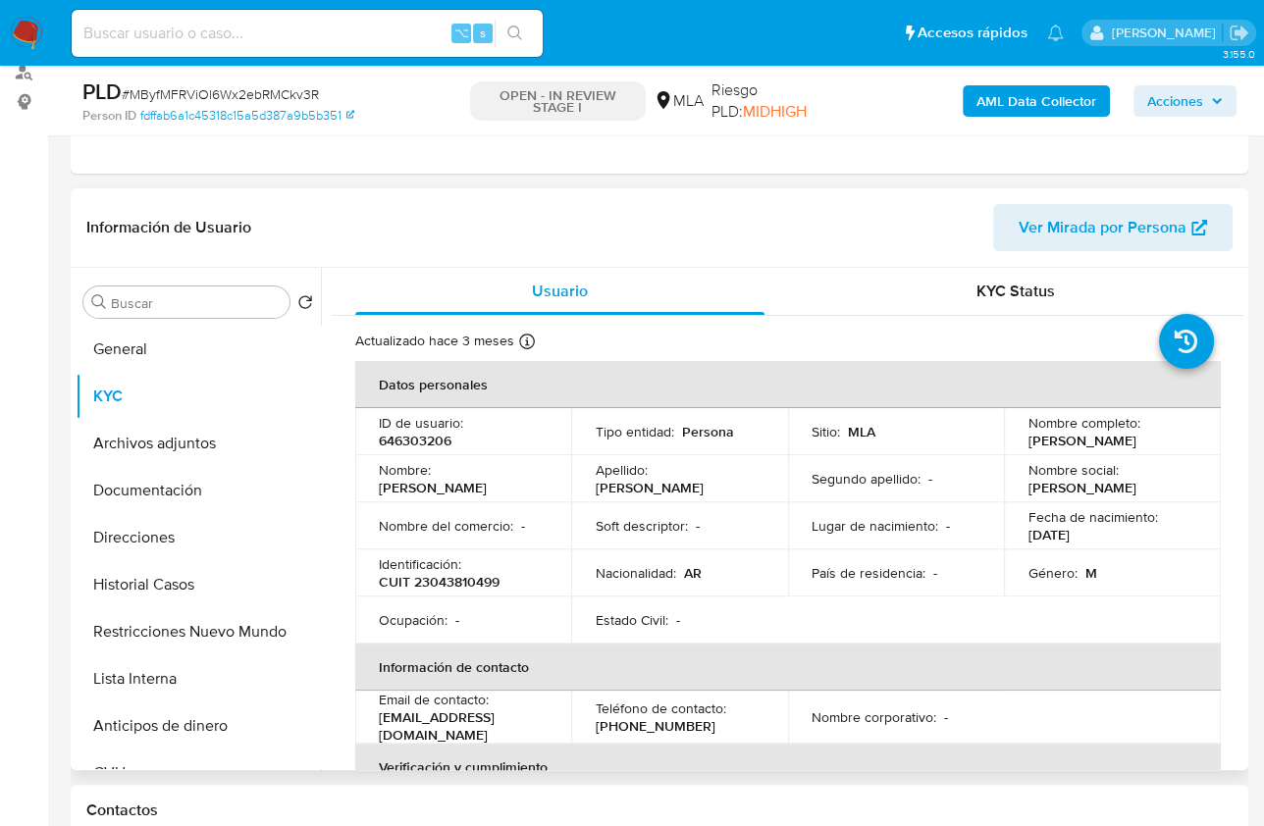
drag, startPoint x: 1020, startPoint y: 444, endPoint x: 1152, endPoint y: 444, distance: 132.5
click at [1152, 444] on td "Nombre completo : [PERSON_NAME]" at bounding box center [1112, 431] width 216 height 47
copy p "[PERSON_NAME]"
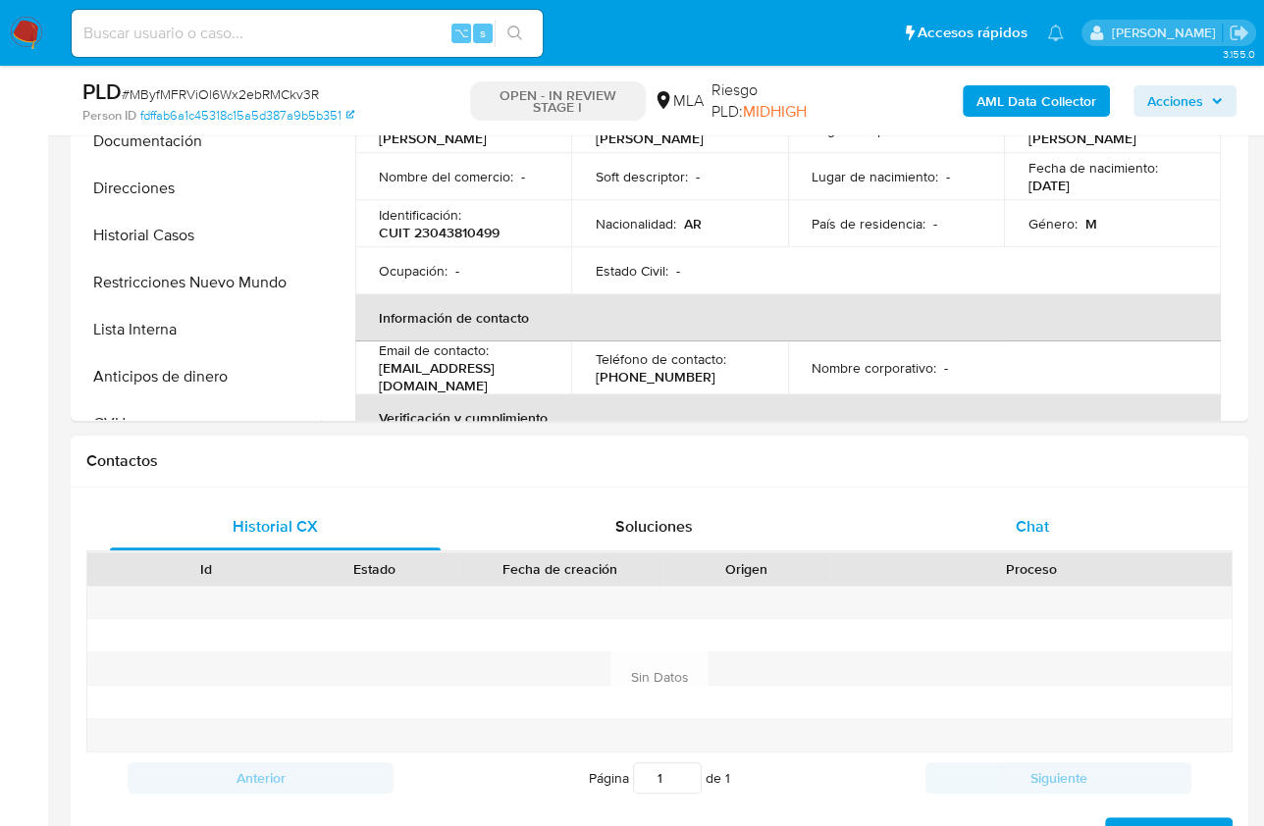
click at [1080, 503] on div "Chat" at bounding box center [1031, 526] width 331 height 47
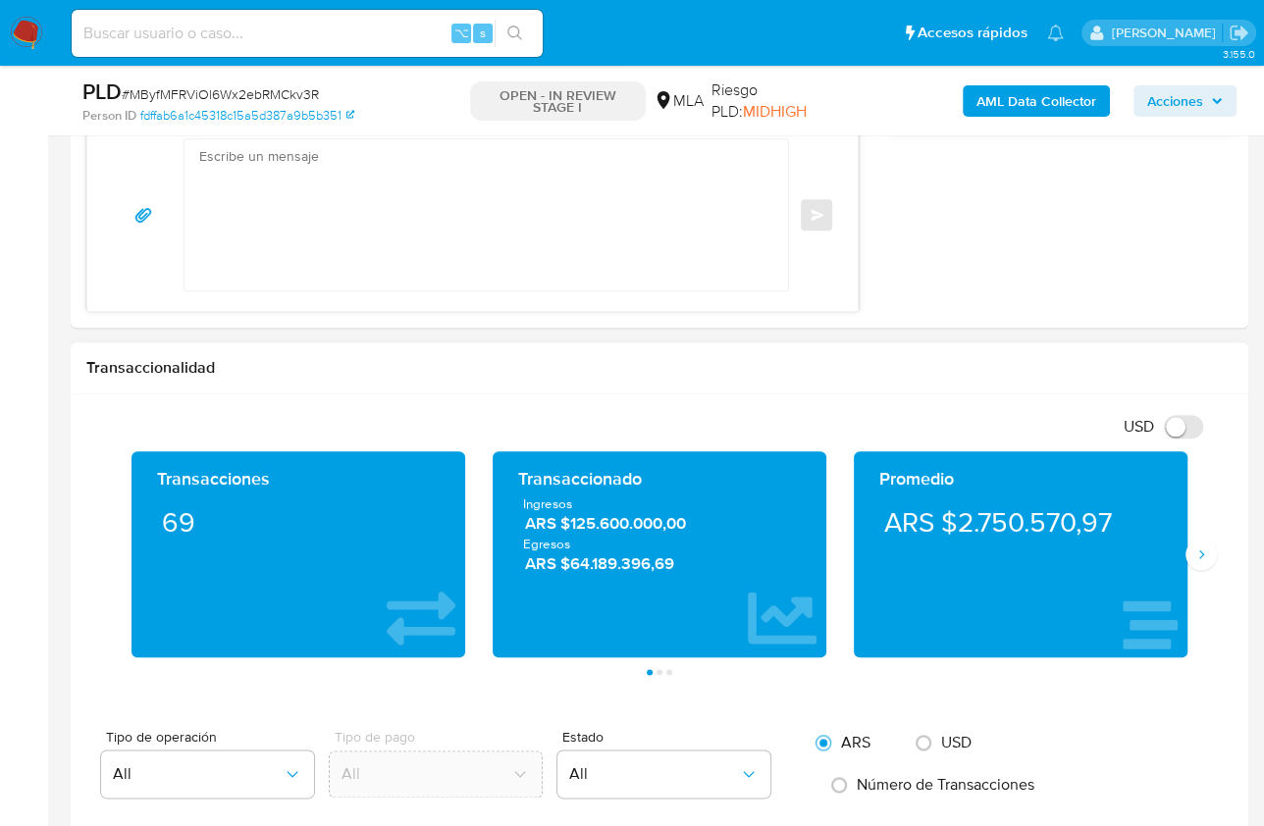
scroll to position [1507, 0]
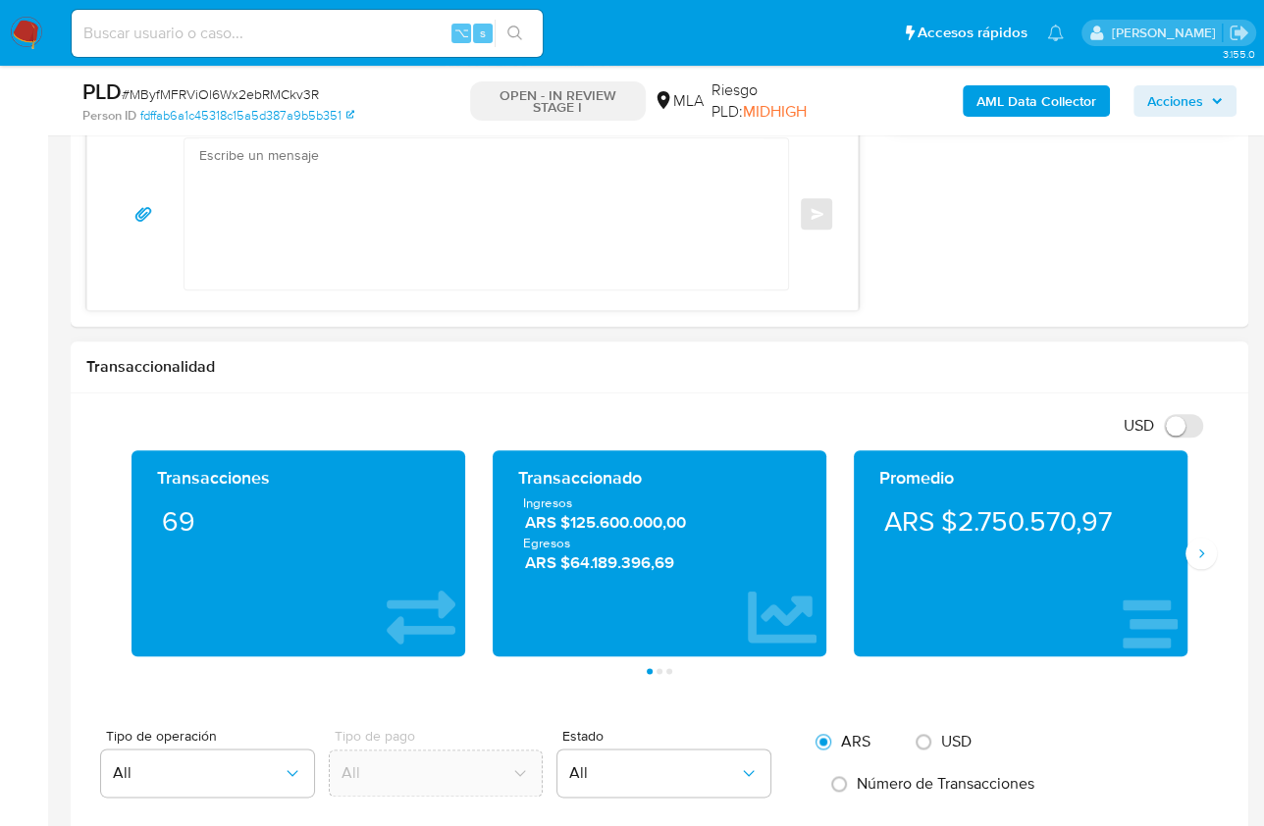
click at [1023, 377] on div "Transaccionalidad" at bounding box center [659, 367] width 1177 height 52
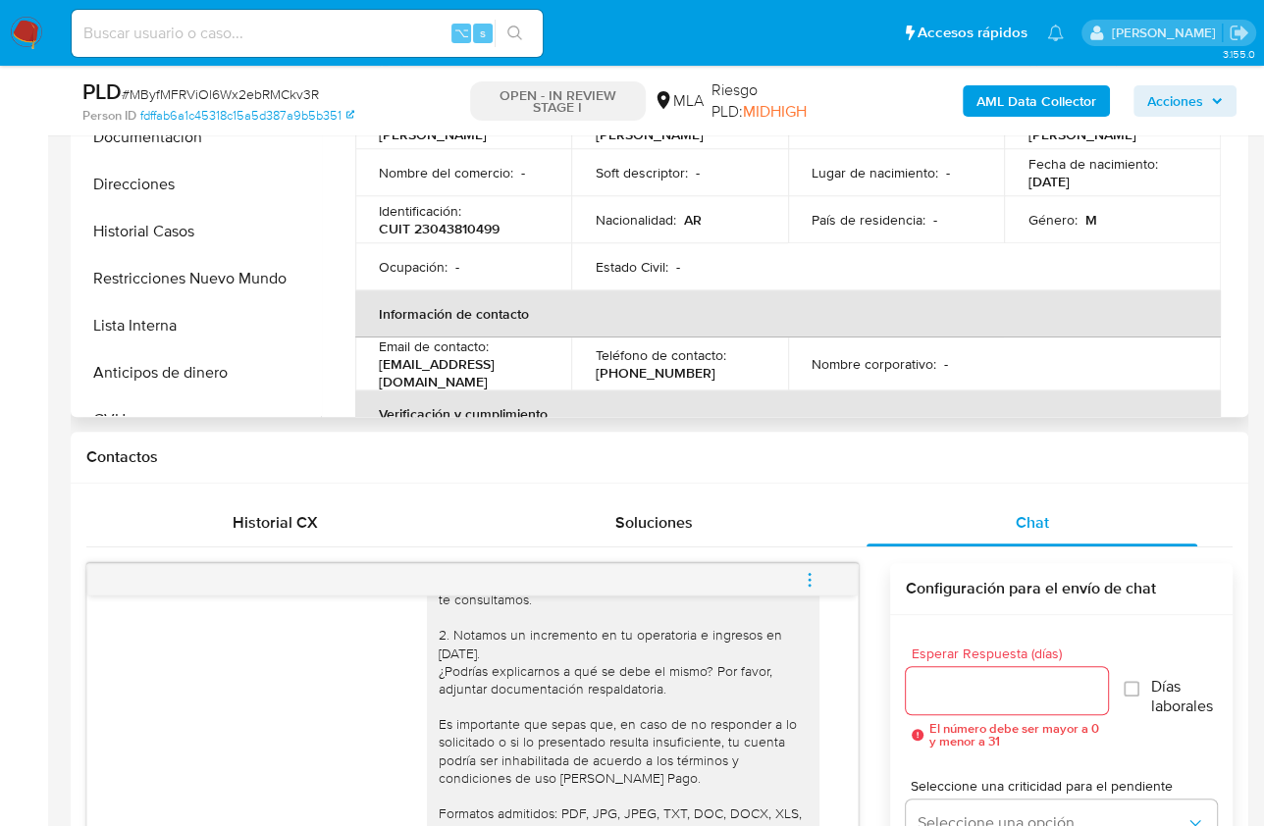
scroll to position [620, 0]
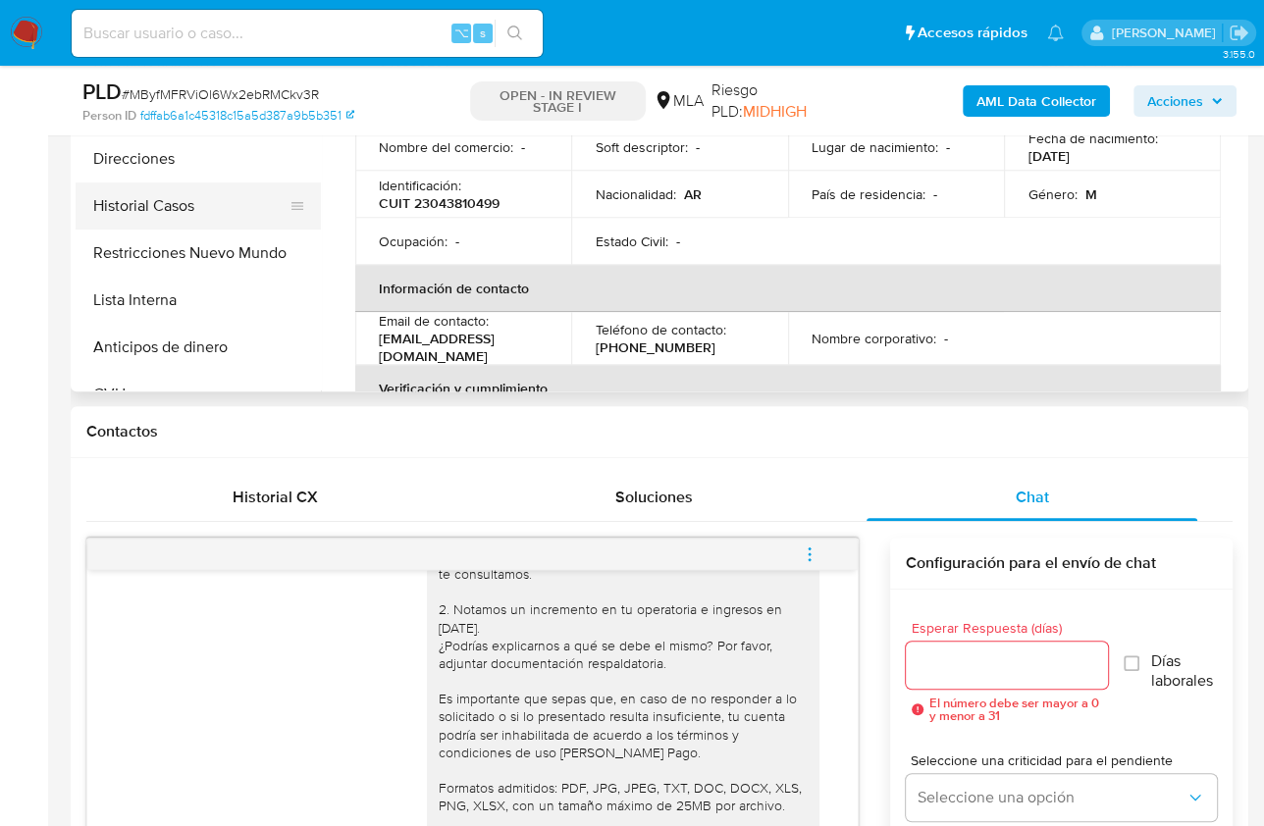
click at [203, 218] on button "Historial Casos" at bounding box center [191, 206] width 230 height 47
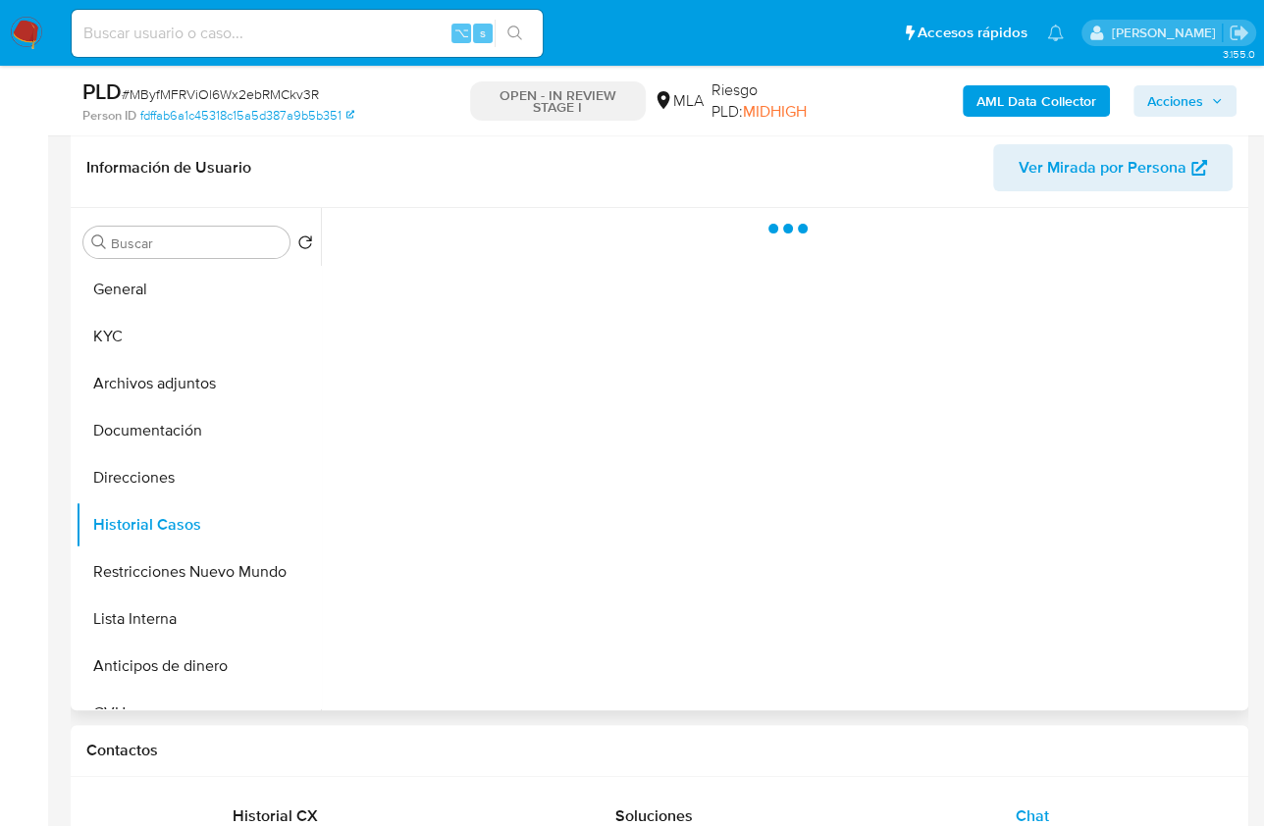
scroll to position [300, 0]
click at [1139, 753] on h1 "Contactos" at bounding box center [659, 752] width 1146 height 20
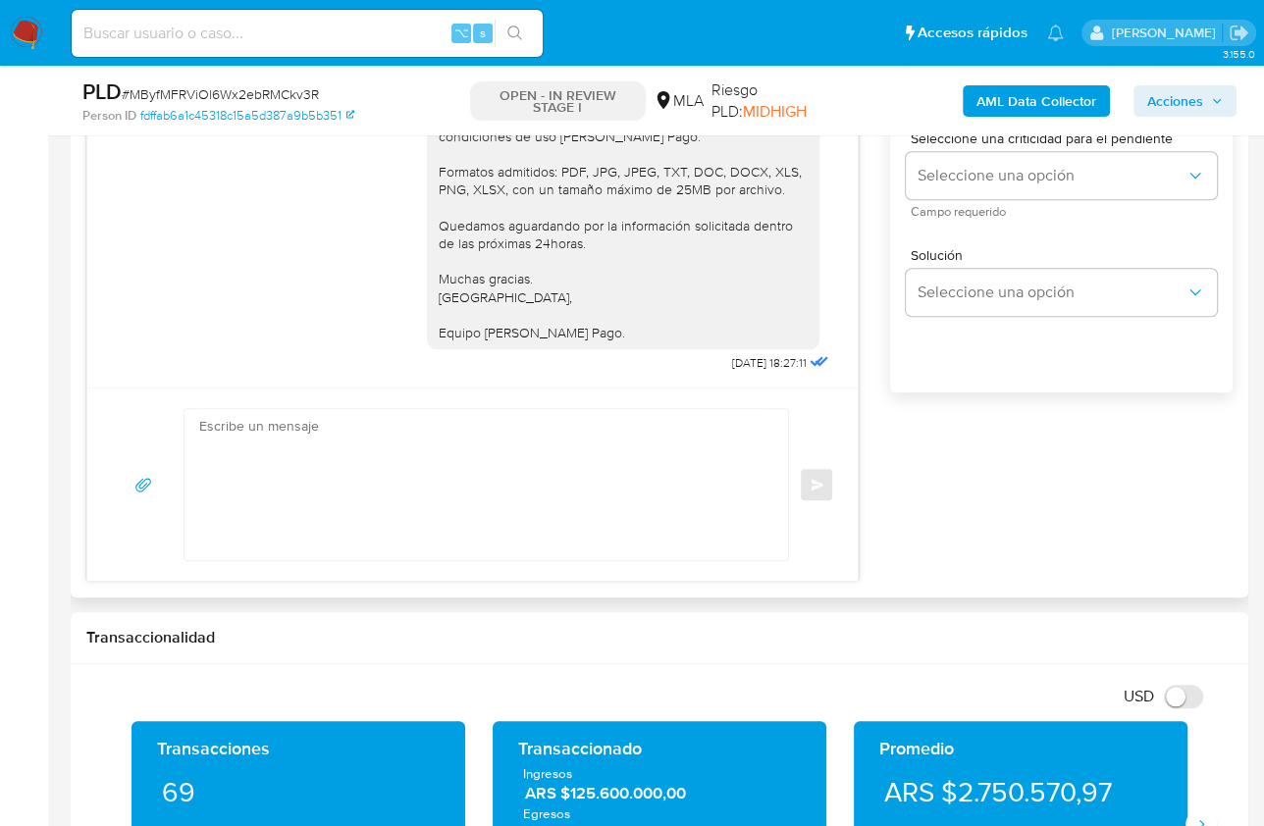
scroll to position [1449, 0]
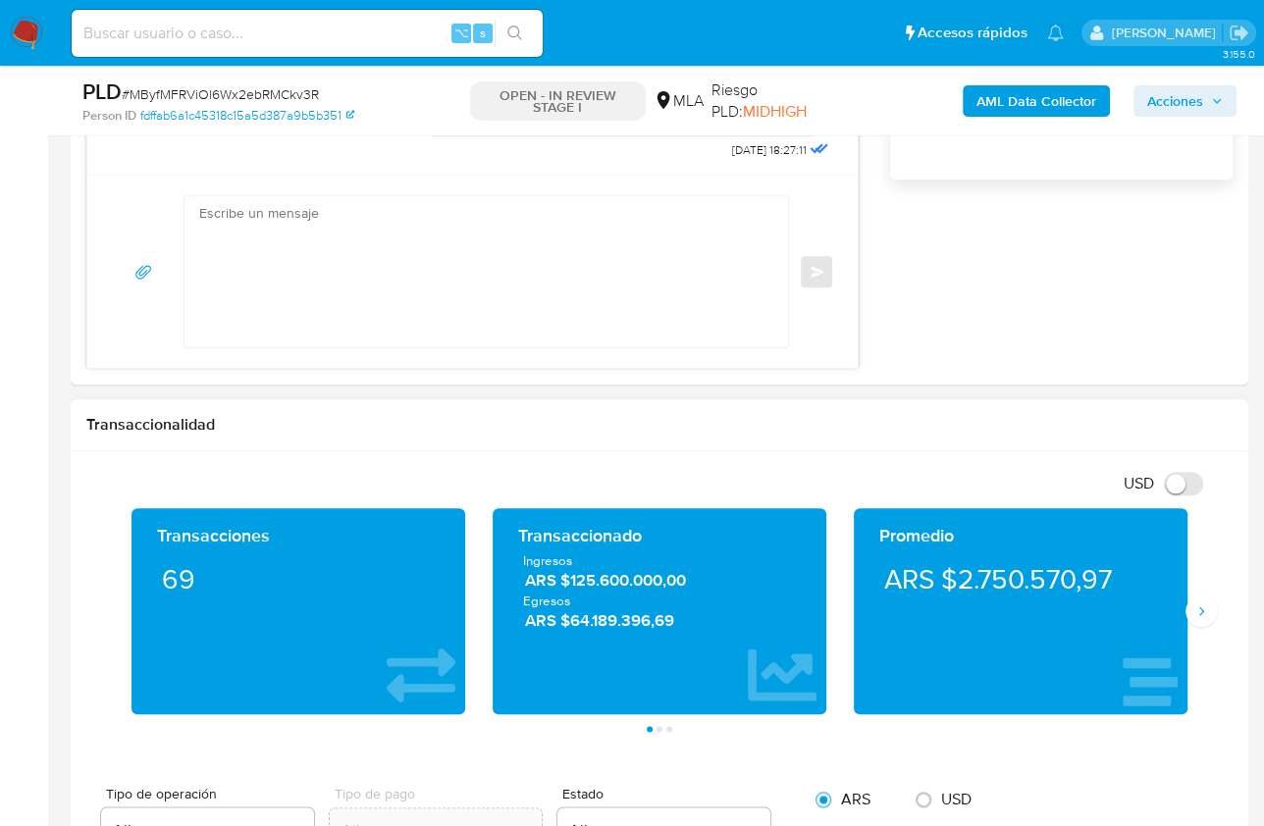
click at [895, 418] on h1 "Transaccionalidad" at bounding box center [659, 425] width 1146 height 20
